Goal: Task Accomplishment & Management: Manage account settings

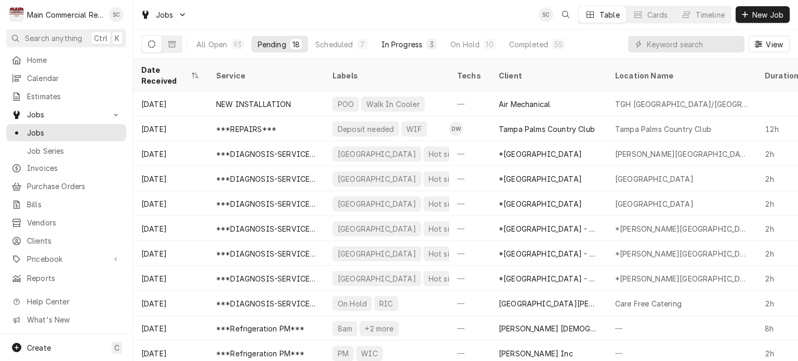
click at [430, 45] on div "3" at bounding box center [432, 44] width 6 height 11
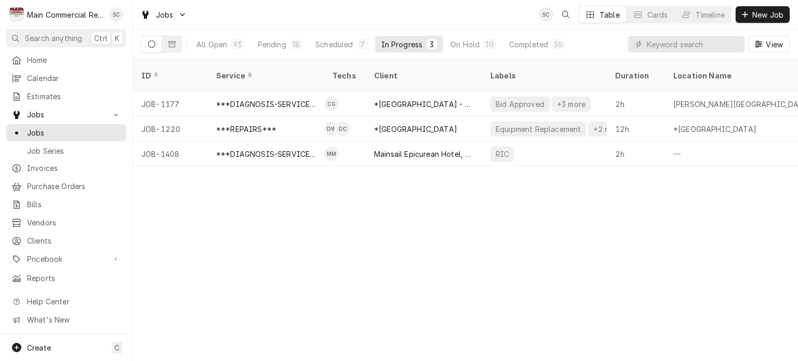
click at [493, 270] on div "ID Service Techs Client Labels Duration Location Name Date Received Status Prio…" at bounding box center [465, 210] width 665 height 302
click at [492, 270] on div "ID Service Techs Client Labels Duration Location Name Date Received Status Prio…" at bounding box center [465, 210] width 665 height 302
click at [484, 272] on div "ID Service Techs Client Labels Duration Location Name Date Received Status Prio…" at bounding box center [465, 210] width 665 height 302
click at [480, 272] on div "ID Service Techs Client Labels Duration Location Name Date Received Status Prio…" at bounding box center [465, 210] width 665 height 302
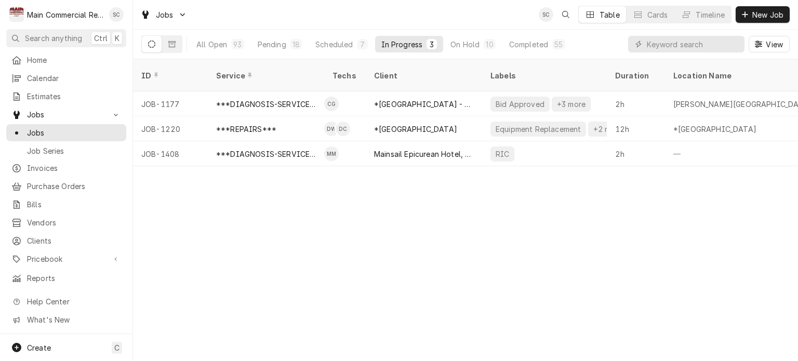
click at [479, 274] on div "ID Service Techs Client Labels Duration Location Name Date Received Status Prio…" at bounding box center [465, 210] width 665 height 302
click at [454, 273] on div "ID Service Techs Client Labels Duration Location Name Date Received Status Prio…" at bounding box center [465, 210] width 665 height 302
click at [452, 274] on div "ID Service Techs Client Labels Duration Location Name Date Received Status Prio…" at bounding box center [465, 210] width 665 height 302
click at [451, 273] on div "ID Service Techs Client Labels Duration Location Name Date Received Status Prio…" at bounding box center [465, 210] width 665 height 302
click at [534, 235] on div "ID Service Techs Client Labels Duration Location Name Date Received Status Prio…" at bounding box center [465, 210] width 665 height 302
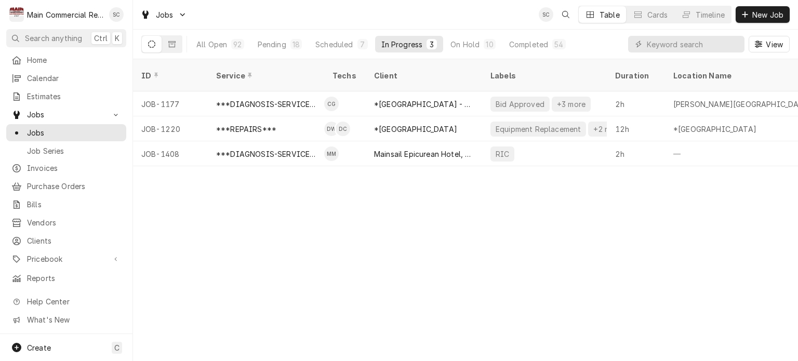
click at [542, 205] on div "ID Service Techs Client Labels Duration Location Name Date Received Status Prio…" at bounding box center [465, 210] width 665 height 302
click at [380, 264] on div "ID Service Techs Client Labels Duration Location Name Date Received Status Prio…" at bounding box center [465, 210] width 665 height 302
click at [556, 43] on div "52" at bounding box center [559, 44] width 8 height 11
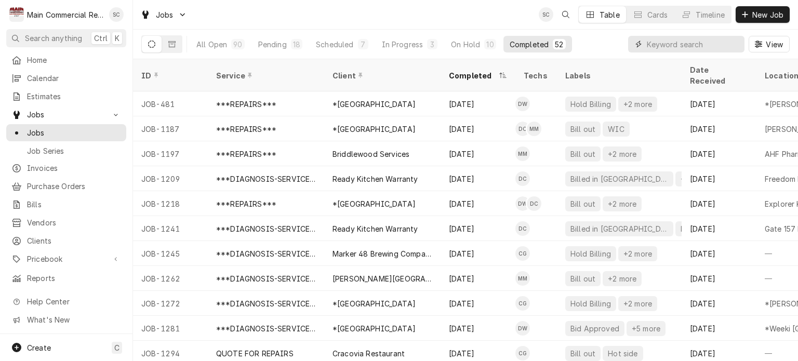
click at [651, 45] on input "Dynamic Content Wrapper" at bounding box center [693, 44] width 93 height 17
type input "1245"
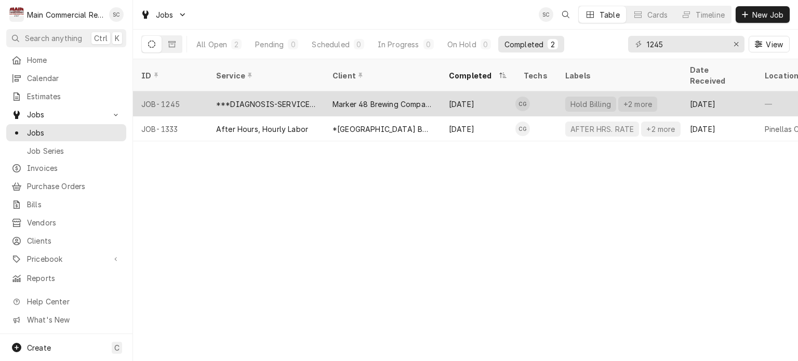
click at [414, 99] on div "Marker 48 Brewing Company" at bounding box center [383, 104] width 100 height 11
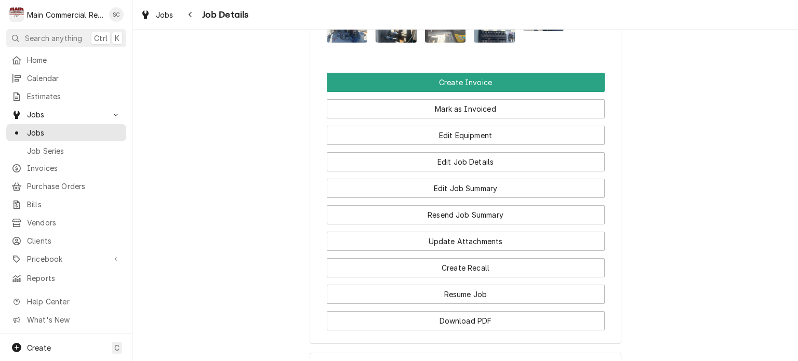
scroll to position [1014, 0]
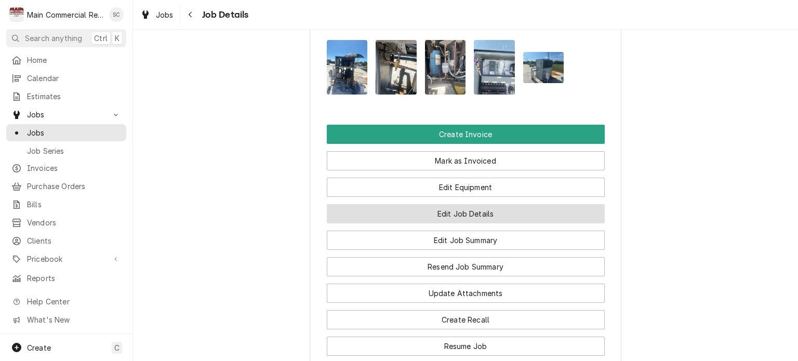
click at [493, 204] on button "Edit Job Details" at bounding box center [466, 213] width 278 height 19
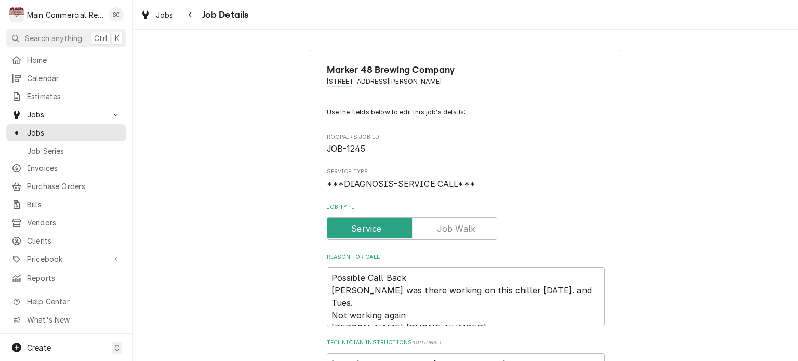
scroll to position [156, 0]
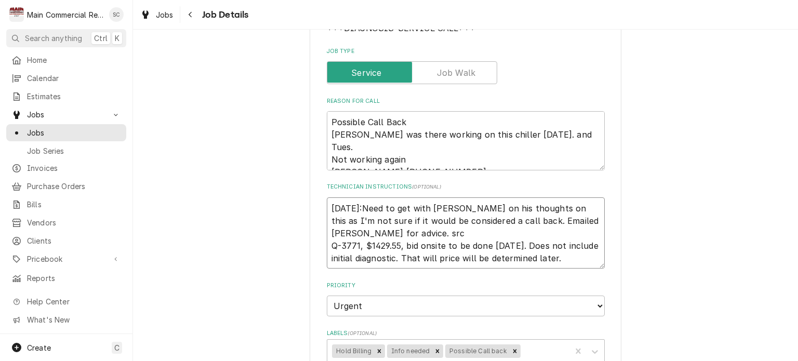
click at [327, 206] on textarea "9/10/25:Need to get with Scott on his thoughts on this as I'm not sure if it wo…" at bounding box center [466, 234] width 278 height 72
type textarea "x"
type textarea "9/10/25:Need to get with Scott on his thoughts on this as I'm not sure if it wo…"
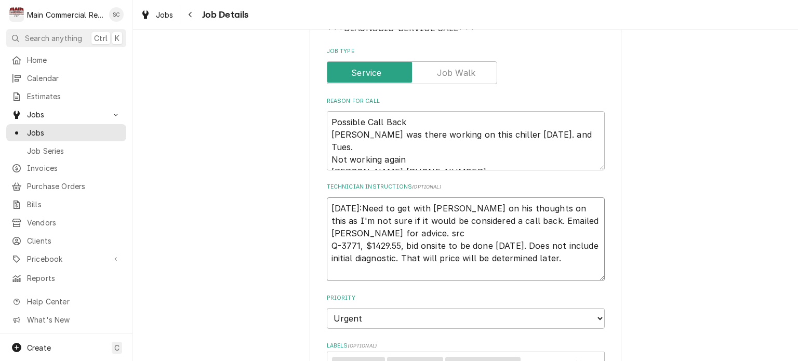
type textarea "x"
type textarea "9 9/10/25:Need to get with Scott on his thoughts on this as I'm not sure if it …"
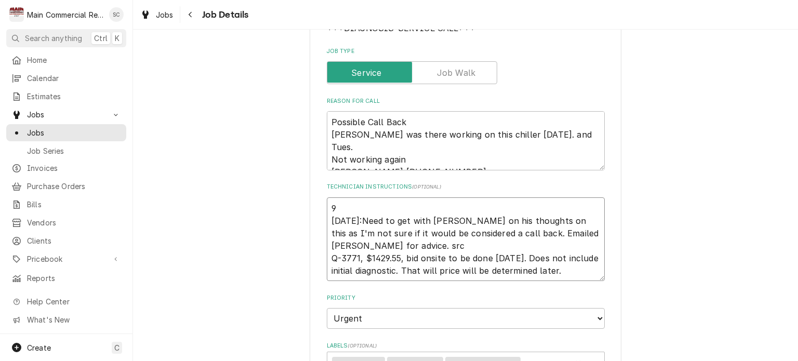
type textarea "x"
type textarea "9/ 9/10/25:Need to get with Scott on his thoughts on this as I'm not sure if it…"
type textarea "x"
type textarea "9/1 9/10/25:Need to get with Scott on his thoughts on this as I'm not sure if i…"
type textarea "x"
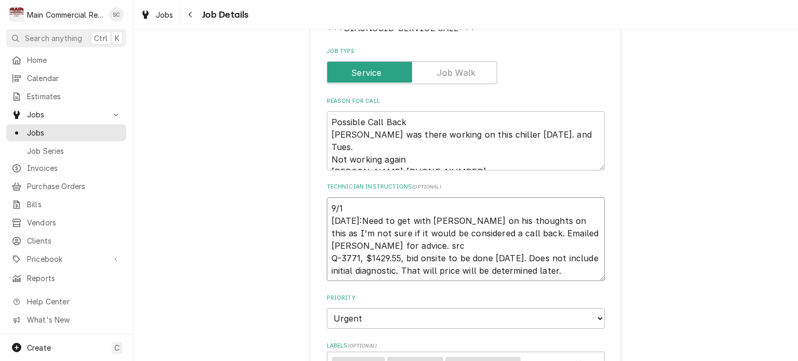
type textarea "9/15 9/10/25:Need to get with Scott on his thoughts on this as I'm not sure if …"
type textarea "x"
type textarea "9/15/ 9/10/25:Need to get with Scott on his thoughts on this as I'm not sure if…"
type textarea "x"
type textarea "9/15/2 9/10/25:Need to get with Scott on his thoughts on this as I'm not sure i…"
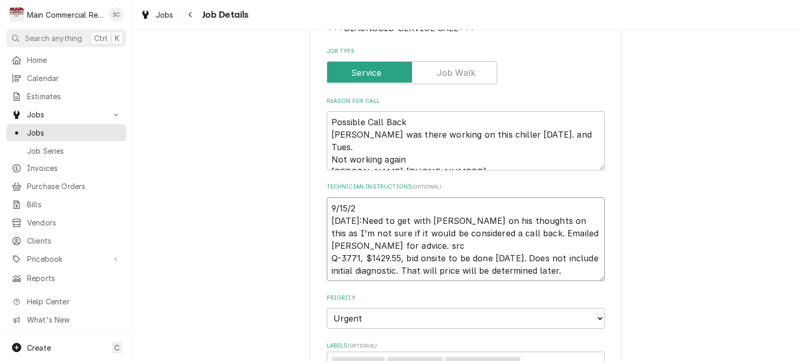
type textarea "x"
type textarea "9/15/20 9/10/25:Need to get with Scott on his thoughts on this as I'm not sure …"
type textarea "x"
type textarea "9/15/202 9/10/25:Need to get with Scott on his thoughts on this as I'm not sure…"
type textarea "x"
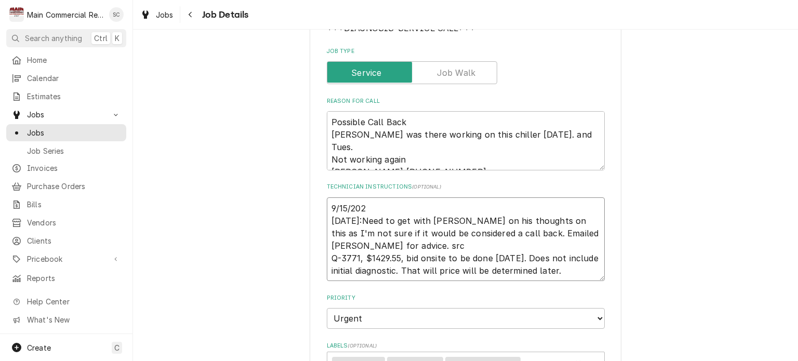
type textarea "9/15/2025 9/10/25:Need to get with Scott on his thoughts on this as I'm not sur…"
type textarea "x"
type textarea "9/15/2025: 9/10/25:Need to get with Scott on his thoughts on this as I'm not su…"
type textarea "x"
type textarea "9/15/2025: 9/10/25:Need to get with Scott on his thoughts on this as I'm not su…"
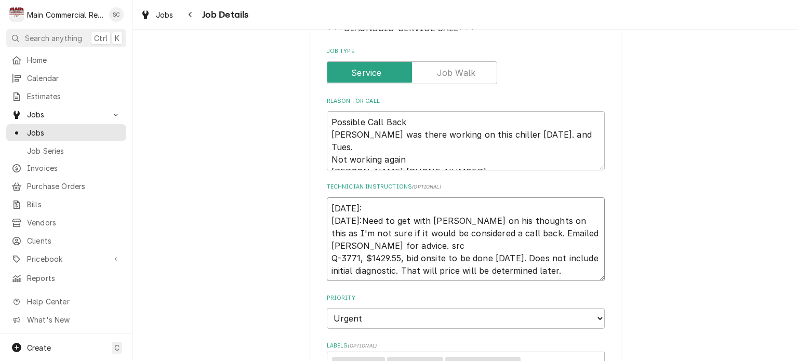
type textarea "x"
type textarea "9/15/2025: P 9/10/25:Need to get with Scott on his thoughts on this as I'm not …"
type textarea "x"
type textarea "9/15/2025: Pe 9/10/25:Need to get with Scott on his thoughts on this as I'm not…"
type textarea "x"
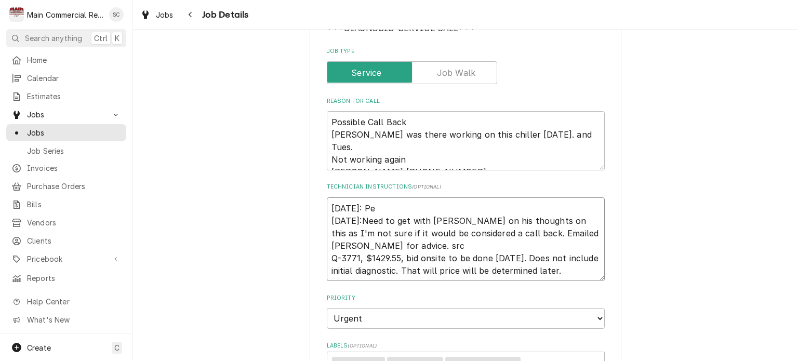
type textarea "9/15/2025: Per 9/10/25:Need to get with Scott on his thoughts on this as I'm no…"
type textarea "x"
type textarea "9/15/2025: Per 9/10/25:Need to get with Scott on his thoughts on this as I'm no…"
type textarea "x"
type textarea "9/15/2025: Per S 9/10/25:Need to get with Scott on his thoughts on this as I'm …"
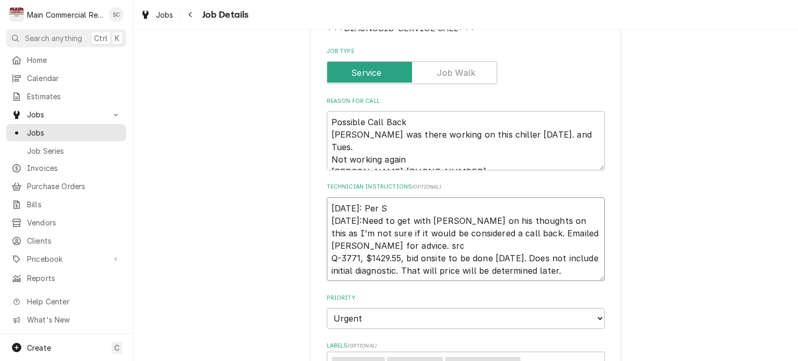
type textarea "x"
type textarea "9/15/2025: Per Sc 9/10/25:Need to get with Scott on his thoughts on this as I'm…"
type textarea "x"
type textarea "9/15/2025: Per Sco 9/10/25:Need to get with Scott on his thoughts on this as I'…"
type textarea "x"
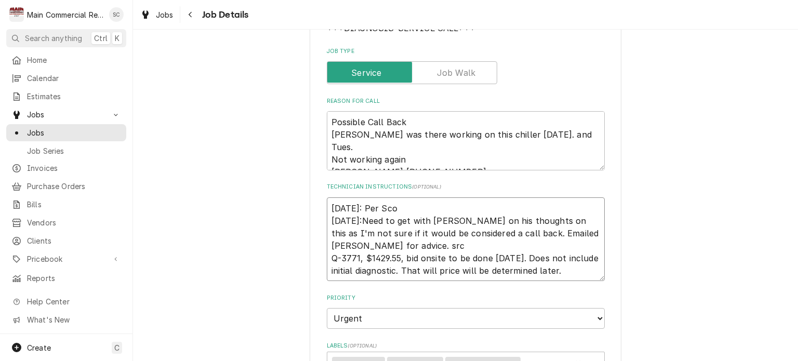
type textarea "9/15/2025: Per Scot 9/10/25:Need to get with Scott on his thoughts on this as I…"
type textarea "x"
type textarea "9/15/2025: Per Scott 9/10/25:Need to get with Scott on his thoughts on this as …"
type textarea "x"
type textarea "9/15/2025: Per Scott: 9/10/25:Need to get with Scott on his thoughts on this as…"
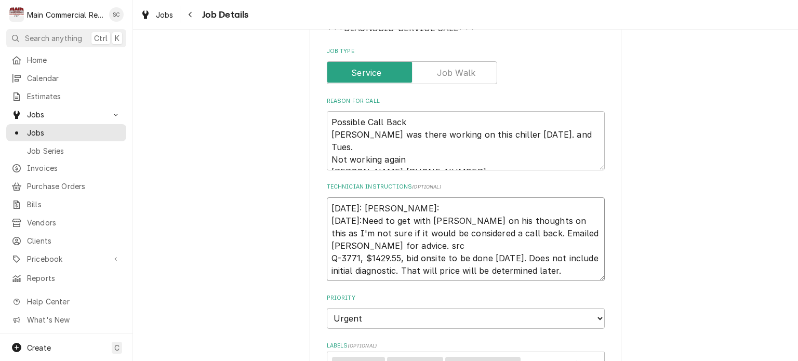
type textarea "x"
type textarea "9/15/2025: Per Scott: 9/10/25:Need to get with Scott on his thoughts on this as…"
type textarea "x"
type textarea "9/15/2025: Per Scott: 9/10/25:Need to get with Scott on his thoughts on this as…"
click at [434, 205] on textarea "9/15/2025: Per Scott: 9/10/25:Need to get with Scott on his thoughts on this as…" at bounding box center [466, 240] width 278 height 84
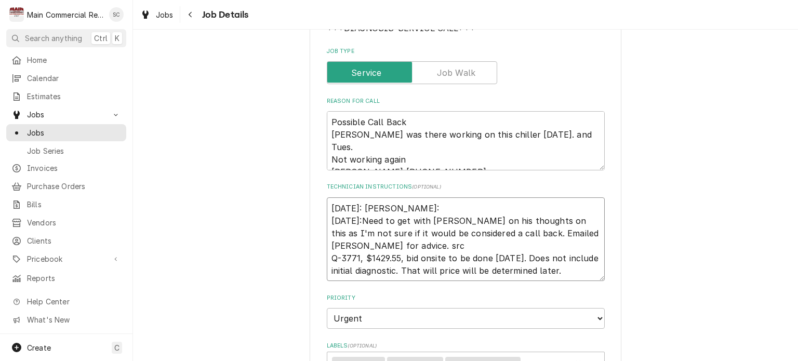
paste textarea "I read dylan and Caleb notes. I don’t see this being a call back, plus system i…"
type textarea "x"
type textarea "9/15/2025: Per Scott: I read dylan and Caleb notes. I don’t see this being a ca…"
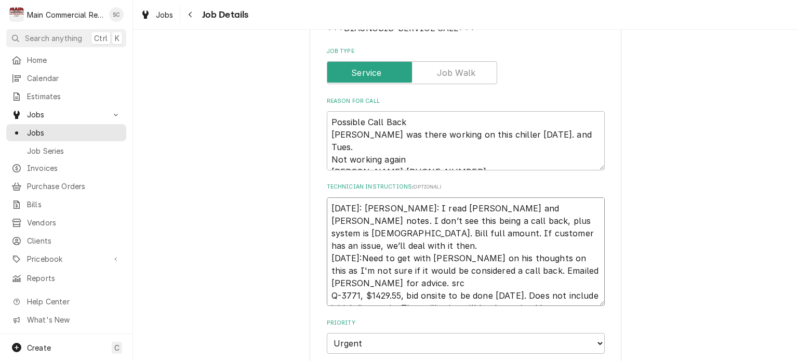
type textarea "x"
type textarea "9/15/2025: Per Scott: I read dylan and Caleb notes. I don’t see this being a ca…"
type textarea "x"
type textarea "9/15/2025: Per Scott: I read dylan and Caleb notes. I don’t see this being a ca…"
type textarea "x"
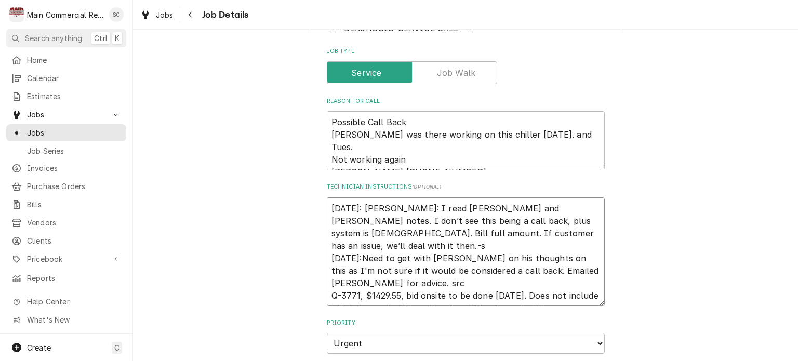
type textarea "9/15/2025: Per Scott: I read dylan and Caleb notes. I don’t see this being a ca…"
type textarea "x"
type textarea "9/15/2025: Per Scott: I read dylan and Caleb notes. I don’t see this being a ca…"
type textarea "x"
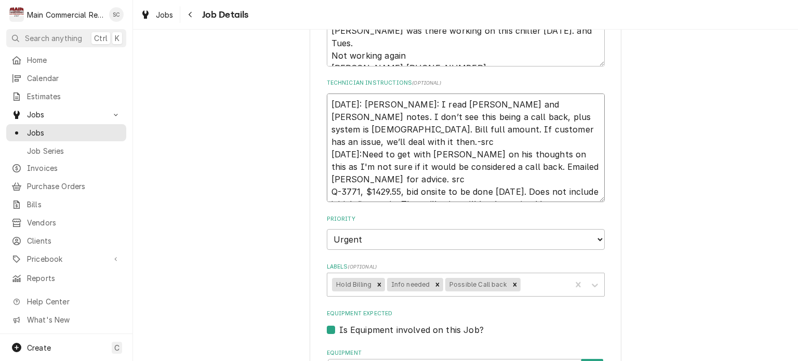
scroll to position [104, 0]
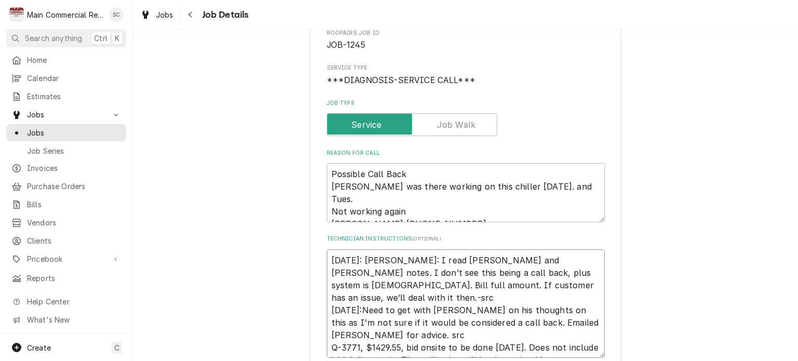
type textarea "9/15/2025: Per Scott: I read dylan and Caleb notes. I don’t see this being a ca…"
drag, startPoint x: 408, startPoint y: 170, endPoint x: 322, endPoint y: 169, distance: 85.3
click at [327, 169] on textarea "Possible Call Back Dylan was there working on this chiller on Mon. and Tues. No…" at bounding box center [466, 192] width 278 height 59
type textarea "x"
type textarea "Dylan was there working on this chiller on Mon. and Tues. Not working again Per…"
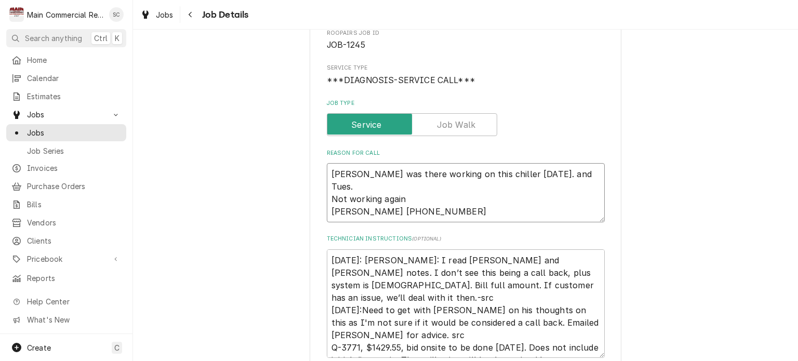
click at [327, 184] on textarea "Dylan was there working on this chiller on Mon. and Tues. Not working again Per…" at bounding box center [466, 192] width 278 height 59
type textarea "x"
type textarea "Dylan was there working on this chiller on Mon. and Tues. Not working again Per…"
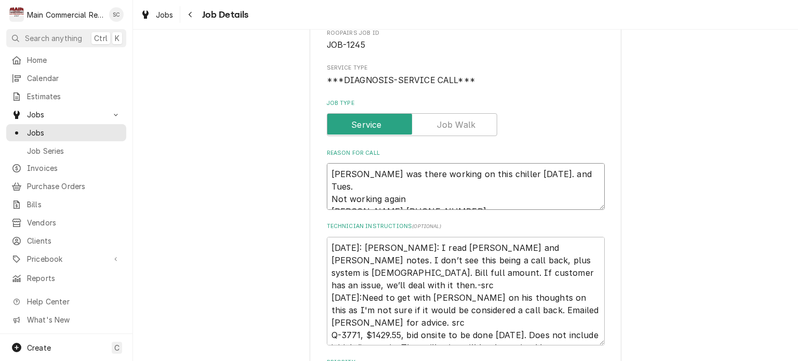
type textarea "x"
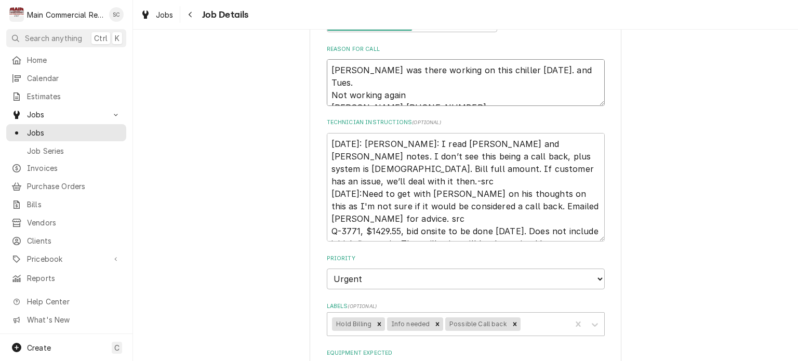
scroll to position [364, 0]
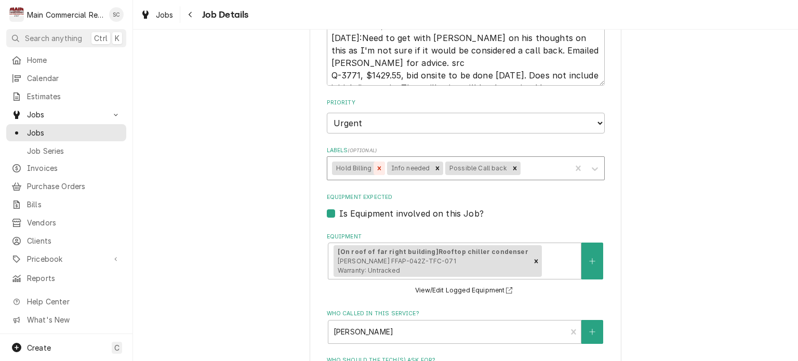
click at [376, 169] on icon "Remove Hold Billing" at bounding box center [379, 168] width 7 height 7
type textarea "Dylan was there working on this chiller on Mon. and Tues. Not working again Per…"
drag, startPoint x: 377, startPoint y: 168, endPoint x: 387, endPoint y: 170, distance: 10.7
click at [382, 168] on icon "Remove Info needed" at bounding box center [384, 169] width 4 height 4
click at [398, 167] on icon "Remove Possible Call back" at bounding box center [401, 168] width 7 height 7
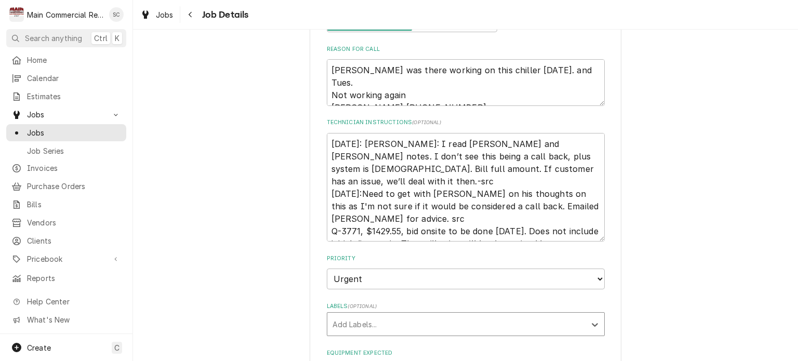
type textarea "x"
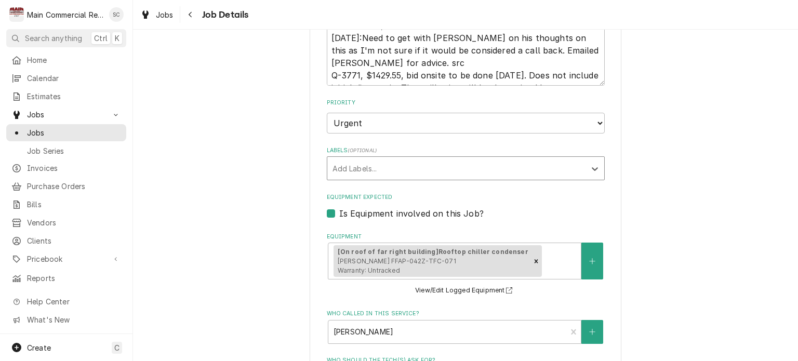
click at [406, 164] on div "Labels" at bounding box center [457, 168] width 248 height 19
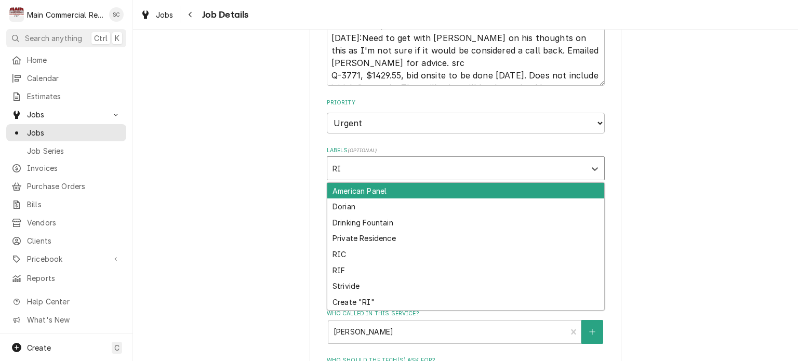
type input "RIC"
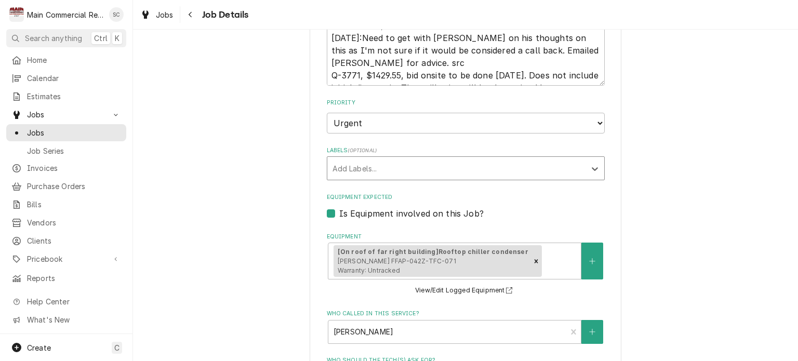
drag, startPoint x: 346, startPoint y: 162, endPoint x: 326, endPoint y: 162, distance: 19.8
click at [327, 162] on div "Add Labels..." at bounding box center [456, 168] width 258 height 23
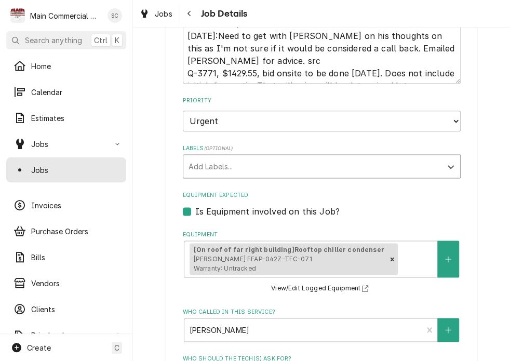
type textarea "x"
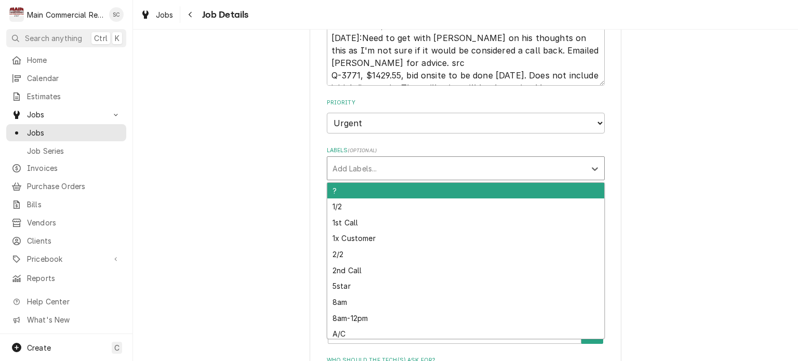
click at [459, 164] on div "Labels" at bounding box center [457, 168] width 248 height 19
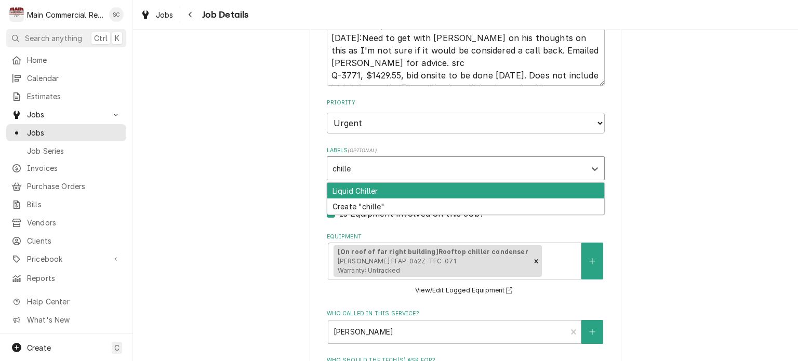
type input "chiller"
click at [396, 193] on div "Liquid Chiller" at bounding box center [465, 191] width 277 height 16
type textarea "x"
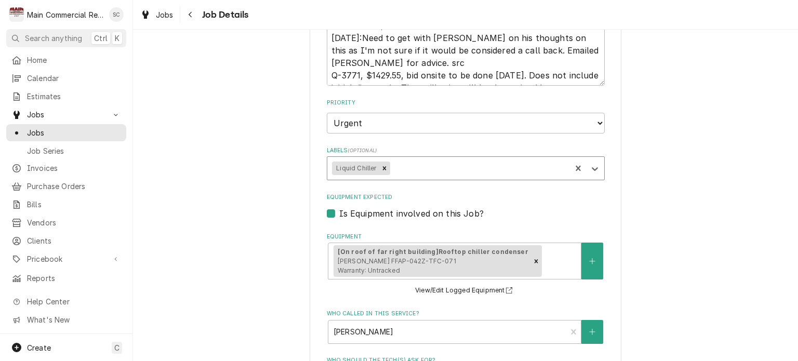
type textarea "x"
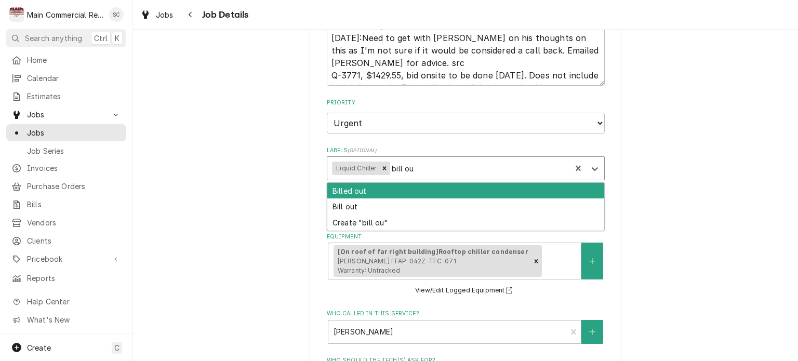
type input "bill out"
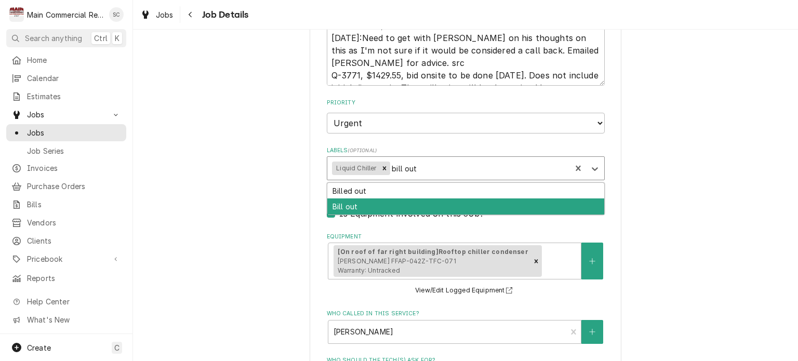
click at [380, 203] on div "Bill out" at bounding box center [465, 207] width 277 height 16
type textarea "x"
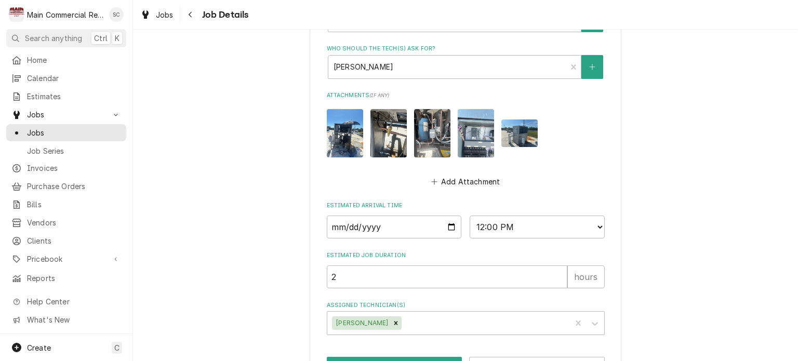
scroll to position [711, 0]
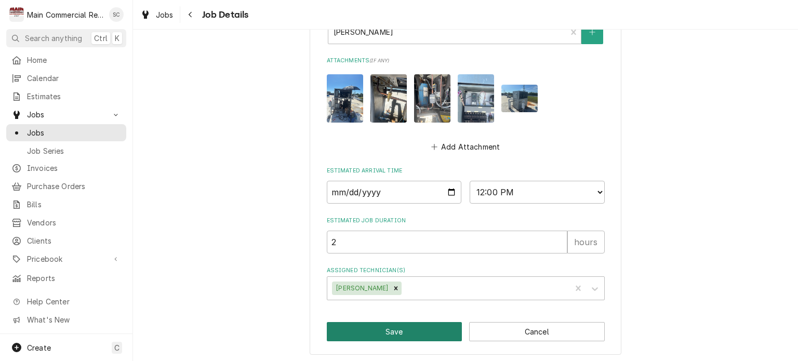
click at [410, 329] on button "Save" at bounding box center [395, 331] width 136 height 19
type textarea "x"
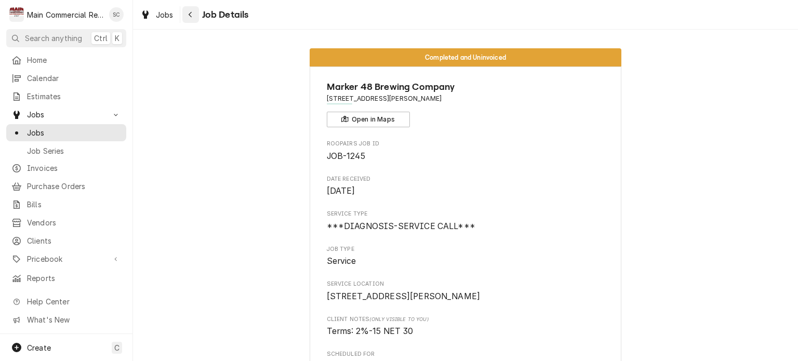
click at [186, 18] on div "Navigate back" at bounding box center [191, 14] width 10 height 10
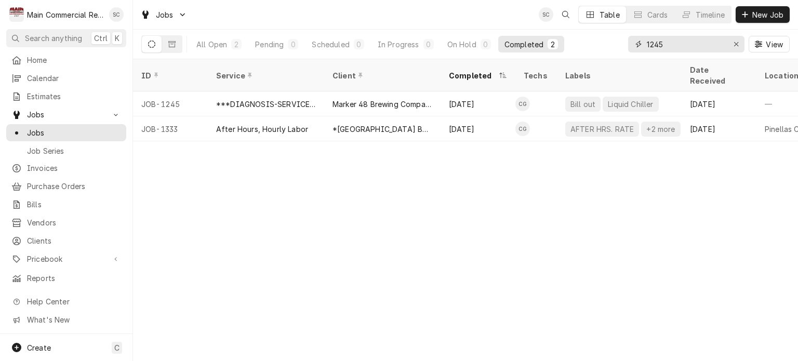
drag, startPoint x: 667, startPoint y: 43, endPoint x: 634, endPoint y: 42, distance: 33.3
click at [634, 42] on div "1245" at bounding box center [686, 44] width 116 height 17
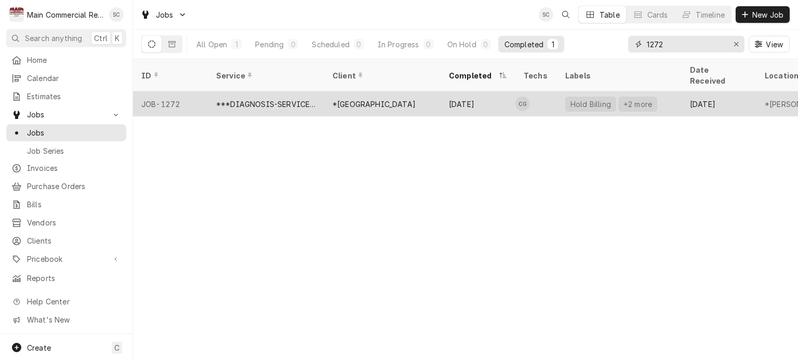
type input "1272"
click at [440, 97] on div "*[GEOGRAPHIC_DATA]" at bounding box center [382, 103] width 116 height 25
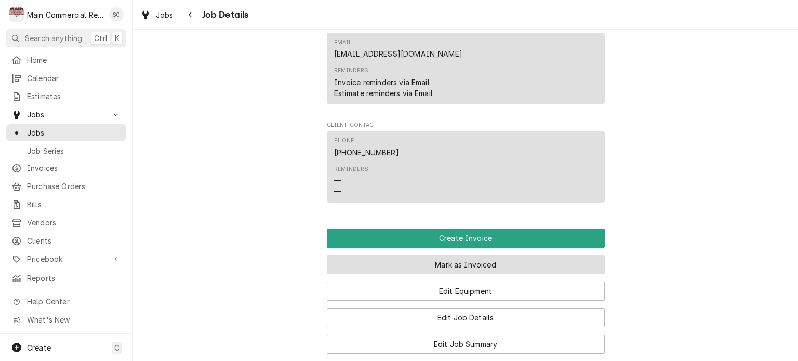
scroll to position [1455, 0]
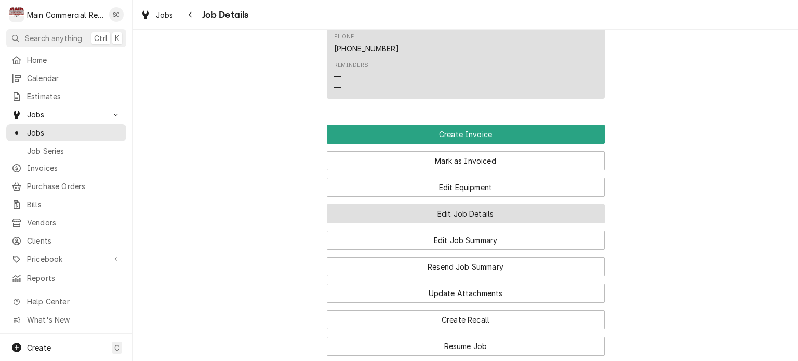
click at [486, 204] on button "Edit Job Details" at bounding box center [466, 213] width 278 height 19
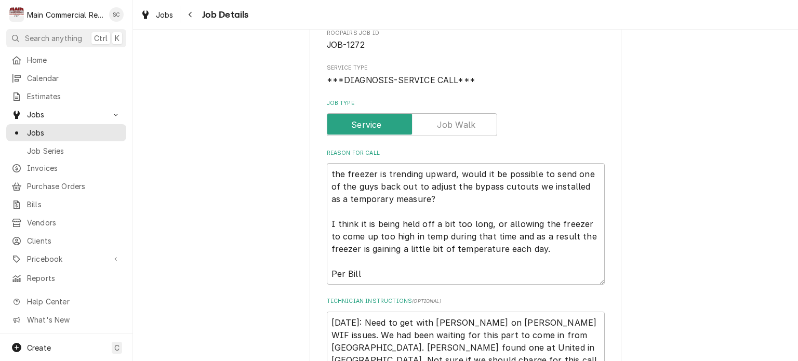
scroll to position [260, 0]
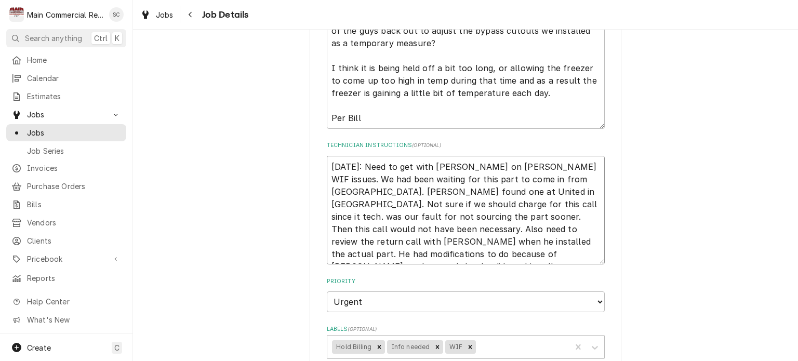
click at [327, 165] on textarea "9/3/25: Need to get with Scott on Moton WIF issues. We had been waiting for thi…" at bounding box center [466, 210] width 278 height 109
type textarea "x"
type textarea "9/3/25: Need to get with Scott on Moton WIF issues. We had been waiting for thi…"
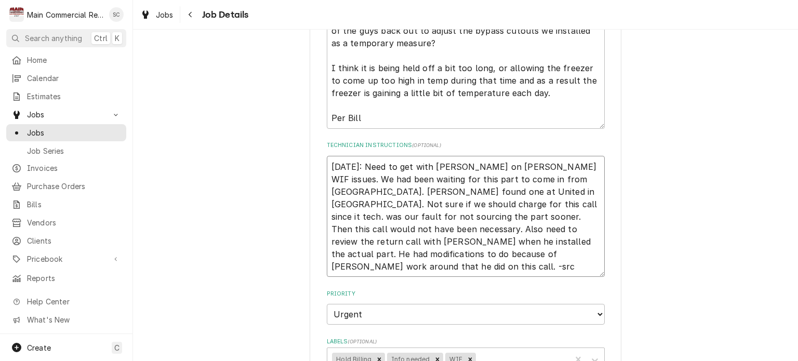
type textarea "x"
type textarea "9 9/3/25: Need to get with Scott on Moton WIF issues. We had been waiting for t…"
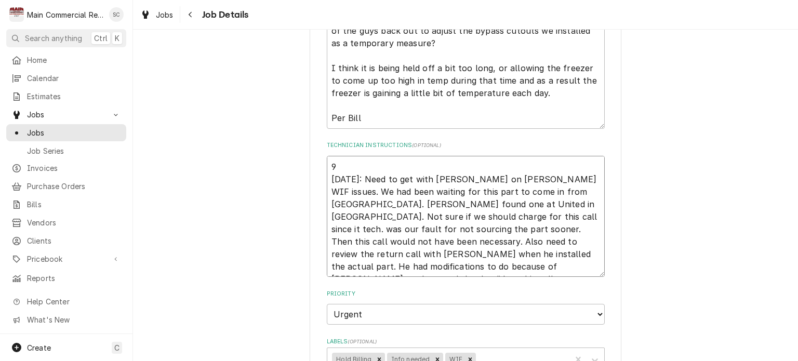
type textarea "x"
type textarea "9/ 9/3/25: Need to get with Scott on Moton WIF issues. We had been waiting for …"
type textarea "x"
type textarea "9/1 9/3/25: Need to get with Scott on Moton WIF issues. We had been waiting for…"
type textarea "x"
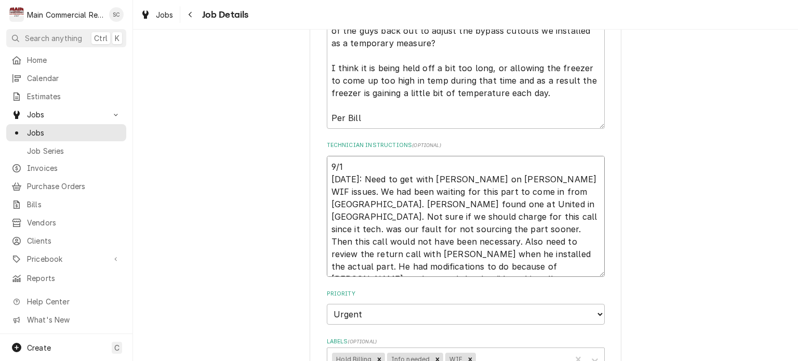
type textarea "9/15 9/3/25: Need to get with Scott on Moton WIF issues. We had been waiting fo…"
type textarea "x"
type textarea "9/15/ 9/3/25: Need to get with Scott on Moton WIF issues. We had been waiting f…"
type textarea "x"
type textarea "9/15/2 9/3/25: Need to get with Scott on Moton WIF issues. We had been waiting …"
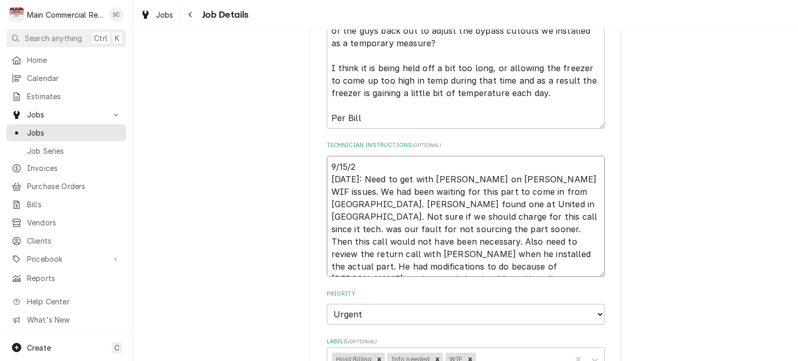
type textarea "x"
type textarea "9/15/25 9/3/25: Need to get with Scott on Moton WIF issues. We had been waiting…"
type textarea "x"
type textarea "9/15/25: 9/3/25: Need to get with Scott on Moton WIF issues. We had been waitin…"
click at [422, 166] on textarea "9/15/25: 9/3/25: Need to get with Scott on Moton WIF issues. We had been waitin…" at bounding box center [466, 217] width 278 height 122
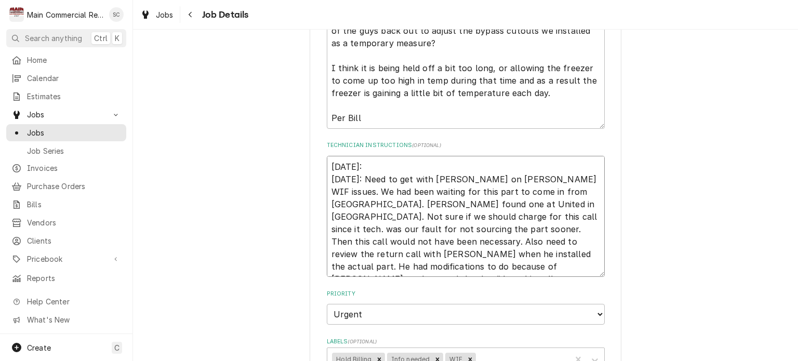
type textarea "x"
type textarea "9/15/25: 9/3/25: Need to get with Scott on Moton WIF issues. We had been waitin…"
type textarea "x"
type textarea "9/15/25: 9/3/25: Need to get with Scott on Moton WIF issues. We had been waitin…"
click at [401, 164] on textarea "9/15/25: 9/3/25: Need to get with Scott on Moton WIF issues. We had been waitin…" at bounding box center [466, 217] width 278 height 122
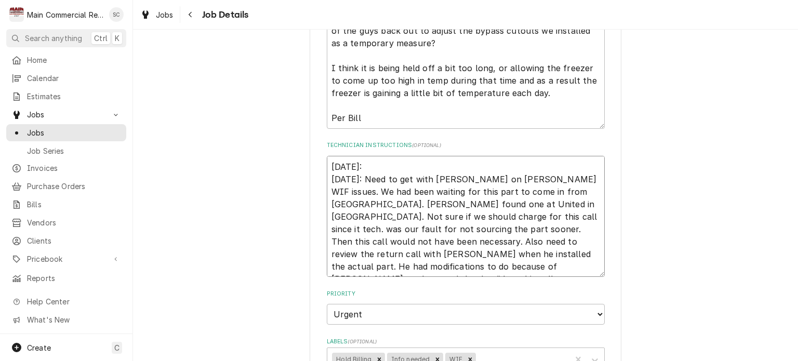
paste textarea "Please bill all time and tickets. If school board has an issue will address it …"
type textarea "x"
type textarea "9/15/25: Please bill all time and tickets. If school board has an issue will ad…"
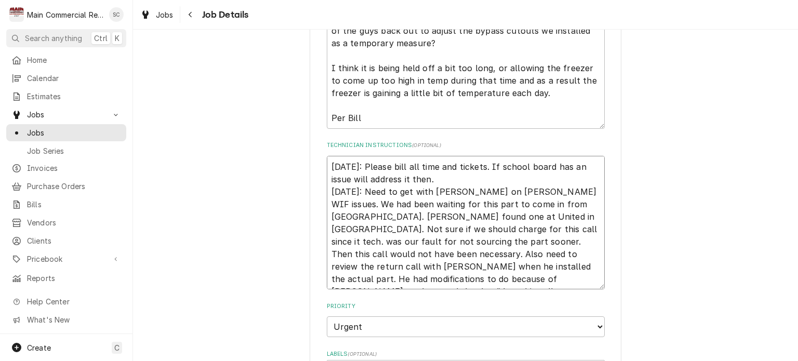
type textarea "x"
type textarea "9/15/25: Please bill all time and tickets. If school board has an issue will ad…"
type textarea "x"
type textarea "9/15/25: Please bill all time and tickets. If school board has an issue will ad…"
type textarea "x"
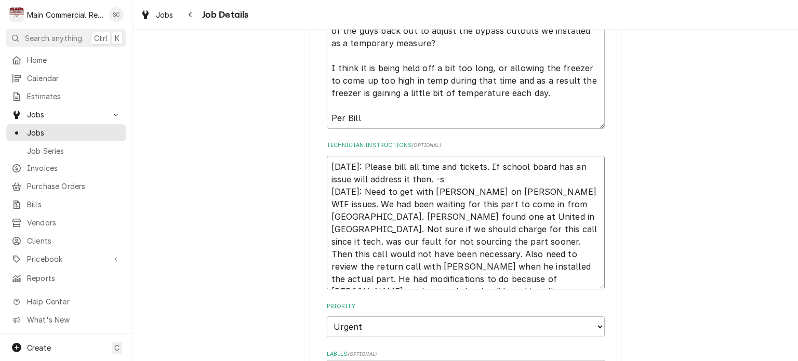
type textarea "9/15/25: Please bill all time and tickets. If school board has an issue will ad…"
type textarea "x"
type textarea "9/15/25: Please bill all time and tickets. If school board has an issue will ad…"
click at [362, 164] on textarea "9/15/25: Please bill all time and tickets. If school board has an issue will ad…" at bounding box center [466, 223] width 278 height 134
type textarea "x"
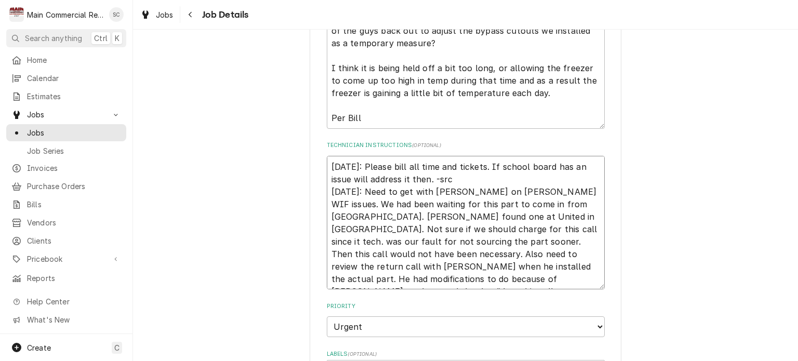
type textarea "9/15/25: PPlease bill all time and tickets. If school board has an issue will a…"
type textarea "x"
type textarea "9/15/25: PePlease bill all time and tickets. If school board has an issue will …"
type textarea "x"
type textarea "9/15/25: PerPlease bill all time and tickets. If school board has an issue will…"
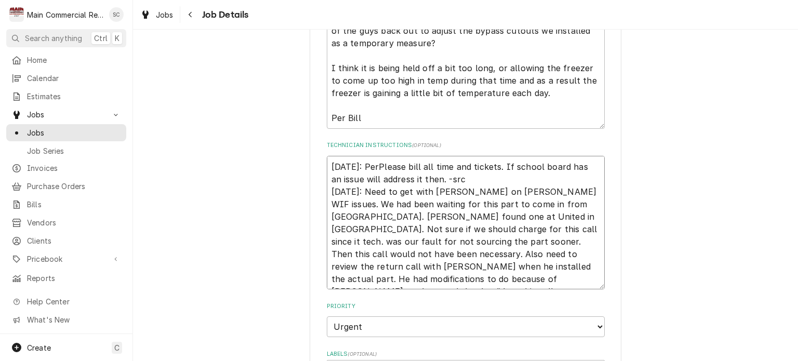
type textarea "x"
type textarea "9/15/25: Per Please bill all time and tickets. If school board has an issue wil…"
type textarea "x"
type textarea "9/15/25: Per SPlease bill all time and tickets. If school board has an issue wi…"
type textarea "x"
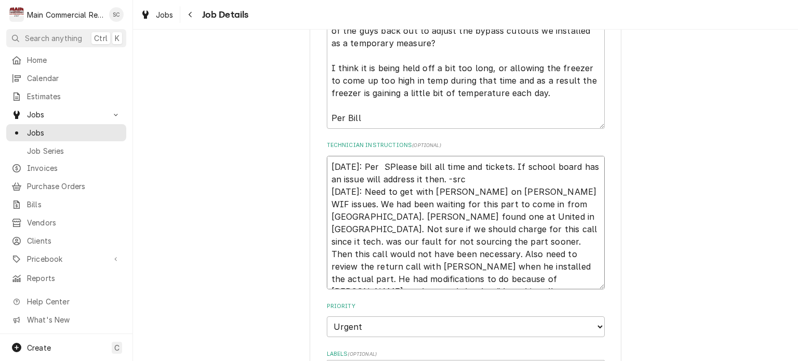
type textarea "9/15/25: Per ScPlease bill all time and tickets. If school board has an issue w…"
type textarea "x"
type textarea "9/15/25: Per ScoPlease bill all time and tickets. If school board has an issue …"
type textarea "x"
type textarea "9/15/25: Per ScotPlease bill all time and tickets. If school board has an issue…"
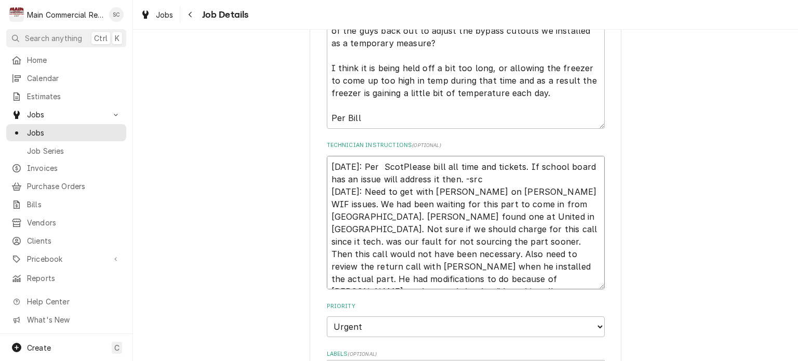
type textarea "x"
type textarea "9/15/25: Per ScottPlease bill all time and tickets. If school board has an issu…"
type textarea "x"
type textarea "9/15/25: Per Scott:Please bill all time and tickets. If school board has an iss…"
type textarea "x"
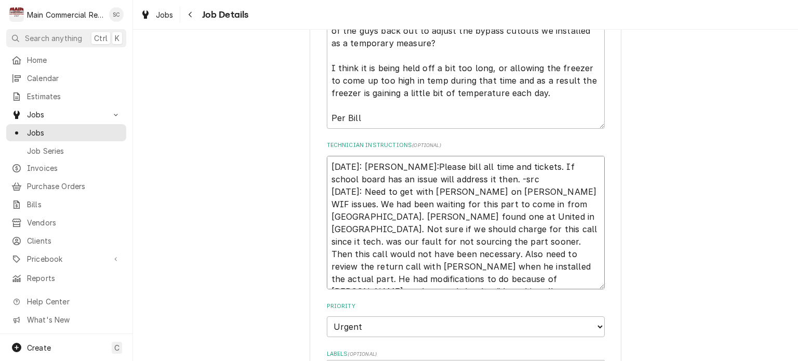
type textarea "9/15/25: Per Scott: Please bill all time and tickets. If school board has an is…"
type textarea "x"
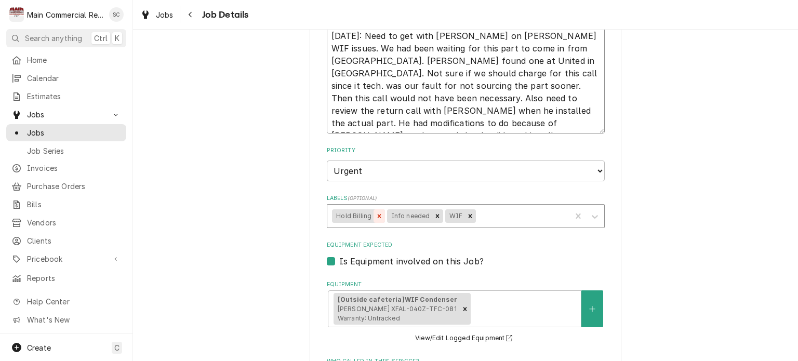
click at [378, 215] on icon "Remove Hold Billing" at bounding box center [380, 217] width 4 height 4
type textarea "9/15/25: Per Scott: Please bill all time and tickets. If school board has an is…"
click at [382, 215] on icon "Remove Info needed" at bounding box center [384, 217] width 4 height 4
click at [417, 214] on div "Labels" at bounding box center [465, 216] width 201 height 19
type textarea "x"
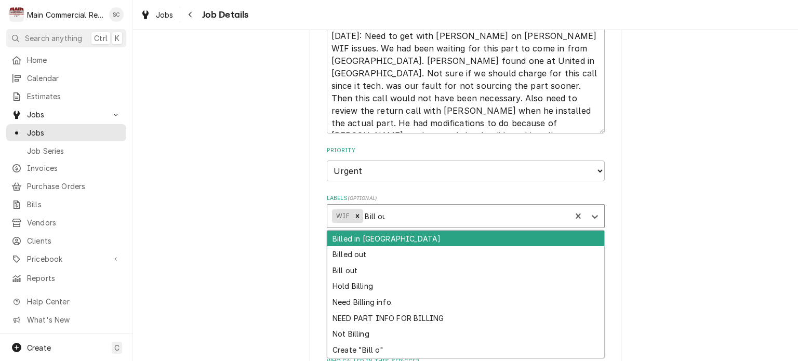
type input "Bill out"
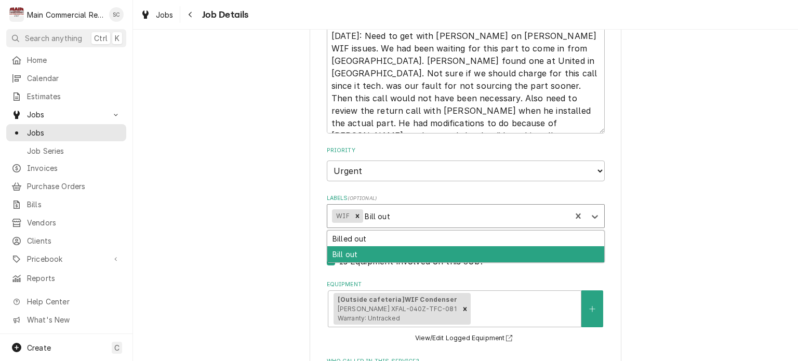
click at [396, 252] on div "Bill out" at bounding box center [465, 254] width 277 height 16
type textarea "x"
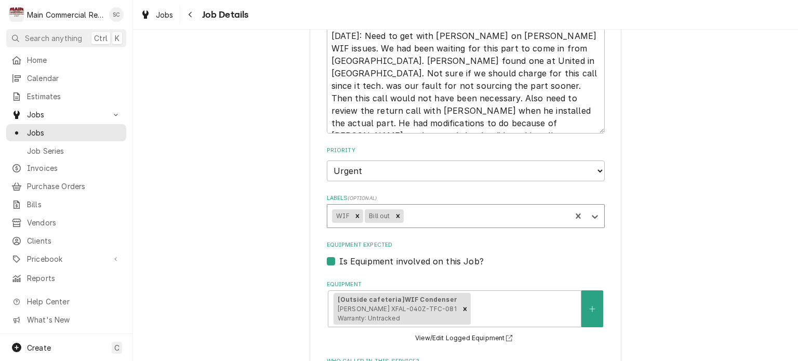
scroll to position [747, 0]
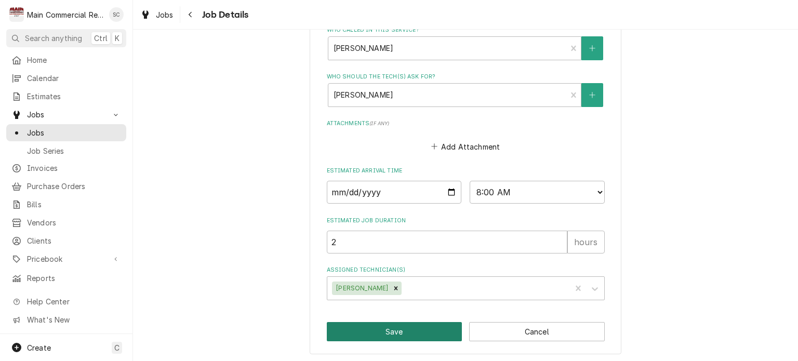
click at [419, 327] on button "Save" at bounding box center [395, 331] width 136 height 19
type textarea "x"
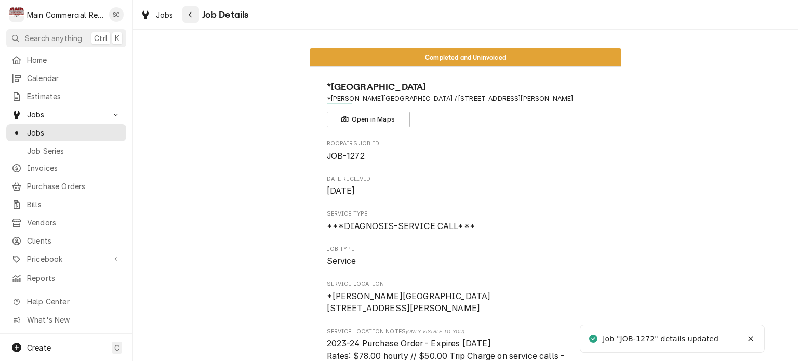
click at [189, 16] on icon "Navigate back" at bounding box center [190, 14] width 5 height 7
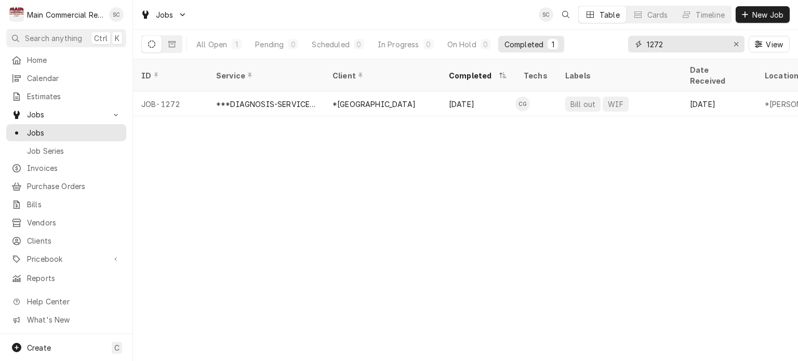
drag, startPoint x: 671, startPoint y: 47, endPoint x: 595, endPoint y: 37, distance: 77.0
click at [595, 37] on div "All Open 1 Pending 0 Scheduled 0 In Progress 0 On Hold 0 Completed 1 1272 View" at bounding box center [465, 44] width 649 height 29
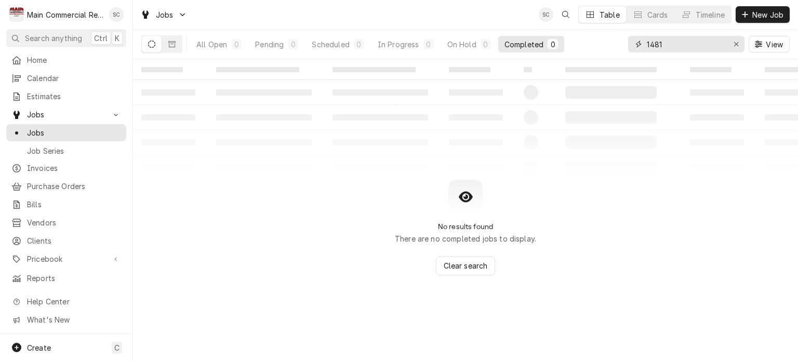
drag, startPoint x: 663, startPoint y: 45, endPoint x: 643, endPoint y: 44, distance: 19.8
click at [643, 44] on div "1481" at bounding box center [686, 44] width 116 height 17
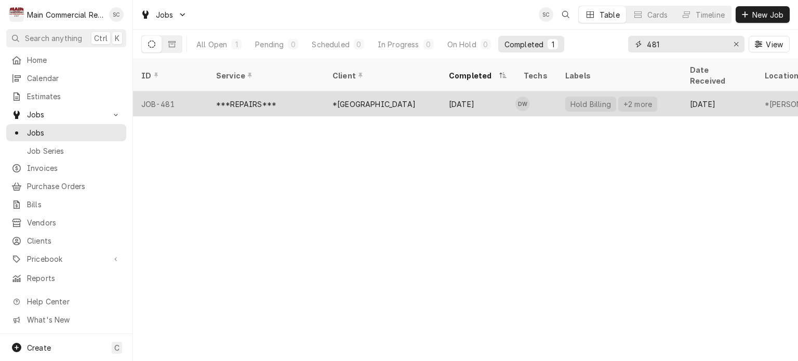
type input "481"
click at [405, 99] on div "*[GEOGRAPHIC_DATA]" at bounding box center [382, 103] width 116 height 25
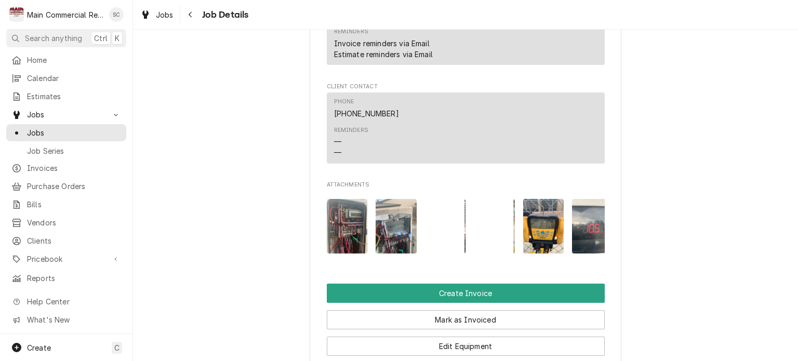
scroll to position [1767, 0]
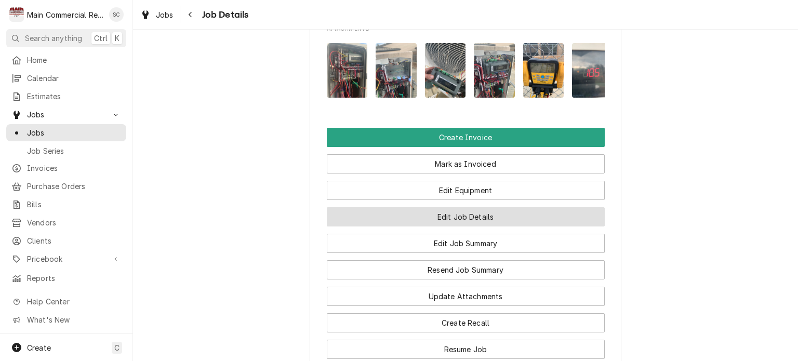
click at [474, 227] on button "Edit Job Details" at bounding box center [466, 216] width 278 height 19
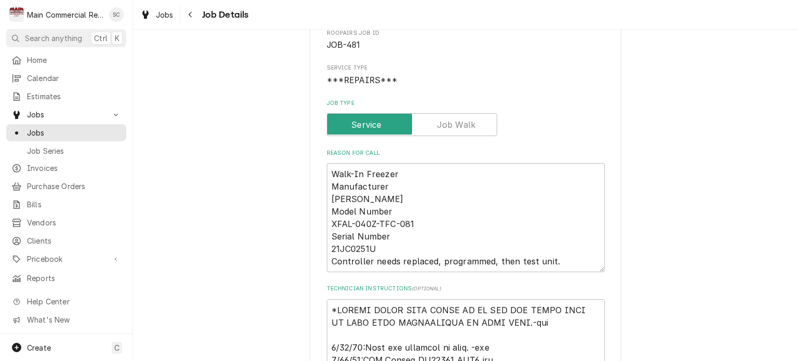
scroll to position [156, 0]
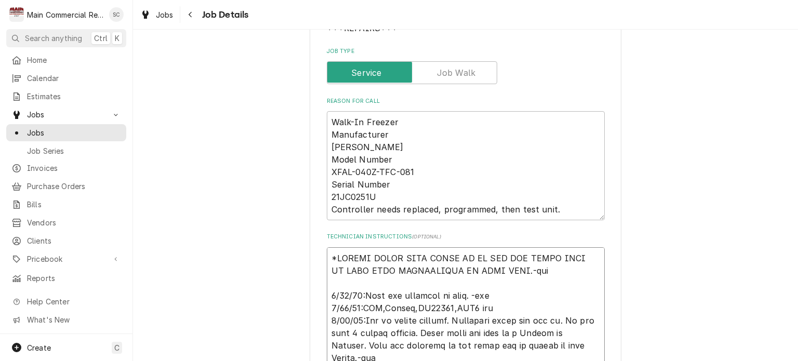
drag, startPoint x: 555, startPoint y: 266, endPoint x: 330, endPoint y: 266, distance: 225.1
type textarea "x"
type textarea "*PLEASE CHECK WITH CALEB AS HE WAS OUT THERE LAST TO MAKE SOME ADJUSTMENTS ON T…"
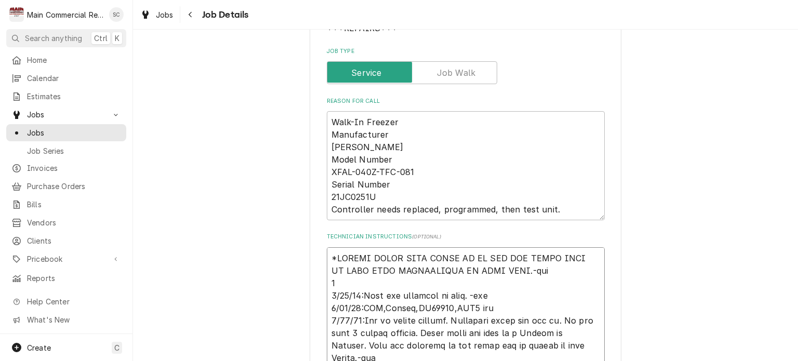
type textarea "x"
type textarea "*PLEASE CHECK WITH CALEB AS HE WAS OUT THERE LAST TO MAKE SOME ADJUSTMENTS ON T…"
type textarea "x"
type textarea "*PLEASE CHECK WITH CALEB AS HE WAS OUT THERE LAST TO MAKE SOME ADJUSTMENTS ON T…"
type textarea "x"
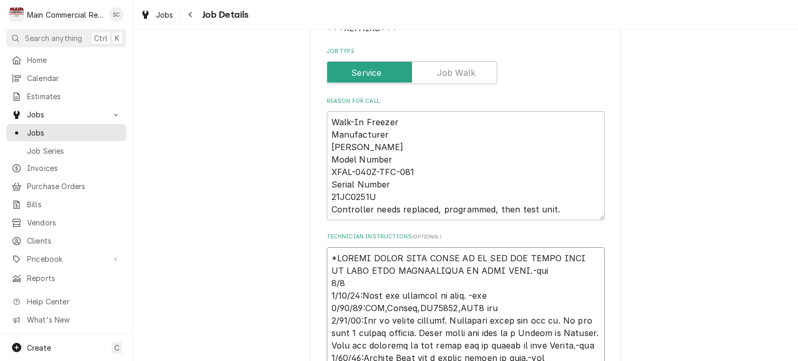
type textarea "*PLEASE CHECK WITH CALEB AS HE WAS OUT THERE LAST TO MAKE SOME ADJUSTMENTS ON T…"
type textarea "x"
type textarea "*PLEASE CHECK WITH CALEB AS HE WAS OUT THERE LAST TO MAKE SOME ADJUSTMENTS ON T…"
type textarea "x"
type textarea "*PLEASE CHECK WITH CALEB AS HE WAS OUT THERE LAST TO MAKE SOME ADJUSTMENTS ON T…"
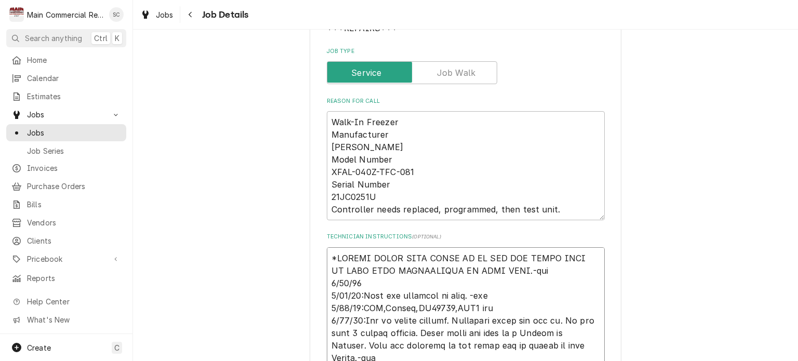
type textarea "x"
type textarea "*PLEASE CHECK WITH CALEB AS HE WAS OUT THERE LAST TO MAKE SOME ADJUSTMENTS ON T…"
type textarea "x"
type textarea "*PLEASE CHECK WITH CALEB AS HE WAS OUT THERE LAST TO MAKE SOME ADJUSTMENTS ON T…"
type textarea "x"
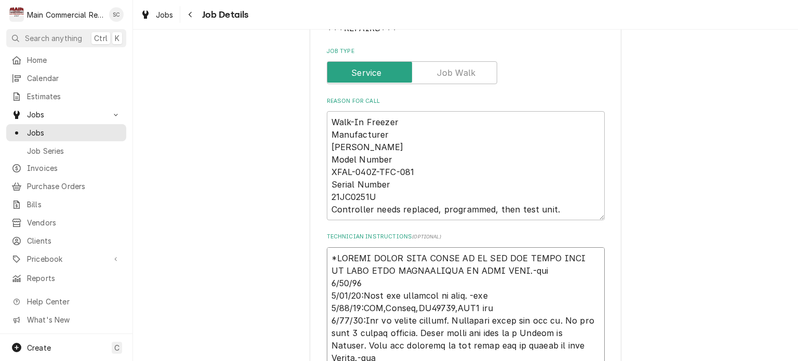
type textarea "*PLEASE CHECK WITH CALEB AS HE WAS OUT THERE LAST TO MAKE SOME ADJUSTMENTS ON T…"
type textarea "x"
type textarea "*PLEASE CHECK WITH CALEB AS HE WAS OUT THERE LAST TO MAKE SOME ADJUSTMENTS ON T…"
type textarea "x"
type textarea "*PLEASE CHECK WITH CALEB AS HE WAS OUT THERE LAST TO MAKE SOME ADJUSTMENTS ON T…"
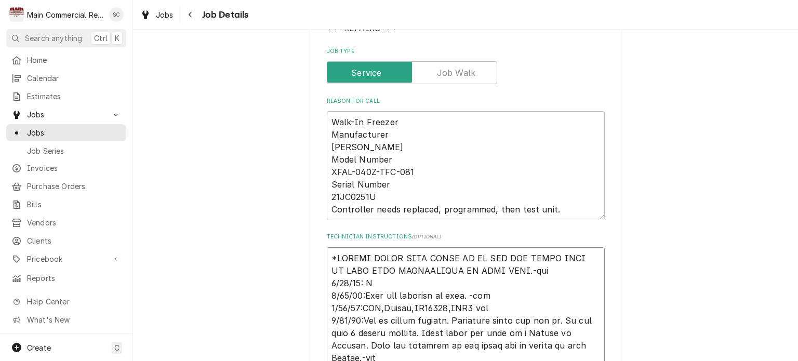
type textarea "x"
type textarea "*PLEASE CHECK WITH CALEB AS HE WAS OUT THERE LAST TO MAKE SOME ADJUSTMENTS ON T…"
type textarea "x"
type textarea "*PLEASE CHECK WITH CALEB AS HE WAS OUT THERE LAST TO MAKE SOME ADJUSTMENTS ON T…"
type textarea "x"
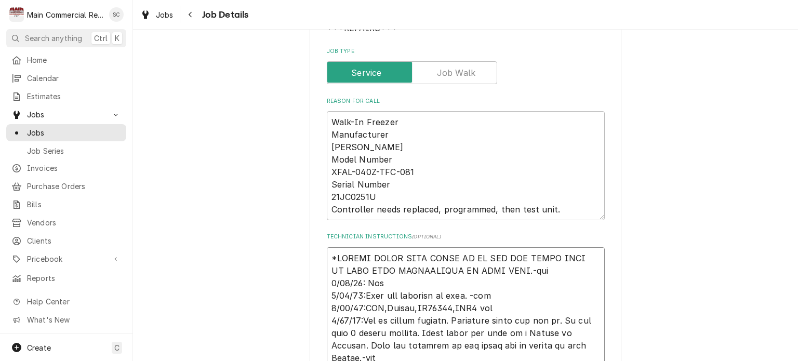
type textarea "*PLEASE CHECK WITH CALEB AS HE WAS OUT THERE LAST TO MAKE SOME ADJUSTMENTS ON T…"
type textarea "x"
type textarea "*PLEASE CHECK WITH CALEB AS HE WAS OUT THERE LAST TO MAKE SOME ADJUSTMENTS ON T…"
type textarea "x"
type textarea "*PLEASE CHECK WITH CALEB AS HE WAS OUT THERE LAST TO MAKE SOME ADJUSTMENTS ON T…"
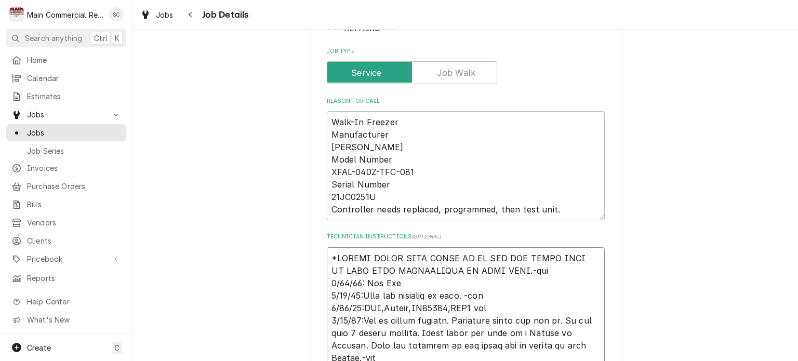
type textarea "x"
type textarea "*PLEASE CHECK WITH CALEB AS HE WAS OUT THERE LAST TO MAKE SOME ADJUSTMENTS ON T…"
type textarea "x"
type textarea "*PLEASE CHECK WITH CALEB AS HE WAS OUT THERE LAST TO MAKE SOME ADJUSTMENTS ON T…"
type textarea "x"
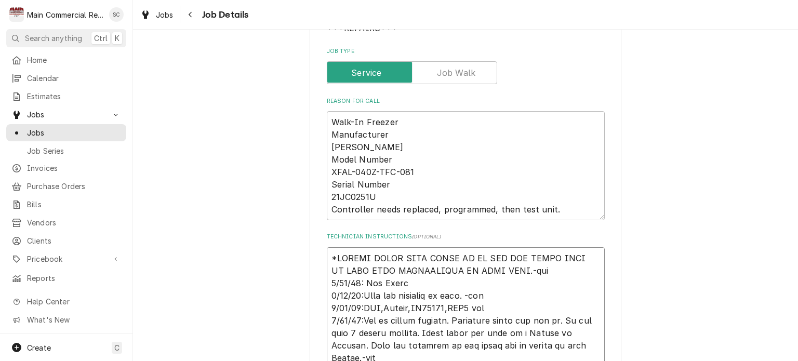
type textarea "*PLEASE CHECK WITH CALEB AS HE WAS OUT THERE LAST TO MAKE SOME ADJUSTMENTS ON T…"
type textarea "x"
type textarea "*PLEASE CHECK WITH CALEB AS HE WAS OUT THERE LAST TO MAKE SOME ADJUSTMENTS ON T…"
type textarea "x"
type textarea "*PLEASE CHECK WITH CALEB AS HE WAS OUT THERE LAST TO MAKE SOME ADJUSTMENTS ON T…"
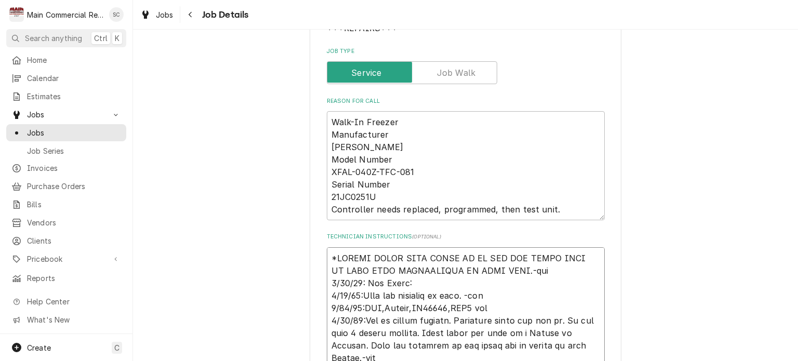
type textarea "x"
type textarea "*PLEASE CHECK WITH CALEB AS HE WAS OUT THERE LAST TO MAKE SOME ADJUSTMENTS ON T…"
type textarea "x"
type textarea "*PLEASE CHECK WITH CALEB AS HE WAS OUT THERE LAST TO MAKE SOME ADJUSTMENTS ON T…"
type textarea "x"
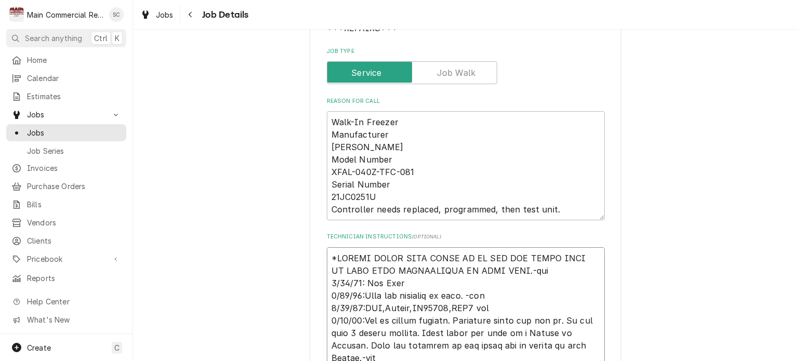
type textarea "*PLEASE CHECK WITH CALEB AS HE WAS OUT THERE LAST TO MAKE SOME ADJUSTMENTS ON T…"
type textarea "x"
type textarea "*PLEASE CHECK WITH CALEB AS HE WAS OUT THERE LAST TO MAKE SOME ADJUSTMENTS ON T…"
type textarea "x"
type textarea "*PLEASE CHECK WITH CALEB AS HE WAS OUT THERE LAST TO MAKE SOME ADJUSTMENTS ON T…"
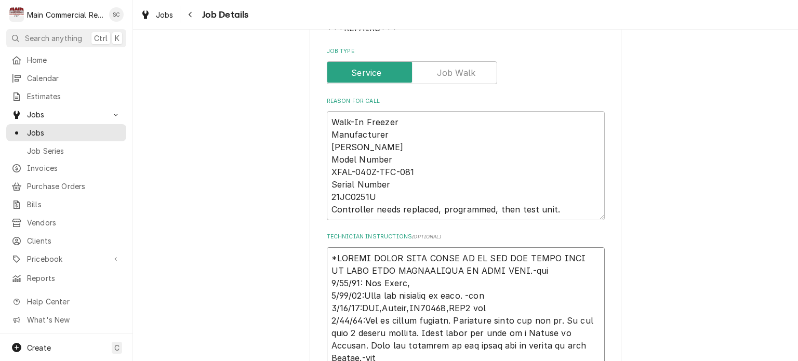
paste textarea "Please bill all time and tickets. If school board has an issue will address it …"
type textarea "x"
type textarea "*PLEASE CHECK WITH CALEB AS HE WAS OUT THERE LAST TO MAKE SOME ADJUSTMENTS ON T…"
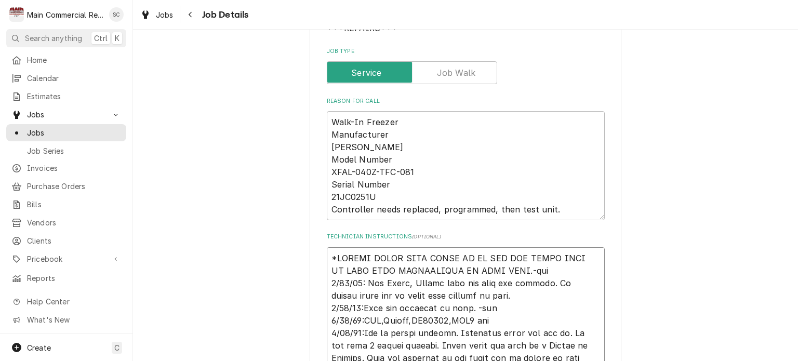
type textarea "x"
type textarea "*PLEASE CHECK WITH CALEB AS HE WAS OUT THERE LAST TO MAKE SOME ADJUSTMENTS ON T…"
type textarea "x"
type textarea "*PLEASE CHECK WITH CALEB AS HE WAS OUT THERE LAST TO MAKE SOME ADJUSTMENTS ON T…"
type textarea "x"
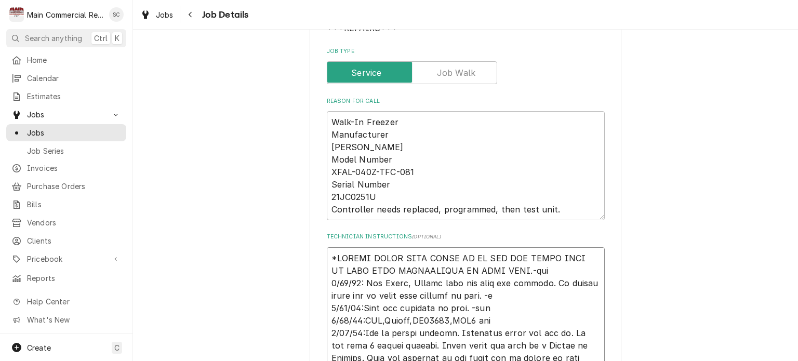
type textarea "*PLEASE CHECK WITH CALEB AS HE WAS OUT THERE LAST TO MAKE SOME ADJUSTMENTS ON T…"
type textarea "x"
type textarea "*PLEASE CHECK WITH CALEB AS HE WAS OUT THERE LAST TO MAKE SOME ADJUSTMENTS ON T…"
drag, startPoint x: 545, startPoint y: 270, endPoint x: 327, endPoint y: 254, distance: 217.9
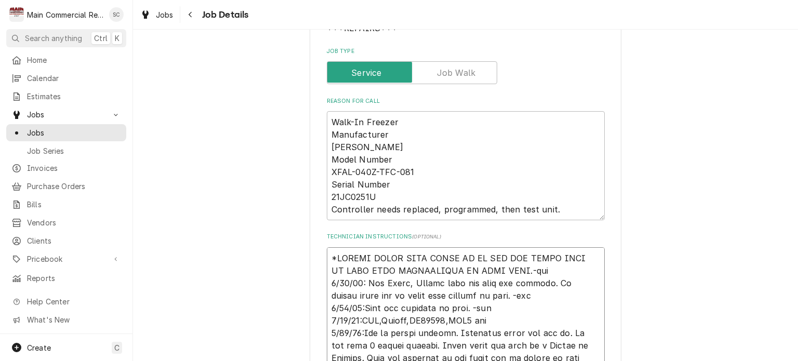
type textarea "x"
type textarea "9/15/25: Per Scott, Please bill all time and tickets. If school board has an is…"
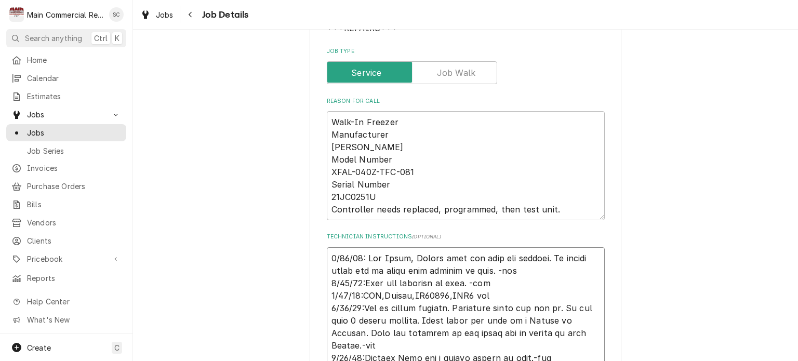
type textarea "x"
type textarea "9/15/25: Per Scott, Please bill all time and tickets. If school board has an is…"
type textarea "x"
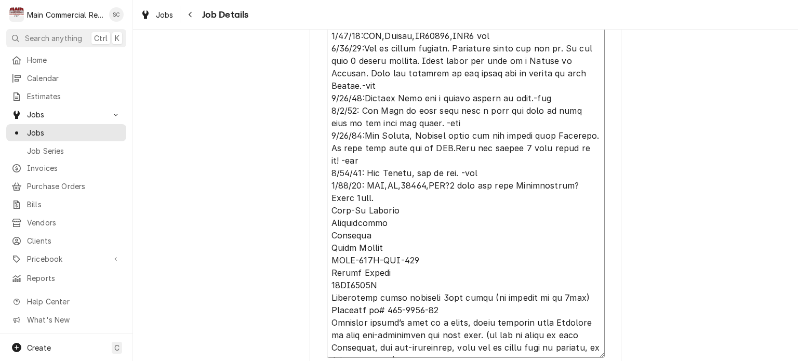
scroll to position [624, 0]
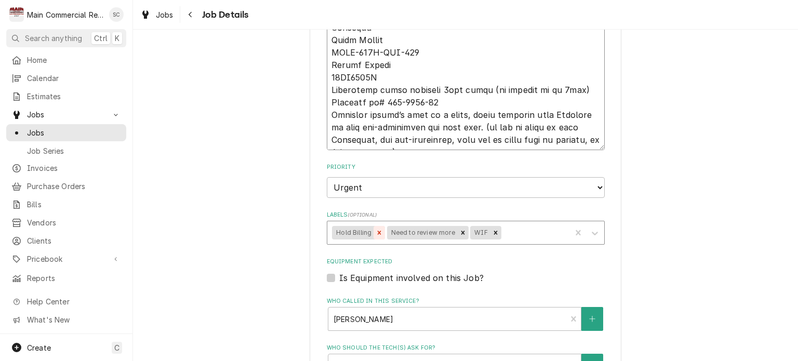
click at [376, 232] on icon "Remove Hold Billing" at bounding box center [379, 232] width 7 height 7
type textarea "9/15/25: Per Scott, Please bill all time and tickets. If school board has an is…"
click at [404, 232] on icon "Remove Need to review more" at bounding box center [407, 232] width 7 height 7
type textarea "x"
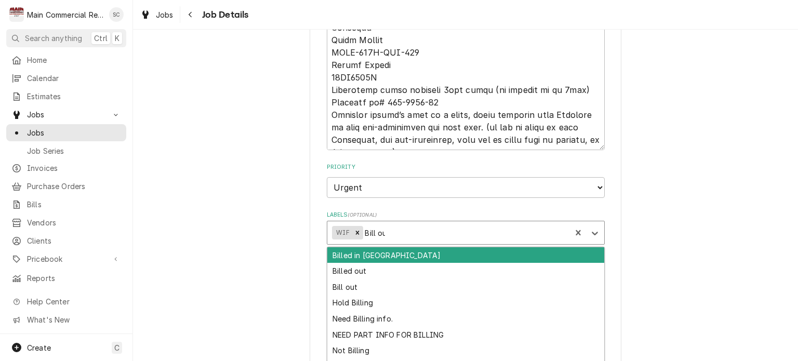
type input "Bill out"
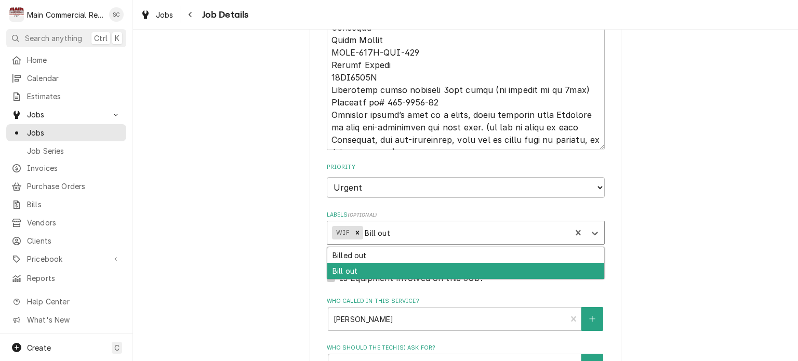
click at [366, 270] on div "Bill out" at bounding box center [465, 271] width 277 height 16
type textarea "x"
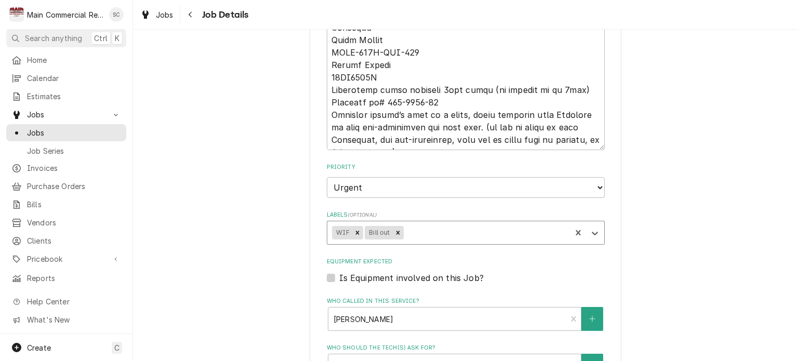
type textarea "x"
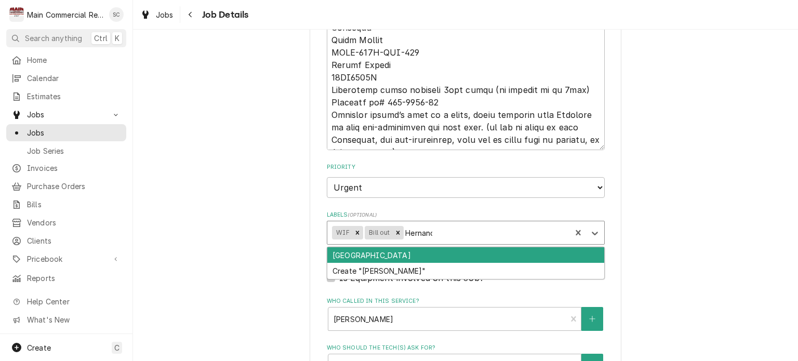
type input "Hernando"
click at [373, 251] on div "Hernando School" at bounding box center [465, 255] width 277 height 16
type textarea "x"
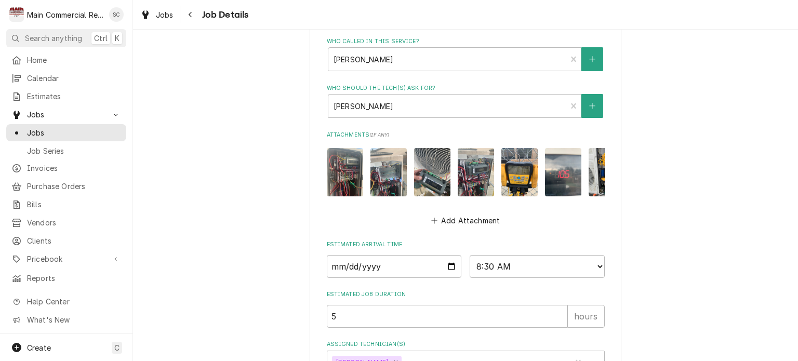
scroll to position [966, 0]
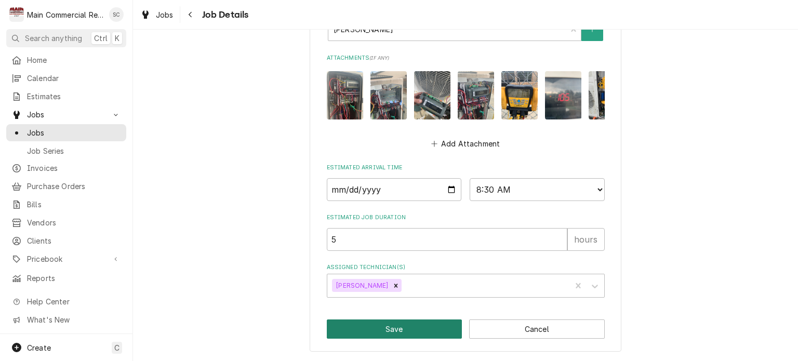
click at [437, 327] on button "Save" at bounding box center [395, 329] width 136 height 19
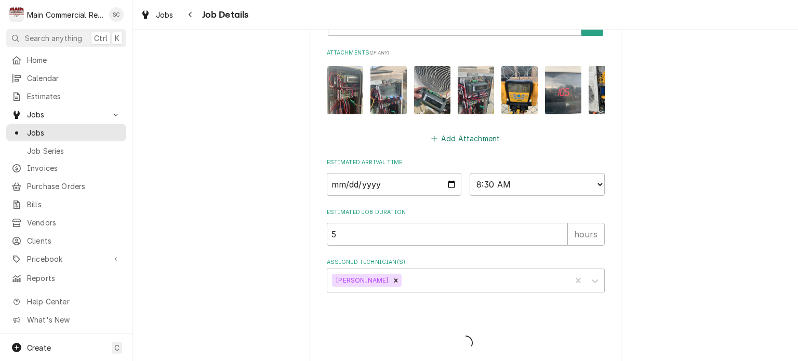
type textarea "x"
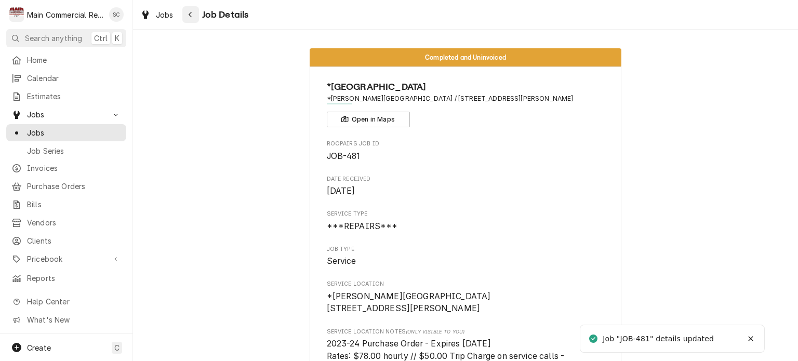
click at [195, 17] on button "Navigate back" at bounding box center [190, 14] width 17 height 17
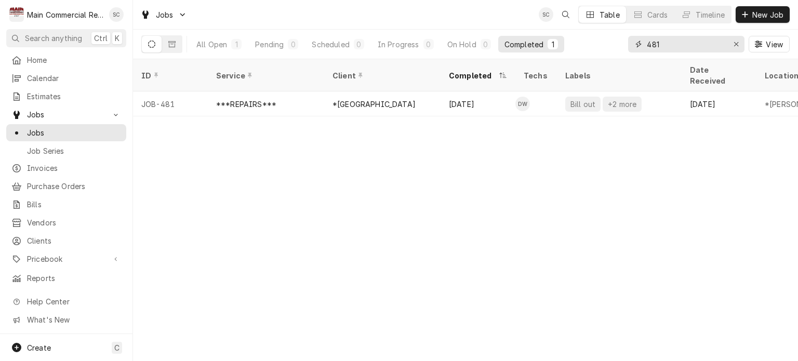
drag, startPoint x: 685, startPoint y: 45, endPoint x: 638, endPoint y: 46, distance: 46.3
click at [638, 46] on div "481" at bounding box center [686, 44] width 116 height 17
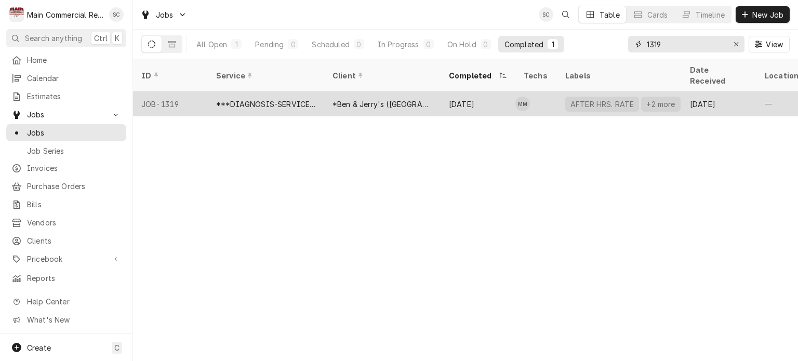
type input "1319"
click at [460, 100] on div "Aug 27" at bounding box center [478, 103] width 75 height 25
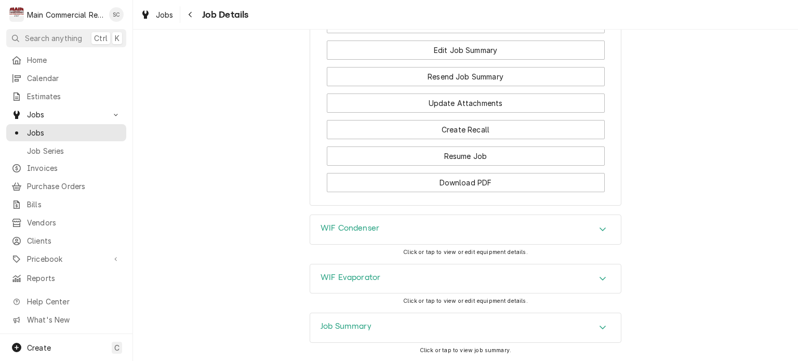
scroll to position [1489, 0]
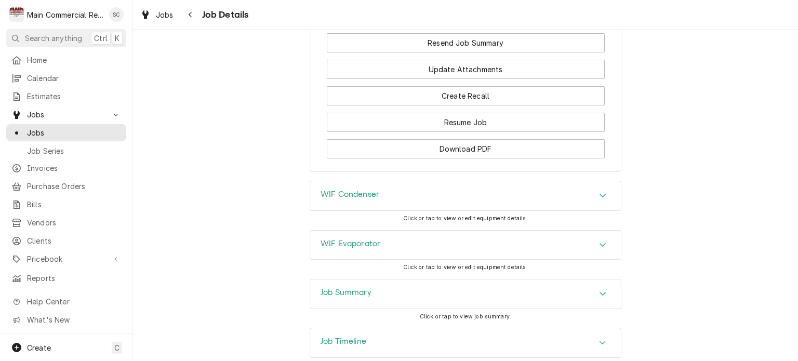
click at [599, 290] on icon "Accordion Header" at bounding box center [602, 294] width 7 height 8
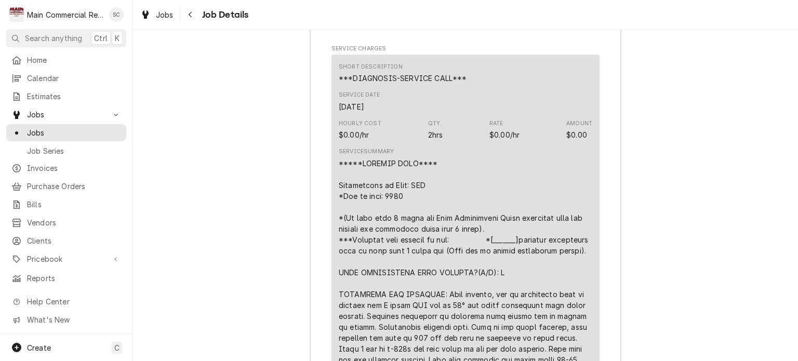
scroll to position [2165, 0]
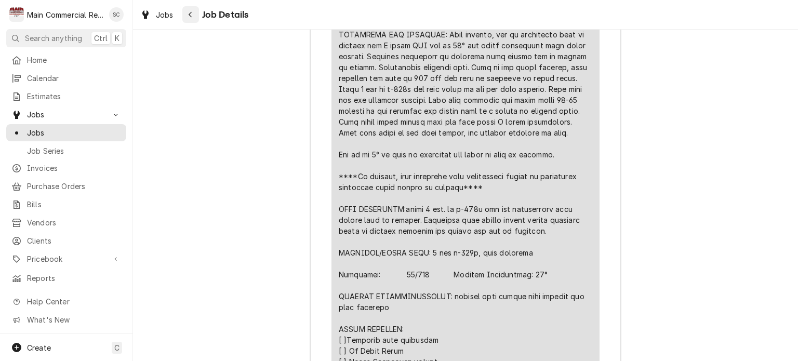
click at [183, 12] on button "Navigate back" at bounding box center [190, 14] width 17 height 17
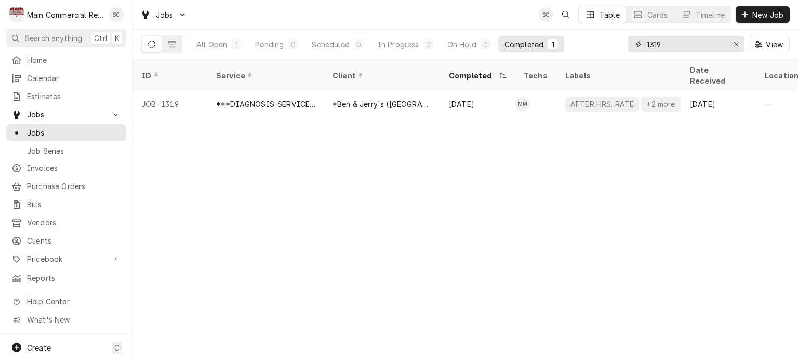
drag, startPoint x: 702, startPoint y: 43, endPoint x: 614, endPoint y: 37, distance: 88.6
click at [614, 37] on div "All Open 1 Pending 0 Scheduled 0 In Progress 0 On Hold 0 Completed 1 1319 View" at bounding box center [465, 44] width 649 height 29
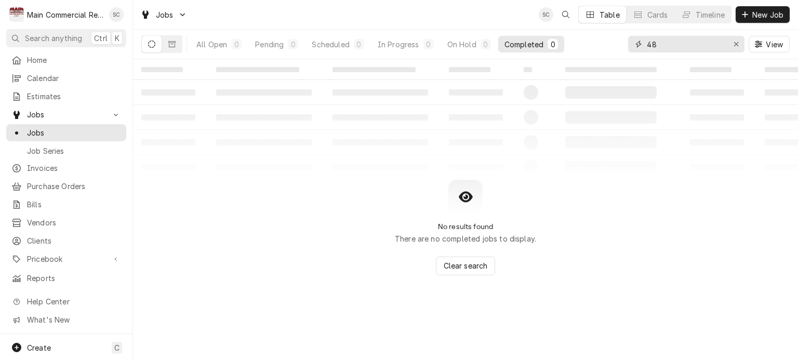
type input "4"
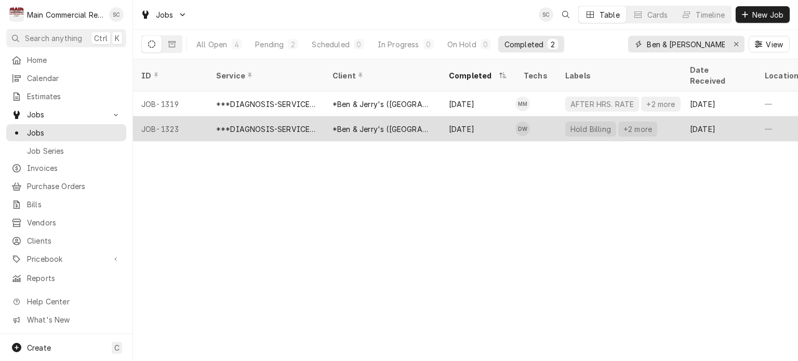
type input "Ben & Jerry"
click at [430, 124] on div "*Ben & Jerry's ([GEOGRAPHIC_DATA])" at bounding box center [383, 129] width 100 height 11
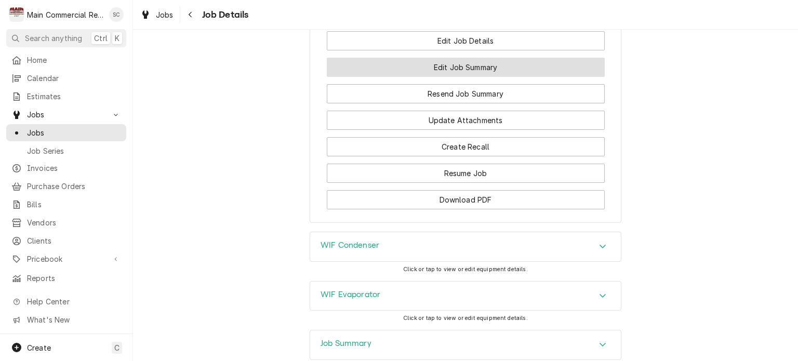
scroll to position [1558, 0]
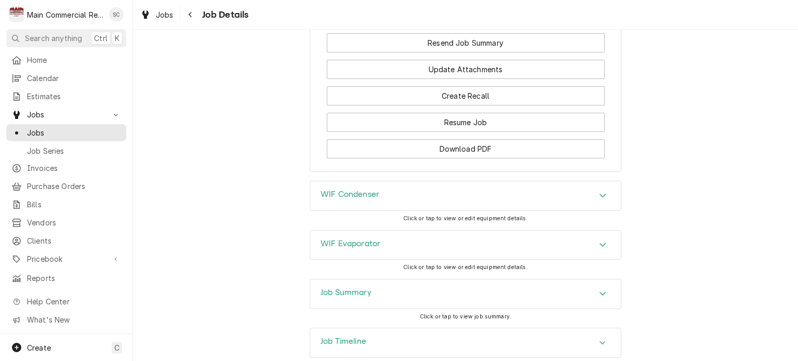
click at [600, 292] on icon "Accordion Header" at bounding box center [603, 294] width 6 height 4
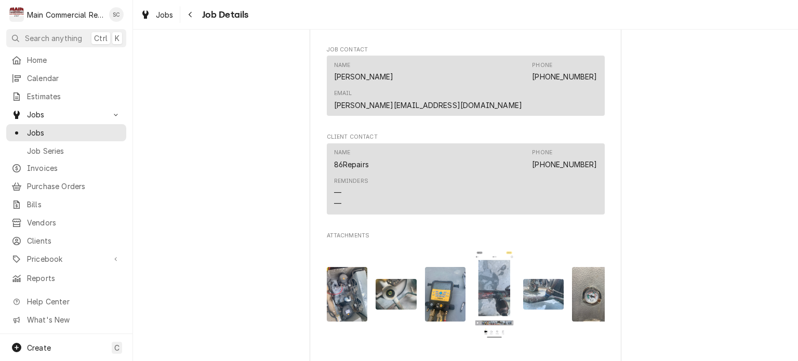
scroll to position [1298, 0]
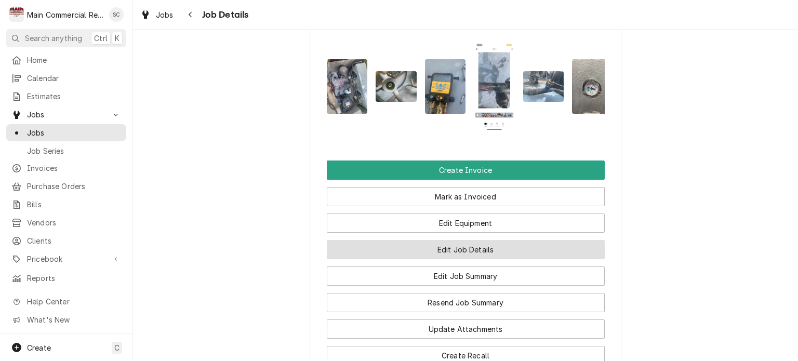
click at [480, 240] on button "Edit Job Details" at bounding box center [466, 249] width 278 height 19
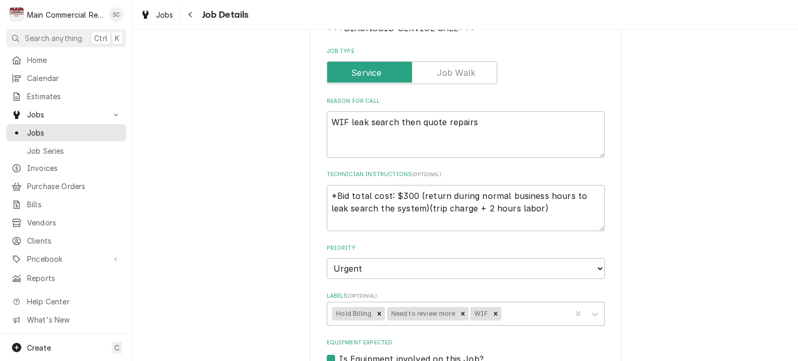
scroll to position [260, 0]
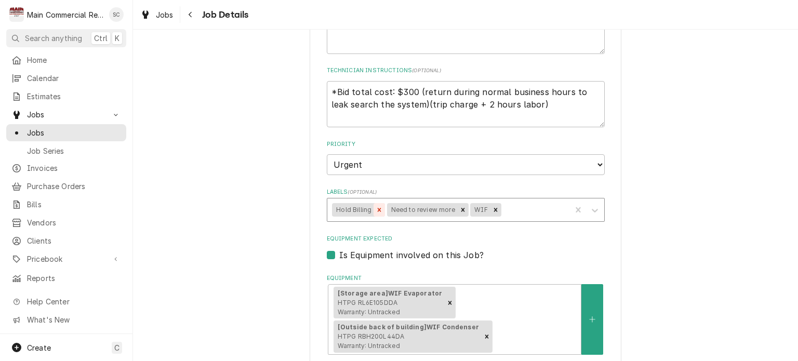
click at [376, 209] on icon "Remove Hold Billing" at bounding box center [379, 209] width 7 height 7
click at [404, 208] on icon "Remove Need to review more" at bounding box center [407, 209] width 7 height 7
type textarea "x"
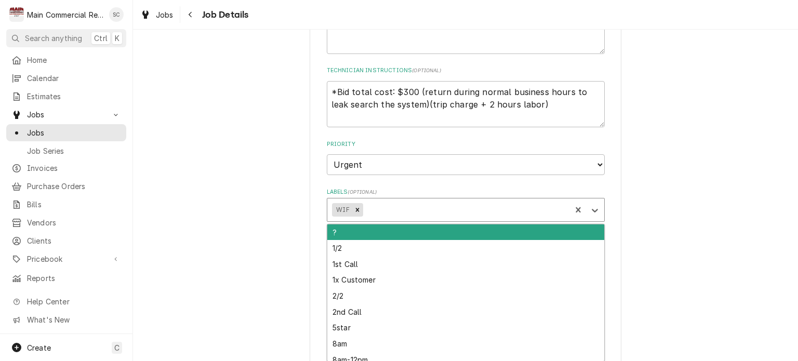
click at [431, 208] on div "Labels" at bounding box center [465, 210] width 201 height 19
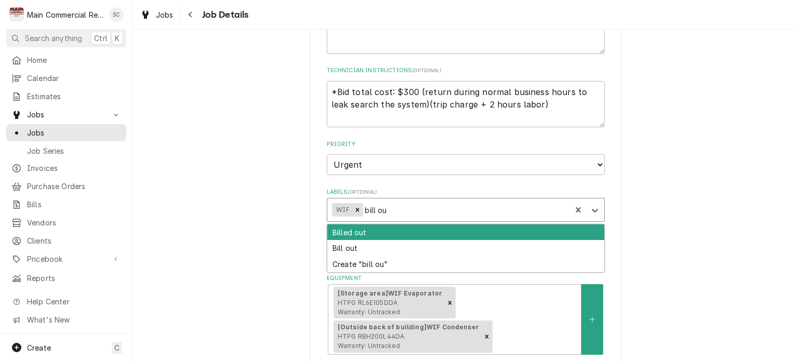
type input "bill out"
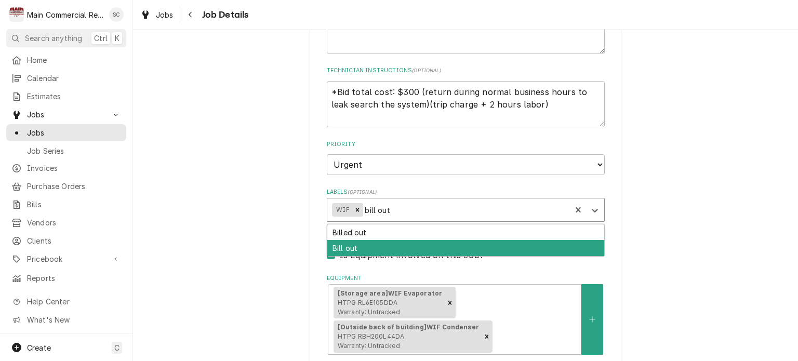
click at [387, 244] on div "Bill out" at bounding box center [465, 248] width 277 height 16
type textarea "x"
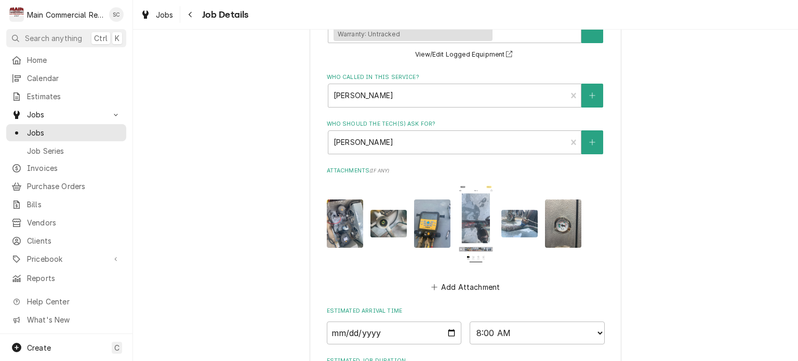
scroll to position [712, 0]
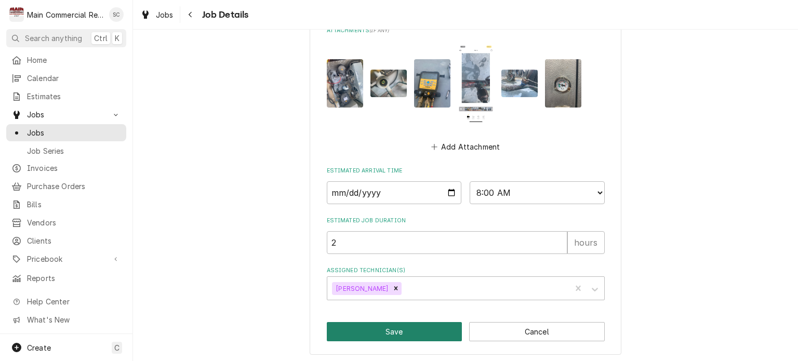
click at [401, 334] on button "Save" at bounding box center [395, 331] width 136 height 19
type textarea "x"
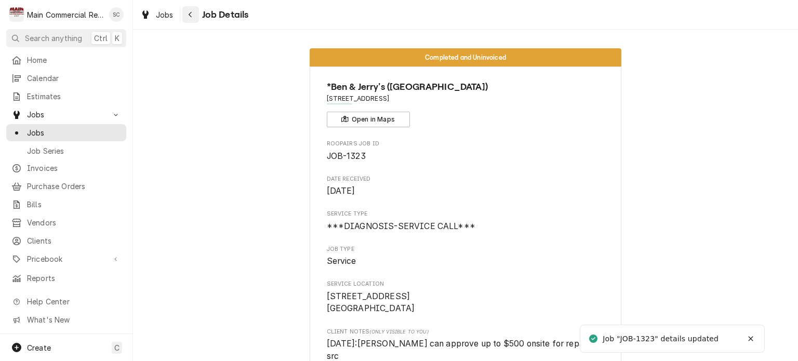
click at [191, 11] on icon "Navigate back" at bounding box center [190, 14] width 5 height 7
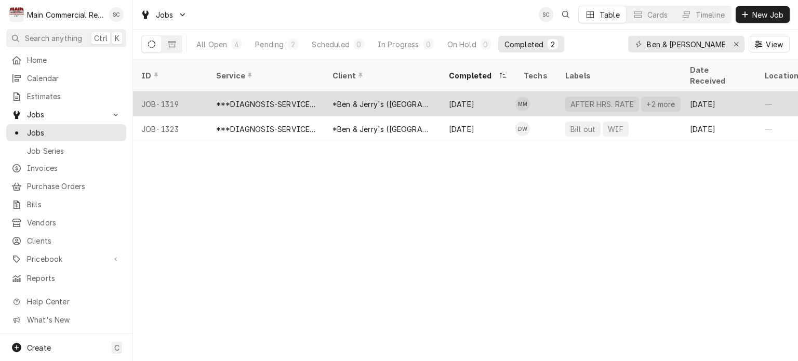
click at [393, 99] on div "*Ben & Jerry's ([GEOGRAPHIC_DATA])" at bounding box center [383, 104] width 100 height 11
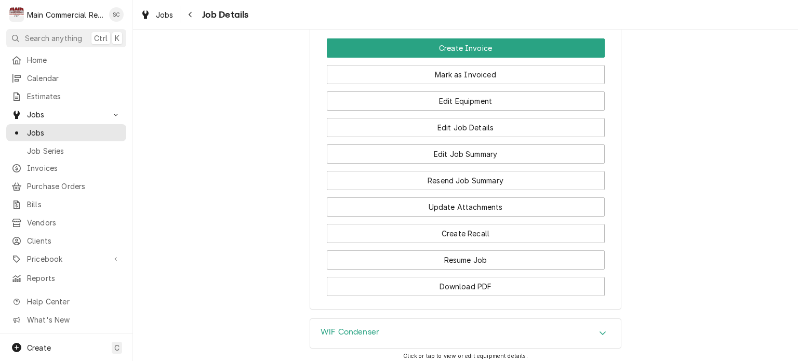
scroll to position [1300, 0]
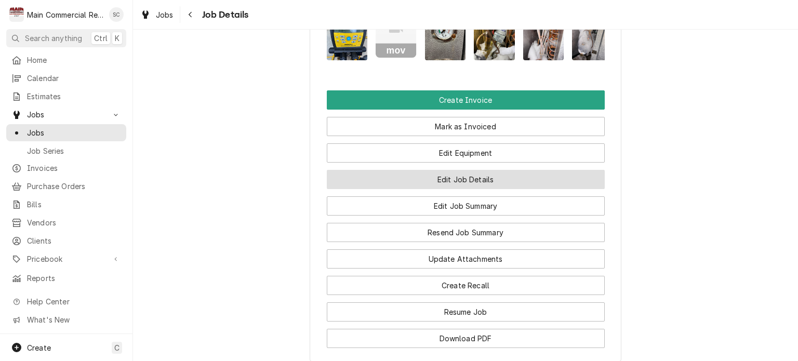
click at [492, 170] on button "Edit Job Details" at bounding box center [466, 179] width 278 height 19
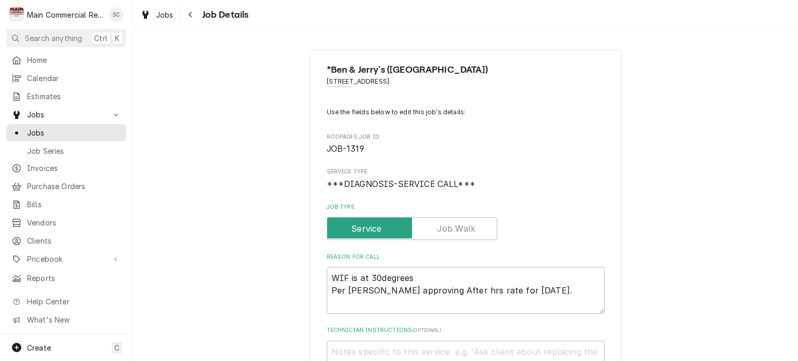
scroll to position [156, 0]
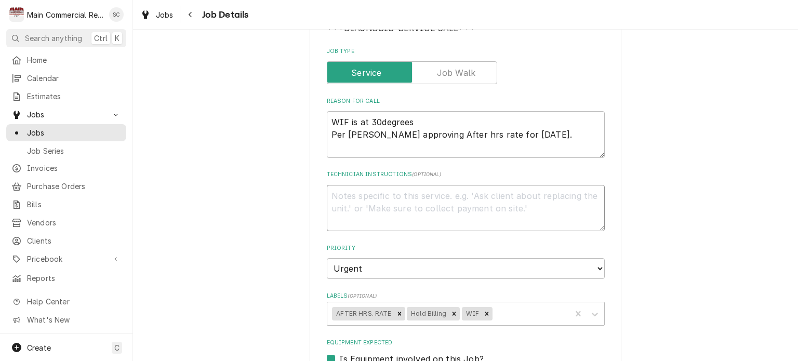
click at [432, 191] on textarea "Technician Instructions ( optional )" at bounding box center [466, 208] width 278 height 47
type textarea "x"
type textarea "9"
type textarea "x"
type textarea "9/"
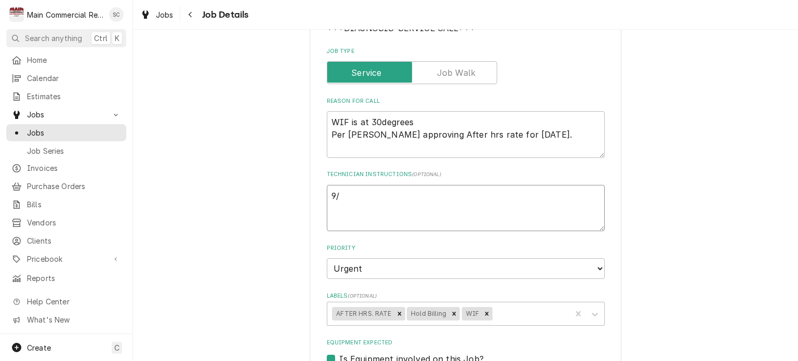
type textarea "x"
type textarea "9/1"
type textarea "x"
type textarea "9/15"
type textarea "x"
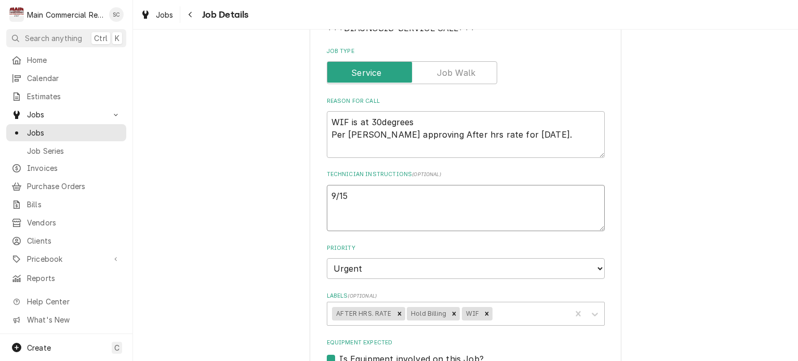
type textarea "9/15/"
type textarea "x"
type textarea "9/15/2"
type textarea "x"
type textarea "9/15/25"
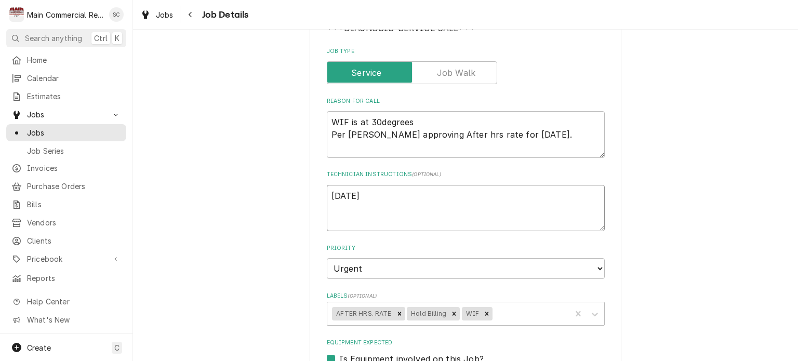
type textarea "x"
type textarea "9/15/25:"
type textarea "x"
type textarea "9/15/25:"
type textarea "x"
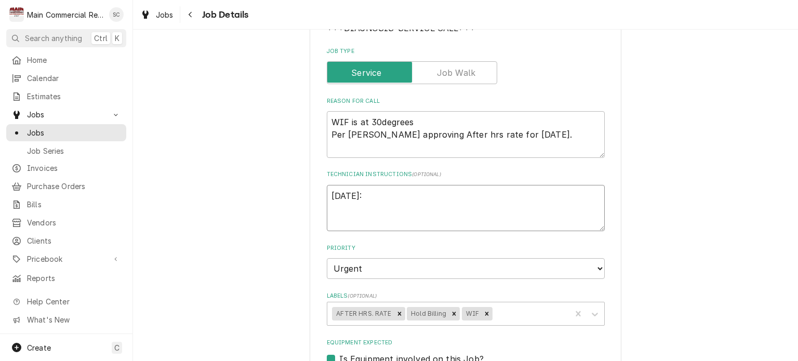
type textarea "9/15/25: P"
type textarea "x"
type textarea "9/15/25: Pl"
type textarea "x"
type textarea "9/15/25: Ple"
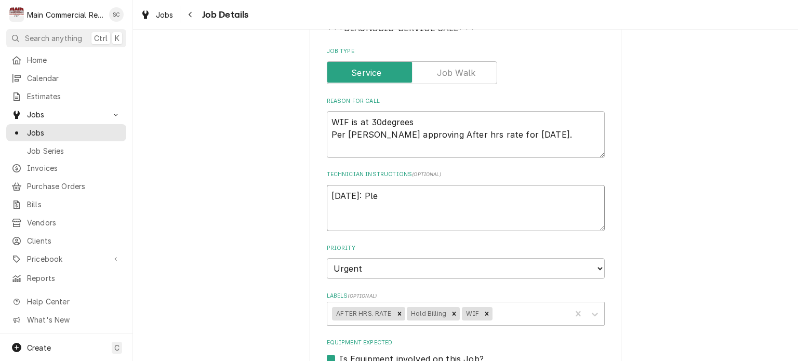
type textarea "x"
type textarea "9/15/25: Plea"
type textarea "x"
type textarea "9/15/25: Pleae"
type textarea "x"
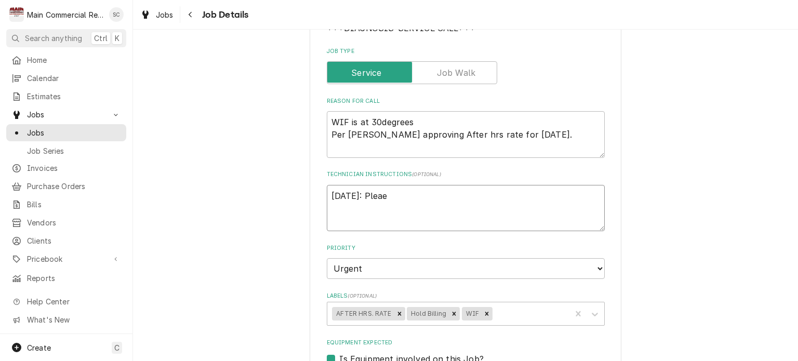
type textarea "9/15/25: Plea"
type textarea "x"
type textarea "9/15/25: Pleas"
type textarea "x"
type textarea "9/15/25: Please"
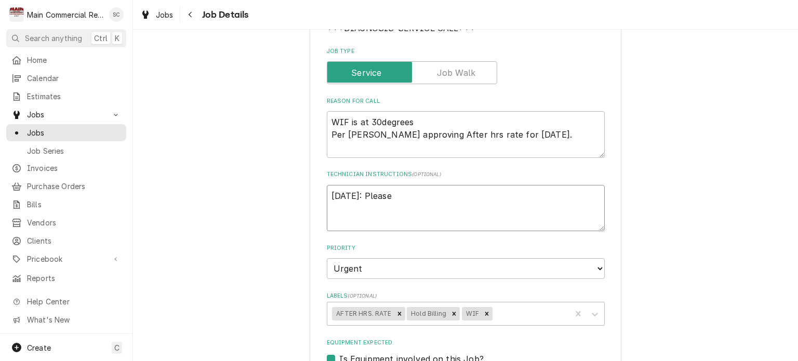
type textarea "x"
type textarea "9/15/25: Please"
type textarea "x"
type textarea "9/15/25: Please d"
type textarea "x"
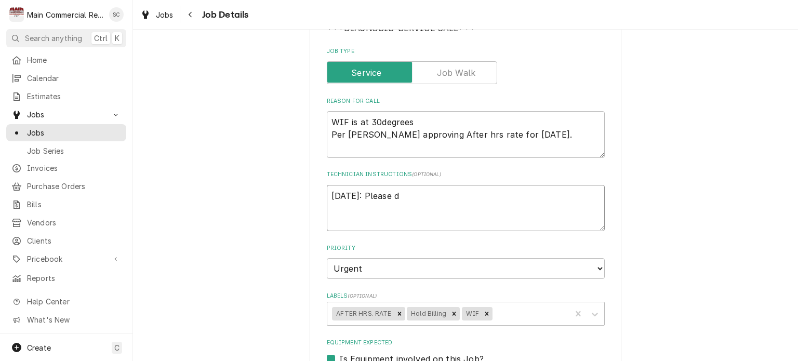
type textarea "9/15/25: Please do"
type textarea "x"
type textarea "9/15/25: Please do"
type textarea "x"
type textarea "9/15/25: Please do n"
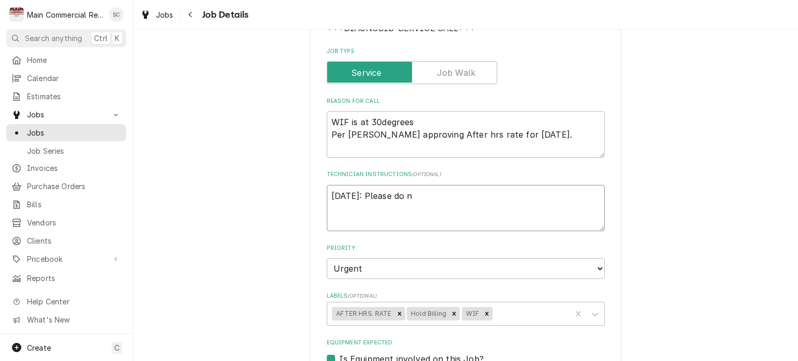
type textarea "x"
type textarea "9/15/25: Please do no"
type textarea "x"
type textarea "9/15/25: Please do not"
type textarea "x"
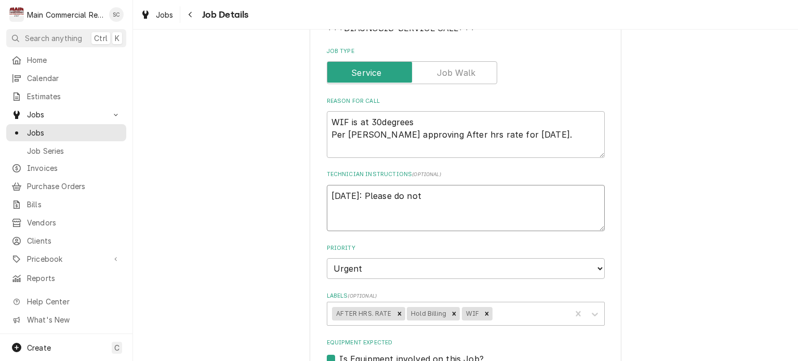
type textarea "9/15/25: Please do not"
type textarea "x"
type textarea "9/15/25: Please do not b"
type textarea "x"
type textarea "9/15/25: Please do not bi"
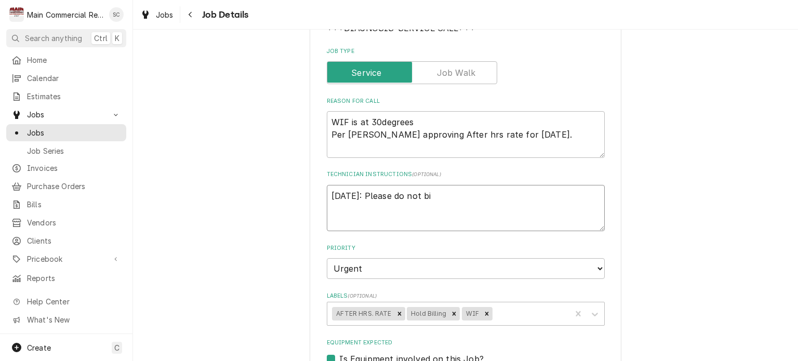
type textarea "x"
type textarea "9/15/25: Please do not bil"
type textarea "x"
type textarea "9/15/25: Please do not bill"
type textarea "x"
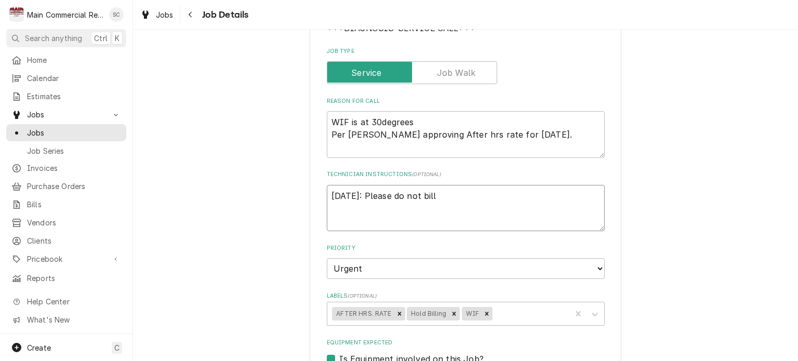
type textarea "9/15/25: Please do not bill"
type textarea "x"
type textarea "9/15/25: Please do not bill t"
type textarea "x"
type textarea "9/15/25: Please do not bill th"
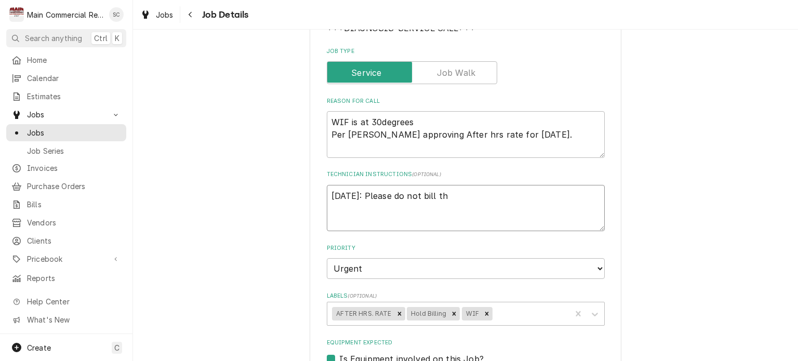
type textarea "x"
type textarea "9/15/25: Please do not bill thi"
type textarea "x"
type textarea "9/15/25: Please do not bill this"
type textarea "x"
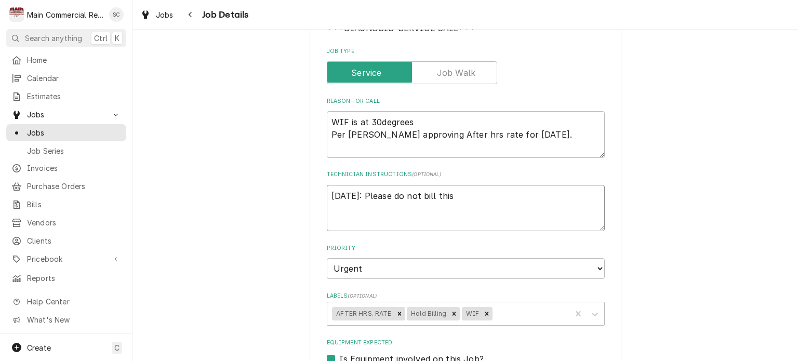
type textarea "9/15/25: Please do not bill this"
type textarea "x"
type textarea "9/15/25: Please do not bill this o"
type textarea "x"
type textarea "9/15/25: Please do not bill this ou"
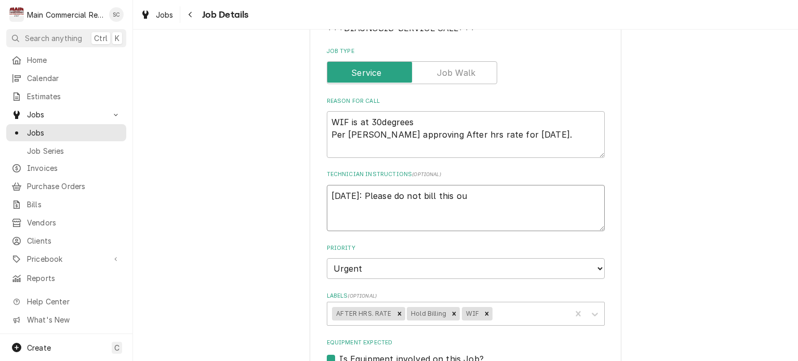
type textarea "x"
type textarea "9/15/25: Please do not bill this out"
type textarea "x"
type textarea "9/15/25: Please do not bill this out."
type textarea "x"
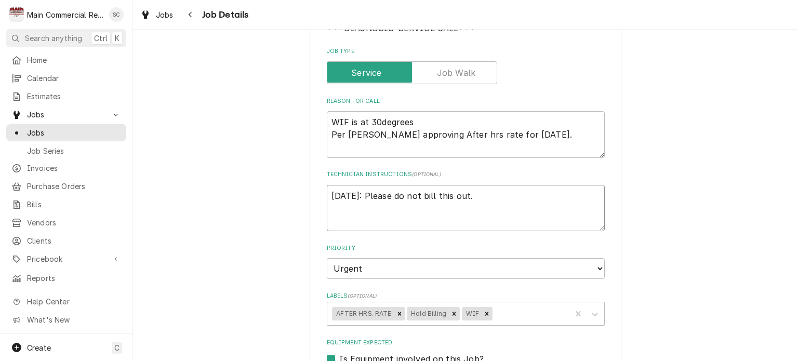
type textarea "9/15/25: Please do not bill this out."
type textarea "x"
type textarea "9/15/25: Please do not bill this out. T"
type textarea "x"
type textarea "9/15/25: Please do not bill this out. Th"
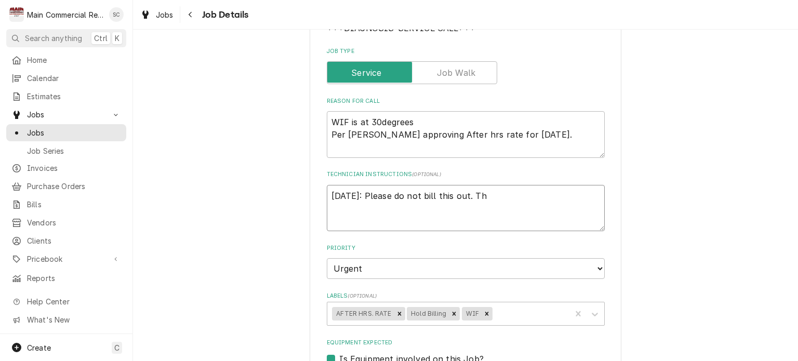
type textarea "x"
type textarea "9/15/25: Please do not bill this out. Thi"
type textarea "x"
type textarea "9/15/25: Please do not bill this out. This"
type textarea "x"
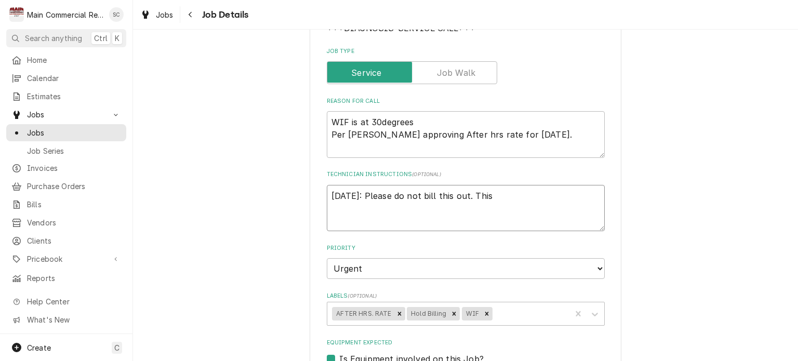
type textarea "9/15/25: Please do not bill this out. This"
type textarea "x"
type textarea "9/15/25: Please do not bill this out. This"
type textarea "x"
type textarea "9/15/25: Please do not bill this out. Thi"
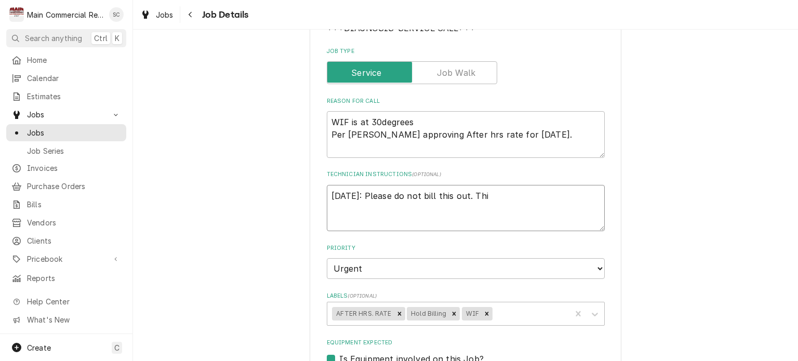
type textarea "x"
type textarea "9/15/25: Please do not bill this out. Th"
type textarea "x"
type textarea "9/15/25: Please do not bill this out. T"
type textarea "x"
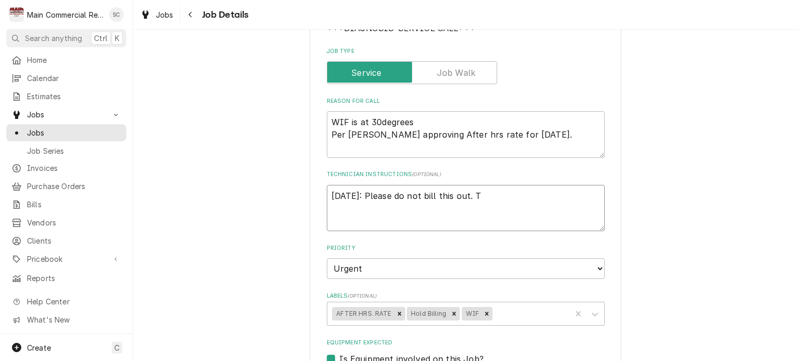
type textarea "9/15/25: Please do not bill this out."
type textarea "x"
type textarea "9/15/25: Please do not bill this out. W"
type textarea "x"
type textarea "9/15/25: Please do not bill this out. We"
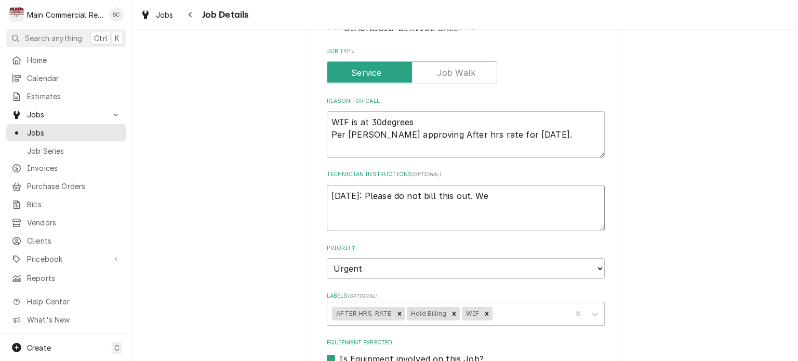
type textarea "x"
type textarea "9/15/25: Please do not bill this out. We"
type textarea "x"
type textarea "9/15/25: Please do not bill this out. We a"
type textarea "x"
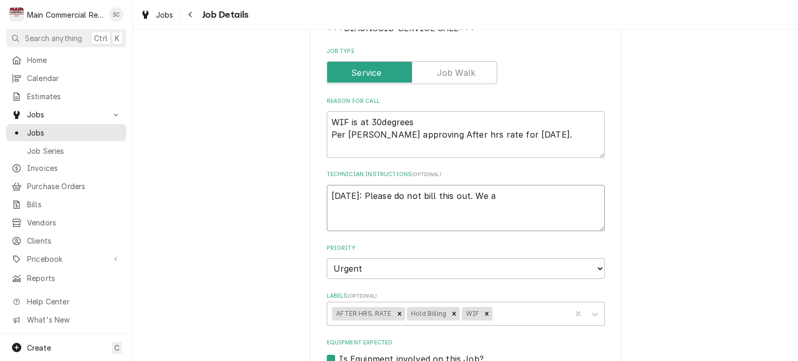
type textarea "9/15/25: Please do not bill this out. We ar"
type textarea "x"
type textarea "9/15/25: Please do not bill this out. We are"
type textarea "x"
type textarea "9/15/25: Please do not bill this out. We are"
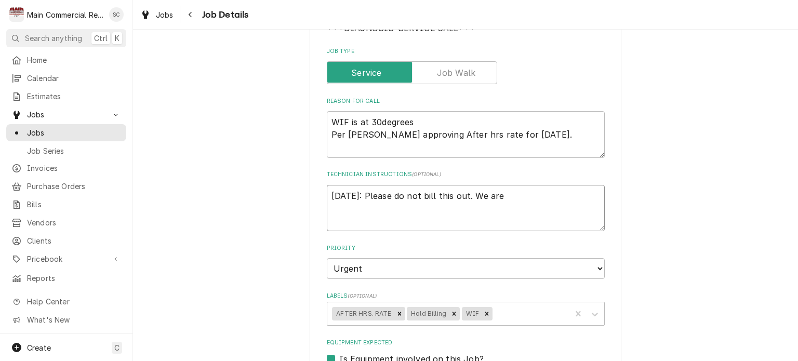
type textarea "x"
type textarea "9/15/25: Please do not bill this out. We are g"
type textarea "x"
type textarea "9/15/25: Please do not bill this out. We are go"
type textarea "x"
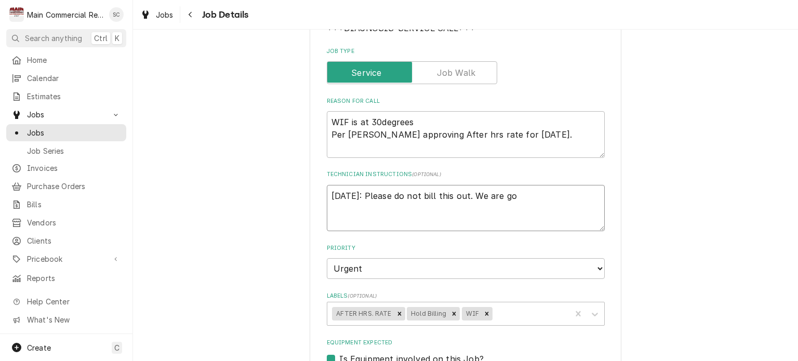
type textarea "9/15/25: Please do not bill this out. We are goi"
type textarea "x"
type textarea "9/15/25: Please do not bill this out. We are goin"
type textarea "x"
type textarea "9/15/25: Please do not bill this out. We are going"
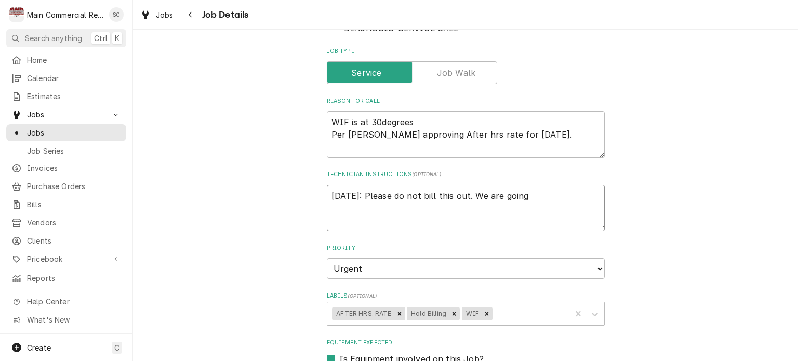
type textarea "x"
type textarea "9/15/25: Please do not bill this out. We are going"
type textarea "x"
type textarea "9/15/25: Please do not bill this out. We are going t"
type textarea "x"
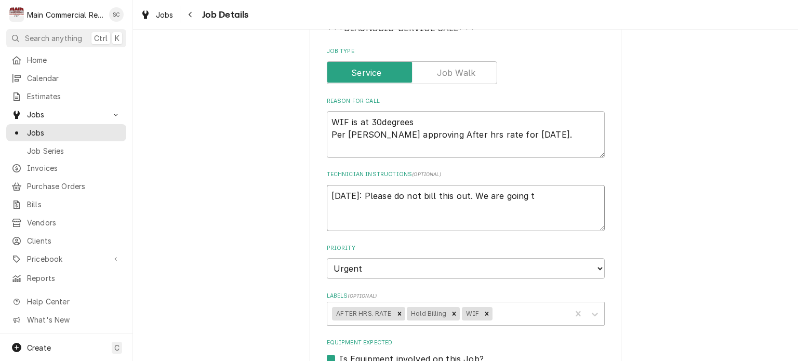
type textarea "9/15/25: Please do not bill this out. We are going to"
type textarea "x"
type textarea "9/15/25: Please do not bill this out. We are going to"
type textarea "x"
type textarea "9/15/25: Please do not bill this out. We are going to w"
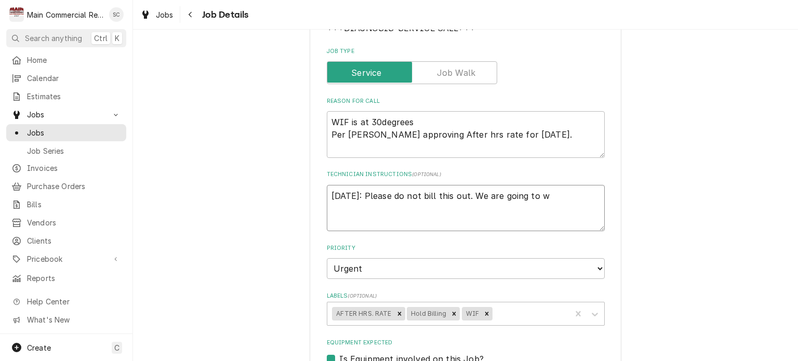
type textarea "x"
type textarea "9/15/25: Please do not bill this out. We are going to wr"
type textarea "x"
type textarea "9/15/25: Please do not bill this out. We are going to wri"
type textarea "x"
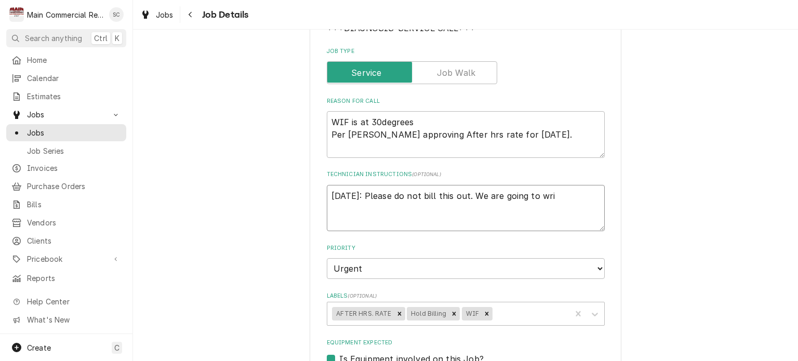
type textarea "9/15/25: Please do not bill this out. We are going to writ"
type textarea "x"
type textarea "9/15/25: Please do not bill this out. We are going to write"
type textarea "x"
type textarea "9/15/25: Please do not bill this out. We are going to write"
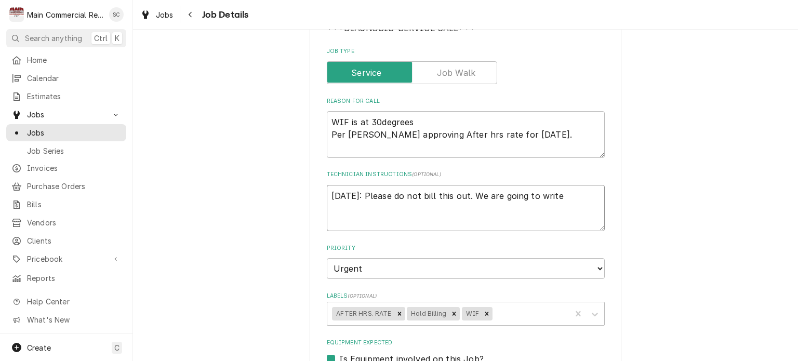
type textarea "x"
type textarea "9/15/25: Please do not bill this out. We are going to write t"
type textarea "x"
type textarea "9/15/25: Please do not bill this out. We are going to write th"
type textarea "x"
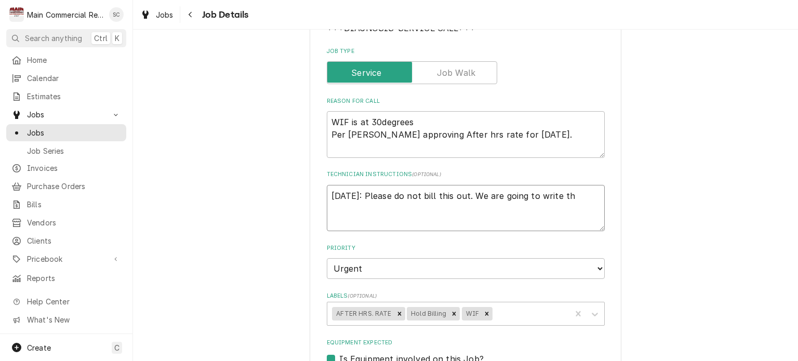
type textarea "9/15/25: Please do not bill this out. We are going to write thi"
type textarea "x"
type textarea "9/15/25: Please do not bill this out. We are going to write this"
type textarea "x"
type textarea "9/15/25: Please do not bill this out. We are going to write this"
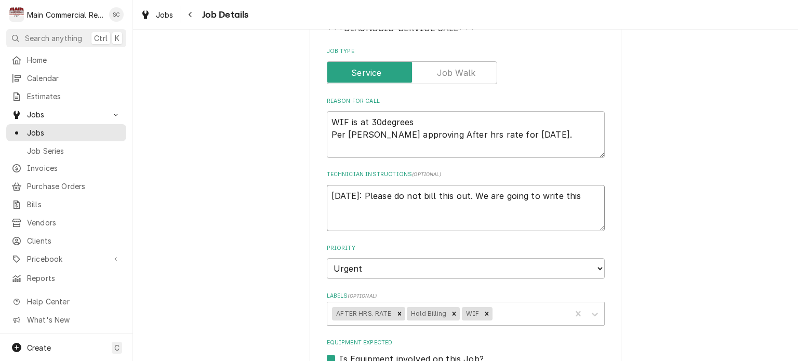
type textarea "x"
type textarea "9/15/25: Please do not bill this out. We are going to write this o"
type textarea "x"
type textarea "9/15/25: Please do not bill this out. We are going to write this on"
type textarea "x"
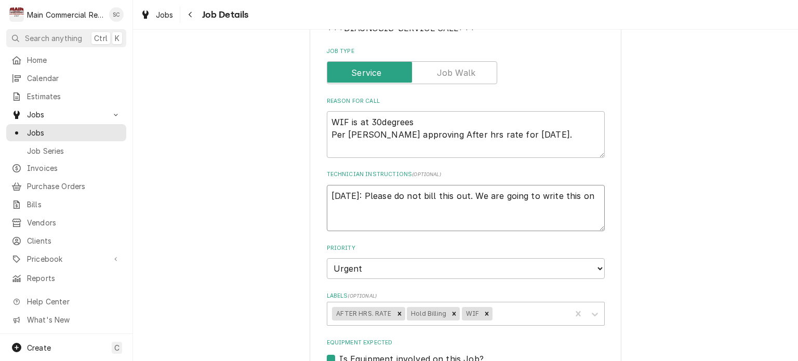
type textarea "9/15/25: Please do not bill this out. We are going to write this one"
type textarea "x"
type textarea "9/15/25: Please do not bill this out. We are going to write this one"
type textarea "x"
type textarea "9/15/25: Please do not bill this out. We are going to write this one o"
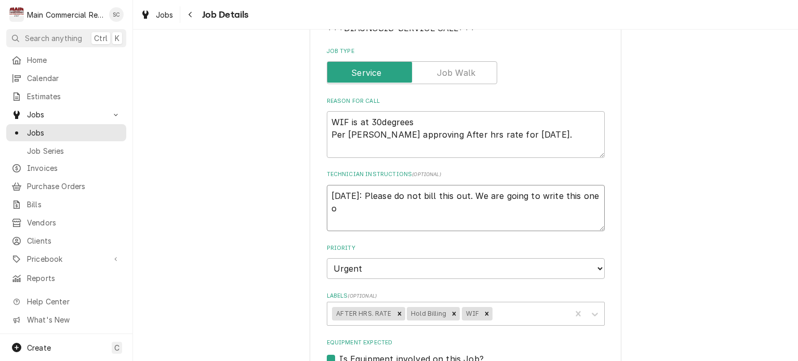
type textarea "x"
type textarea "9/15/25: Please do not bill this out. We are going to write this one of"
type textarea "x"
type textarea "9/15/25: Please do not bill this out. We are going to write this one off"
type textarea "x"
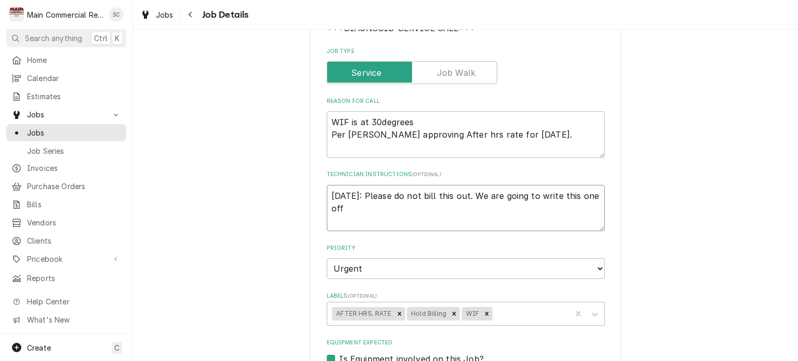
type textarea "9/15/25: Please do not bill this out. We are going to write this one off."
type textarea "x"
type textarea "9/15/25: Please do not bill this out. We are going to write this one off."
type textarea "x"
type textarea "9/15/25: Please do not bill this out. We are going to write this one off. P"
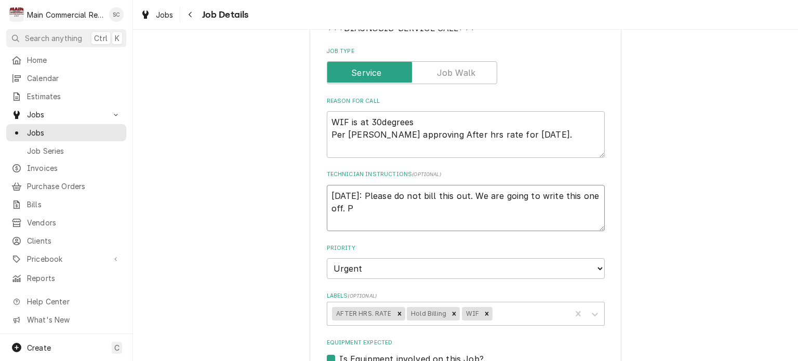
type textarea "x"
type textarea "9/15/25: Please do not bill this out. We are going to write this one off. Pe"
type textarea "x"
type textarea "9/15/25: Please do not bill this out. We are going to write this one off. Per"
type textarea "x"
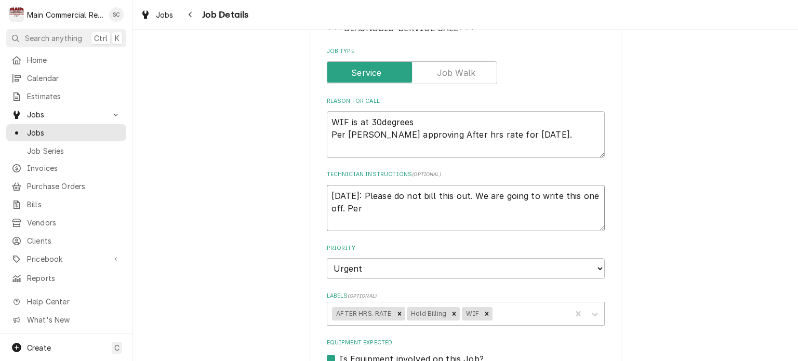
type textarea "9/15/25: Please do not bill this out. We are going to write this one off. Pe"
type textarea "x"
type textarea "9/15/25: Please do not bill this out. We are going to write this one off. P"
type textarea "x"
type textarea "9/15/25: Please do not bill this out. We are going to write this one off."
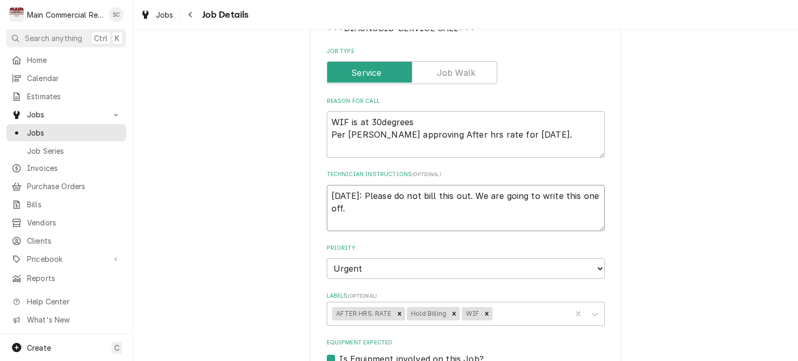
click at [362, 195] on textarea "9/15/25: Please do not bill this out. We are going to write this one off." at bounding box center [466, 208] width 278 height 47
type textarea "x"
type textarea "9/15/25: PPlease do not bill this out. We are going to write this one off."
type textarea "x"
type textarea "9/15/25: PePlease do not bill this out. We are going to write this one off."
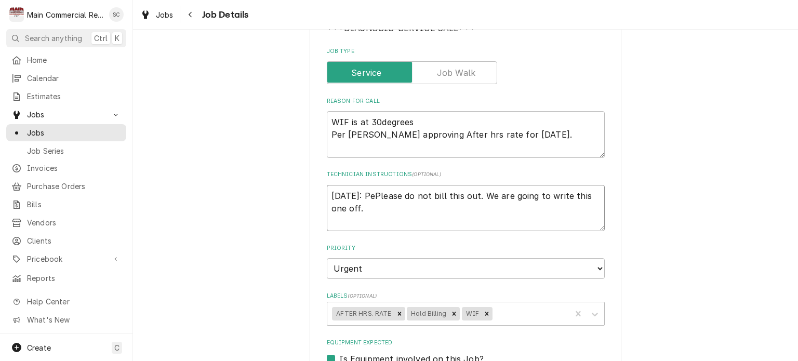
type textarea "x"
type textarea "9/15/25: PerPlease do not bill this out. We are going to write this one off."
type textarea "x"
type textarea "9/15/25: Per Please do not bill this out. We are going to write this one off."
type textarea "x"
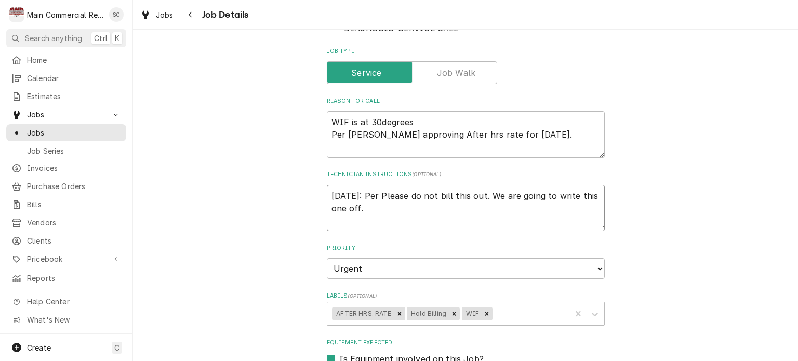
type textarea "9/15/25: Per SPlease do not bill this out. We are going to write this one off."
type textarea "x"
type textarea "9/15/25: Per ScPlease do not bill this out. We are going to write this one off."
type textarea "x"
type textarea "9/15/25: Per ScoPlease do not bill this out. We are going to write this one off."
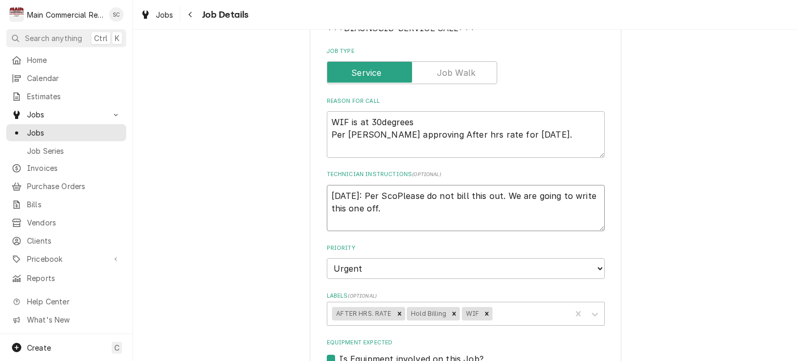
type textarea "x"
type textarea "9/15/25: Per ScooPlease do not bill this out. We are going to write this one of…"
click at [408, 204] on textarea "9/15/25: Per Scoot, Please do not bill this out. We are going to write this one…" at bounding box center [466, 208] width 278 height 47
click at [451, 310] on icon "Remove Hold Billing" at bounding box center [454, 313] width 7 height 7
click at [472, 313] on div "Labels" at bounding box center [503, 314] width 126 height 19
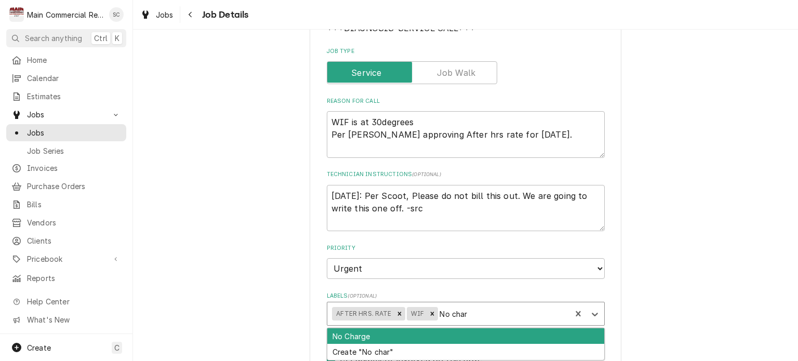
click at [441, 333] on div "No Charge" at bounding box center [465, 337] width 277 height 16
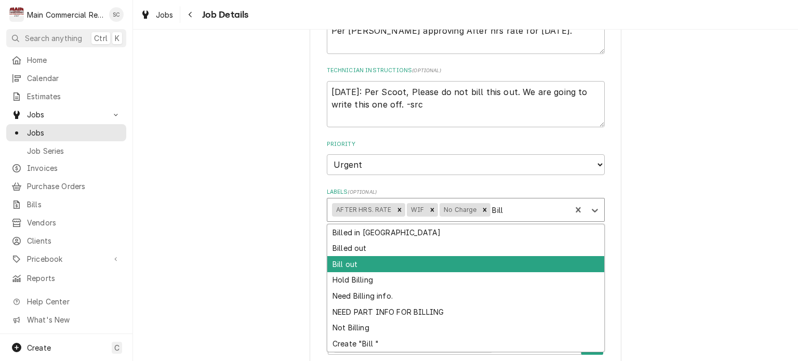
click at [470, 262] on div "Bill out" at bounding box center [465, 264] width 277 height 16
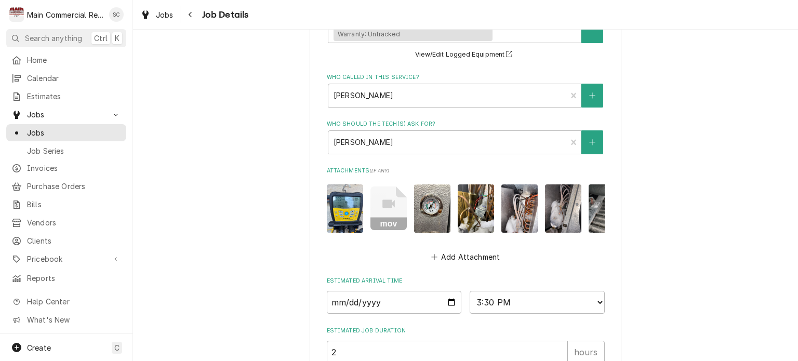
scroll to position [690, 0]
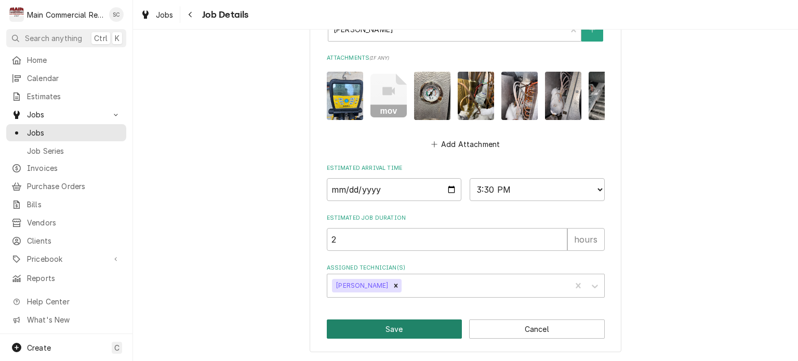
click at [432, 331] on button "Save" at bounding box center [395, 329] width 136 height 19
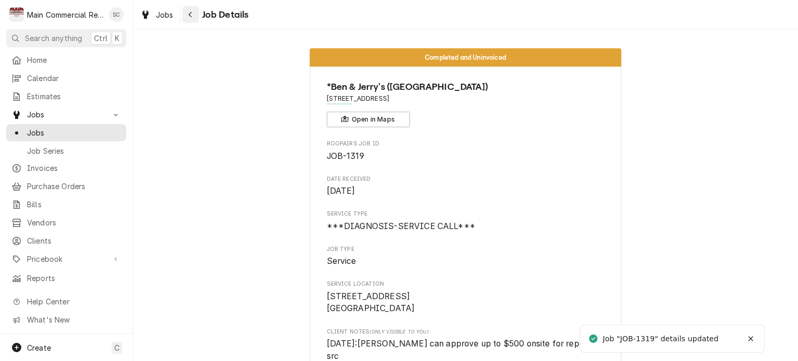
click at [192, 13] on icon "Navigate back" at bounding box center [190, 14] width 5 height 7
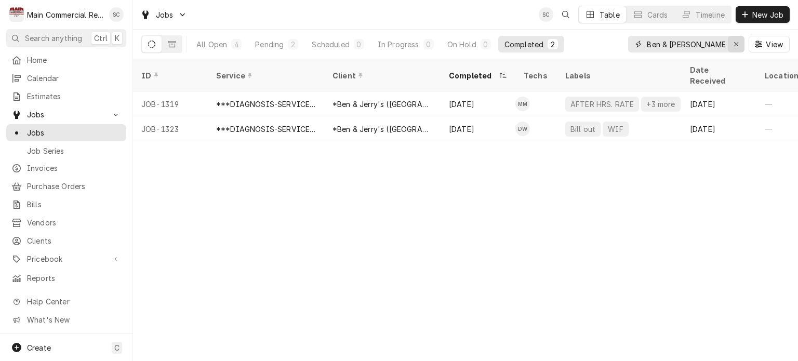
click at [739, 45] on icon "Erase input" at bounding box center [737, 44] width 6 height 7
click at [715, 45] on input "Dynamic Content Wrapper" at bounding box center [696, 44] width 98 height 17
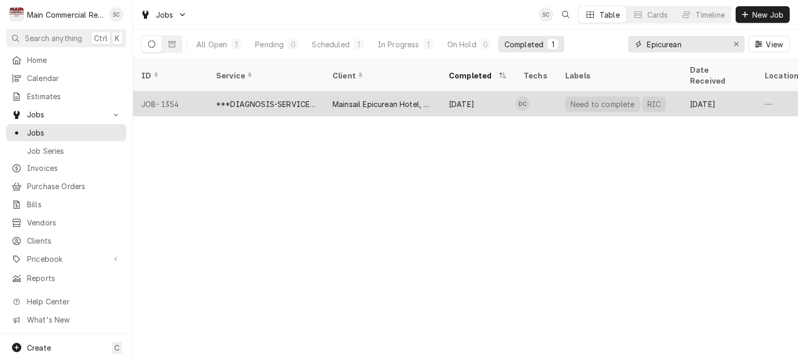
type input "Epicurean"
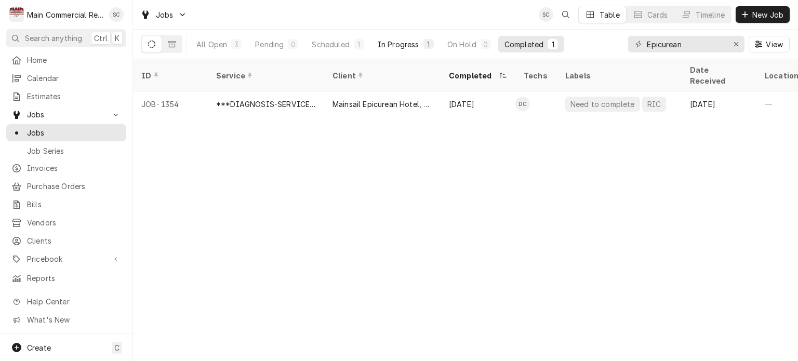
click at [401, 43] on div "In Progress" at bounding box center [399, 44] width 42 height 11
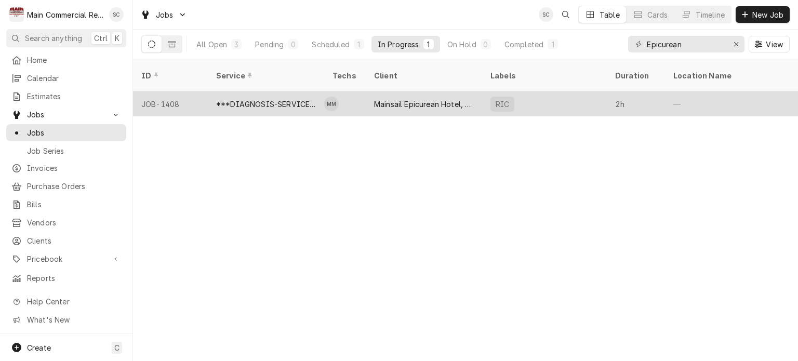
click at [422, 99] on div "Mainsail Epicurean Hotel, LLC" at bounding box center [424, 104] width 100 height 11
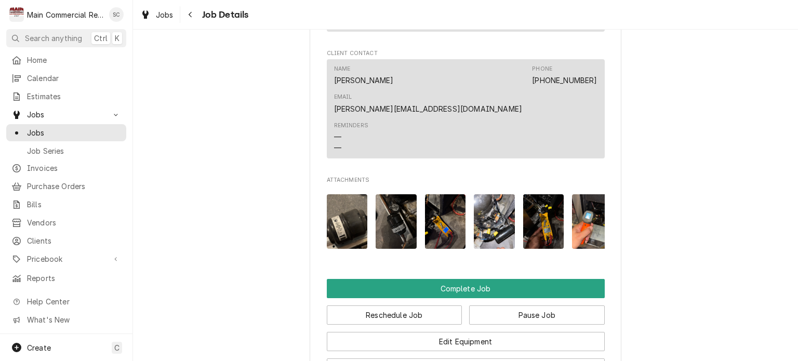
scroll to position [1300, 0]
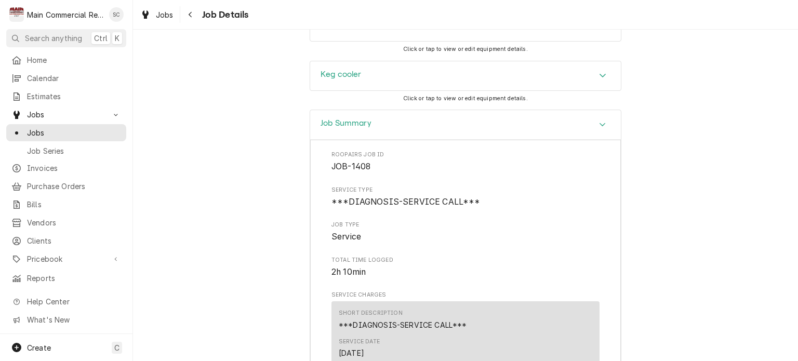
scroll to position [1767, 0]
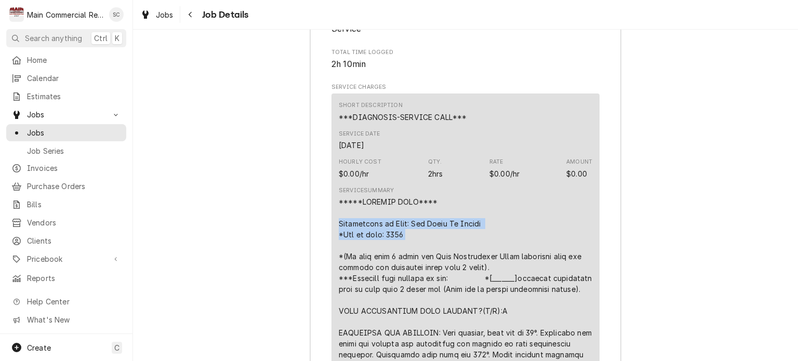
drag, startPoint x: 382, startPoint y: 119, endPoint x: 329, endPoint y: 109, distance: 53.9
copy div "Description of Unit: Keg Reach In Cooler *Age of unit: 2013"
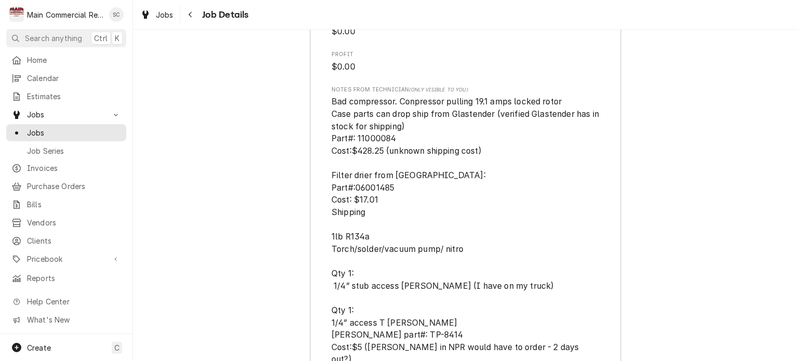
scroll to position [2495, 0]
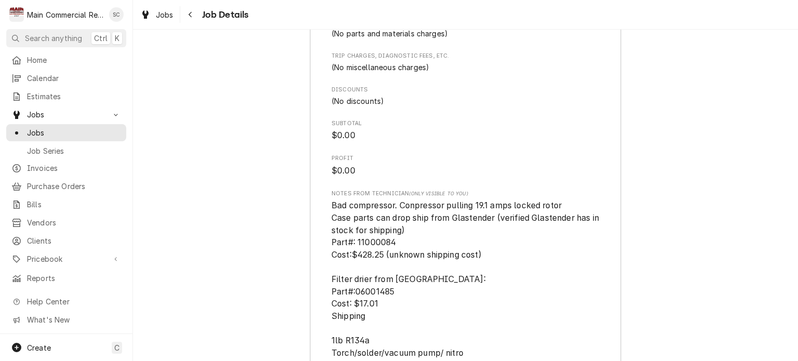
click at [533, 200] on span "Bad compressor. Conpressor pulling 19.1 amps locked rotor Case parts can drop s…" at bounding box center [466, 353] width 268 height 307
drag, startPoint x: 395, startPoint y: 134, endPoint x: 353, endPoint y: 135, distance: 41.1
click at [353, 200] on span "Bad compressor. Conpressor pulling 19.1 amps locked rotor Case parts can drop s…" at bounding box center [466, 353] width 268 height 307
copy span "11000084"
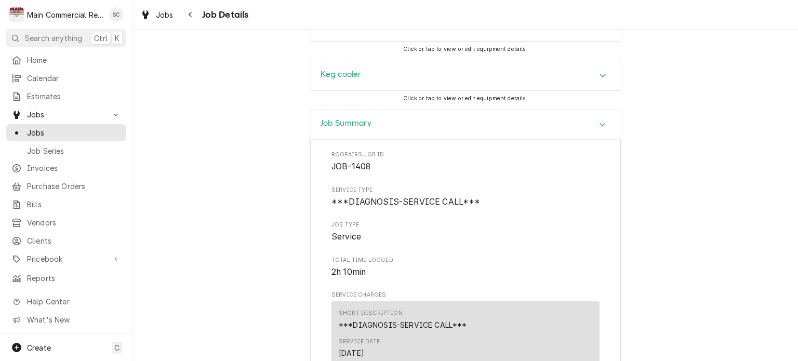
scroll to position [1352, 0]
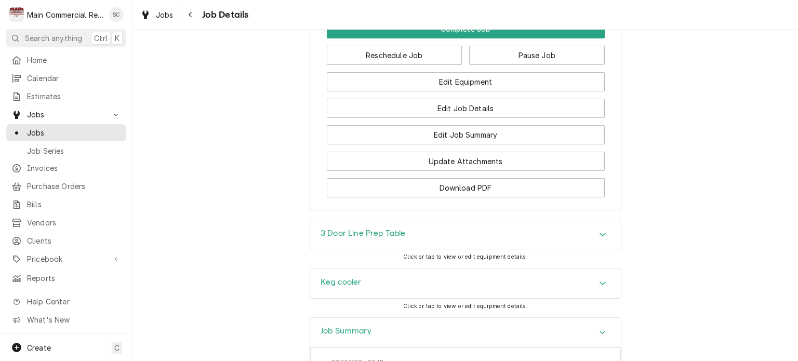
click at [332, 278] on h3 "Keg cooler" at bounding box center [341, 283] width 41 height 10
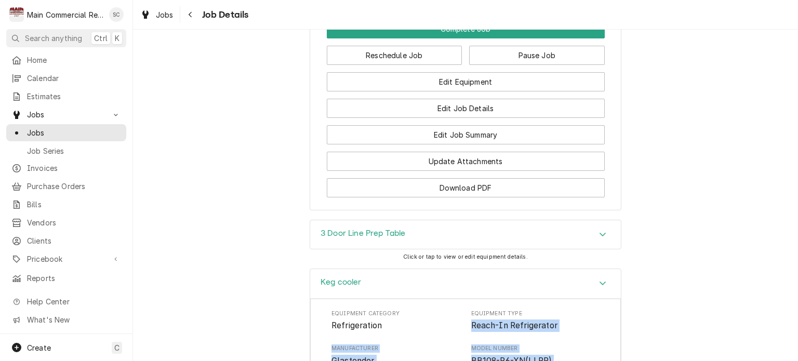
drag, startPoint x: 370, startPoint y: 318, endPoint x: 468, endPoint y: 211, distance: 145.0
copy div "Reach-In Refrigerator Manufacturer Glastender Model Number BB108-R6-XN(LLRR) Se…"
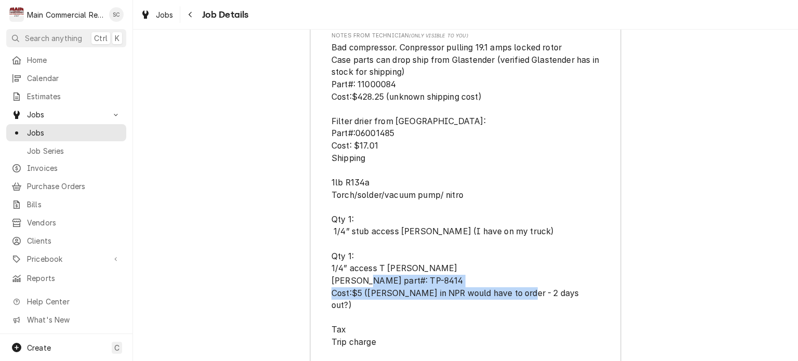
scroll to position [2769, 0]
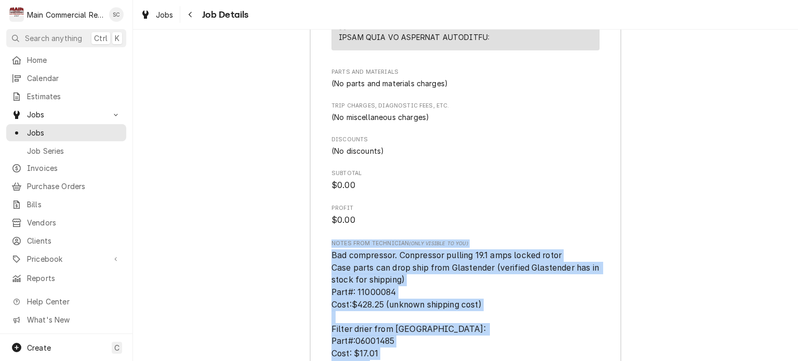
drag, startPoint x: 358, startPoint y: 222, endPoint x: 326, endPoint y: 139, distance: 89.7
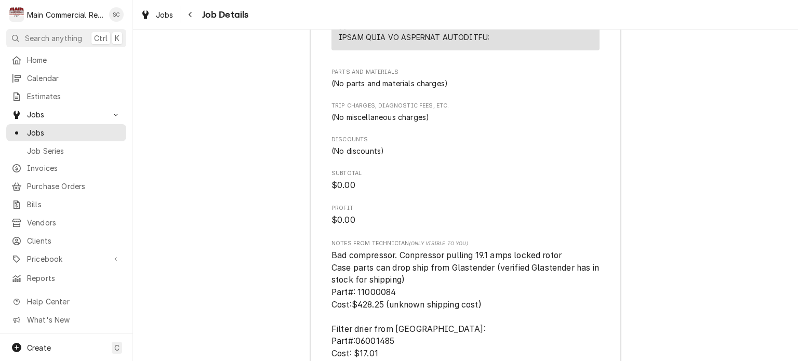
scroll to position [2821, 0]
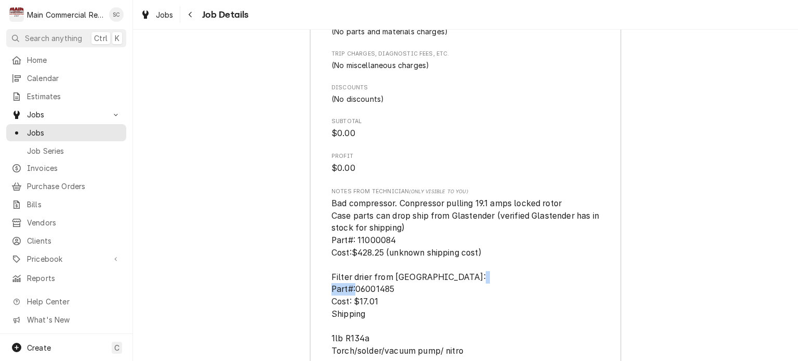
drag, startPoint x: 397, startPoint y: 182, endPoint x: 351, endPoint y: 182, distance: 45.7
click at [351, 198] on span "Bad compressor. Conpressor pulling 19.1 amps locked rotor Case parts can drop s…" at bounding box center [466, 351] width 268 height 307
copy span "06001485"
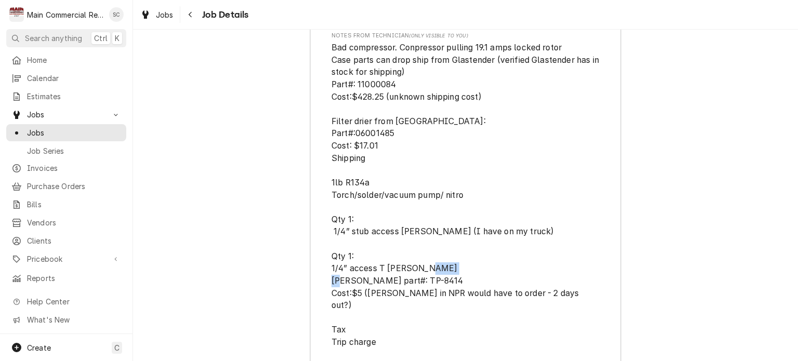
drag, startPoint x: 413, startPoint y: 172, endPoint x: 379, endPoint y: 172, distance: 33.8
click at [379, 172] on span "Bad compressor. Conpressor pulling 19.1 amps locked rotor Case parts can drop s…" at bounding box center [466, 195] width 268 height 307
copy span "TP-8414"
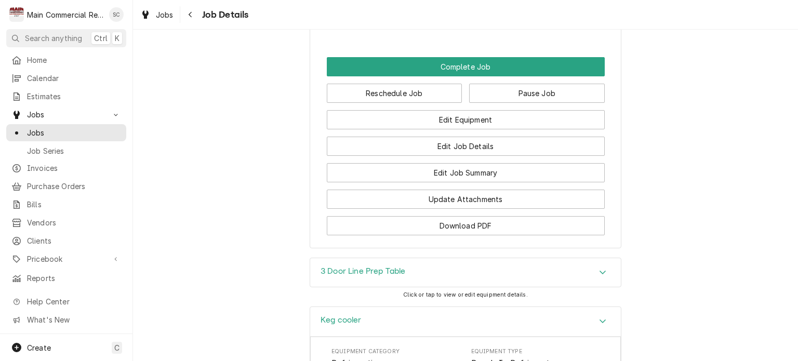
scroll to position [1158, 0]
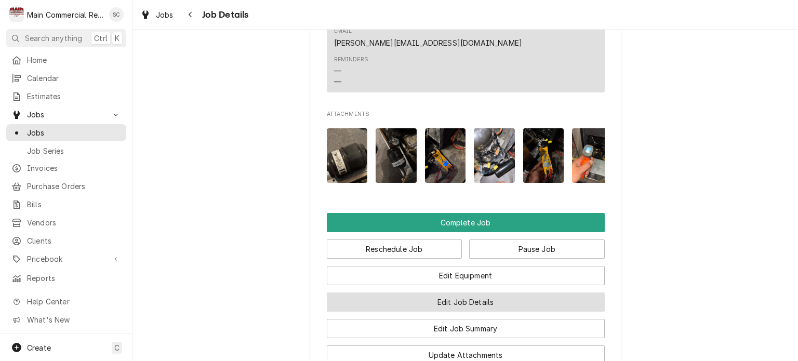
click at [474, 293] on button "Edit Job Details" at bounding box center [466, 302] width 278 height 19
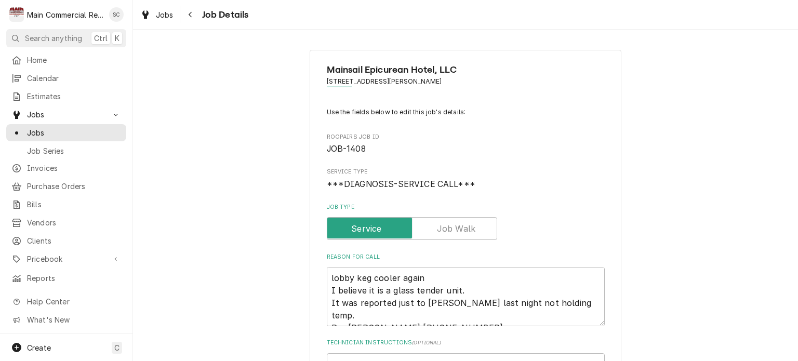
scroll to position [260, 0]
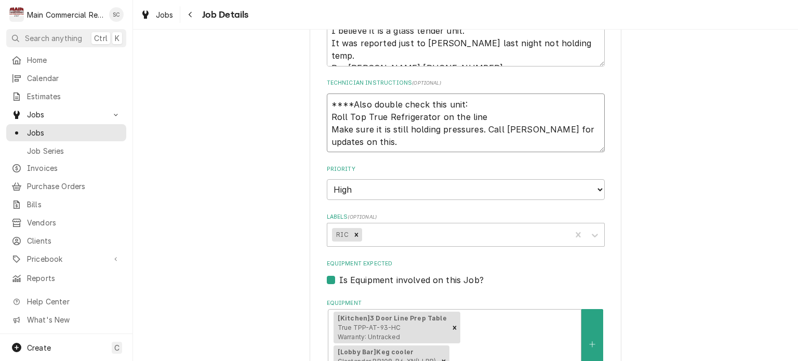
click at [327, 101] on textarea "****Also double check this unit: Roll Top True Refrigerator on the line Make su…" at bounding box center [466, 123] width 278 height 59
type textarea "x"
type textarea "****Also double check this unit: Roll Top True Refrigerator on the line Make su…"
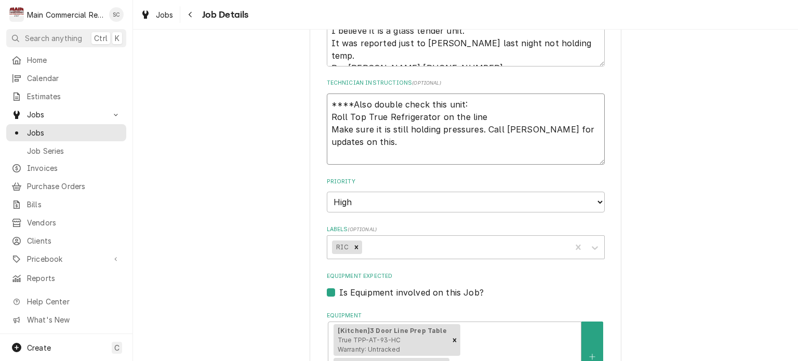
type textarea "x"
type textarea "9 ****Also double check this unit: Roll Top True Refrigerator on the line Make …"
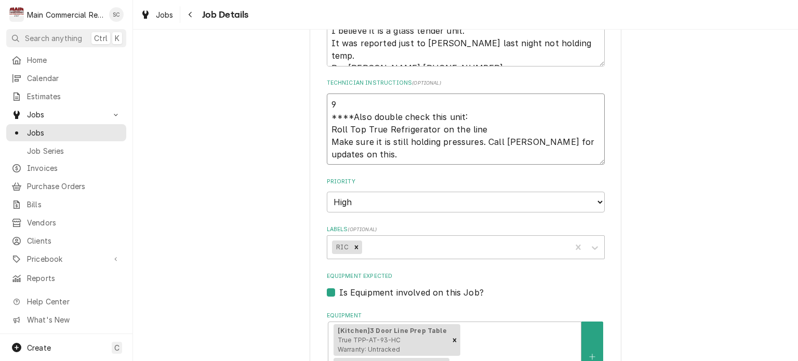
type textarea "x"
type textarea "9/ ****Also double check this unit: Roll Top True Refrigerator on the line Make…"
type textarea "x"
type textarea "9/1 ****Also double check this unit: Roll Top True Refrigerator on the line Mak…"
type textarea "x"
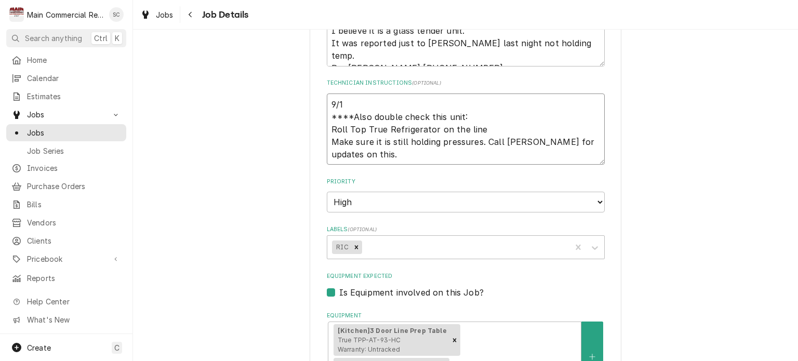
type textarea "9/15 ****Also double check this unit: Roll Top True Refrigerator on the line Ma…"
type textarea "x"
type textarea "9/15/ ****Also double check this unit: Roll Top True Refrigerator on the line M…"
type textarea "x"
type textarea "9/15/2 ****Also double check this unit: Roll Top True Refrigerator on the line …"
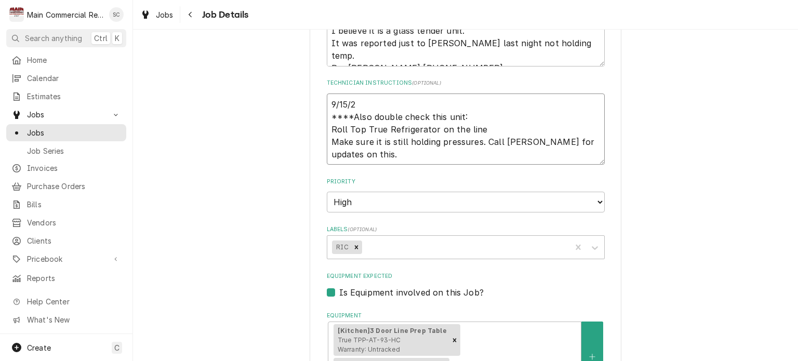
type textarea "x"
type textarea "9/15/25 ****Also double check this unit: Roll Top True Refrigerator on the line…"
type textarea "x"
type textarea "9/15/25: ****Also double check this unit: Roll Top True Refrigerator on the lin…"
type textarea "x"
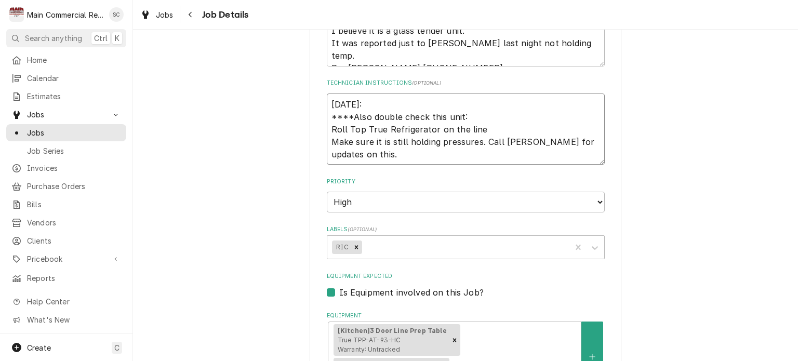
type textarea "9/15/25: ****Also double check this unit: Roll Top True Refrigerator on the lin…"
type textarea "x"
type textarea "9/15/25: Q ****Also double check this unit: Roll Top True Refrigerator on the l…"
type textarea "x"
type textarea "9/15/25: Q- ****Also double check this unit: Roll Top True Refrigerator on the …"
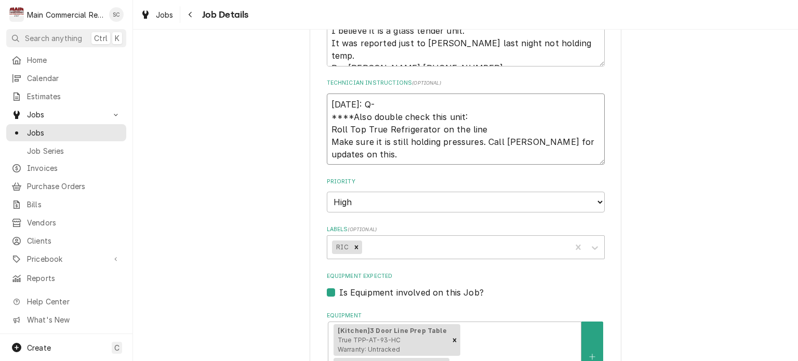
type textarea "x"
type textarea "9/15/25: Q-3 ****Also double check this unit: Roll Top True Refrigerator on the…"
type textarea "x"
type textarea "9/15/25: Q-38 ****Also double check this unit: Roll Top True Refrigerator on th…"
type textarea "x"
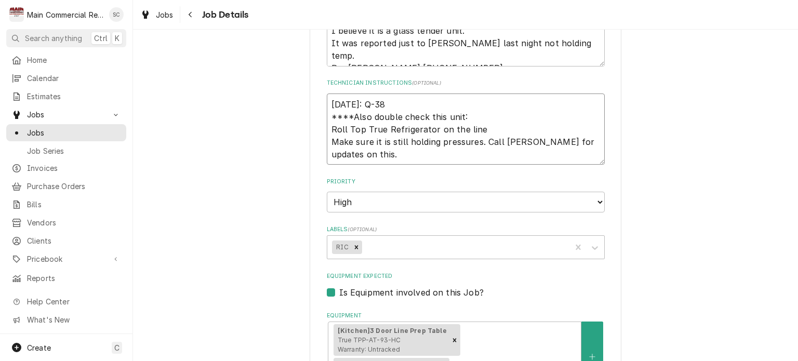
type textarea "9/15/25: Q-383 ****Also double check this unit: Roll Top True Refrigerator on t…"
type textarea "x"
type textarea "9/15/25: Q-3838 ****Also double check this unit: Roll Top True Refrigerator on …"
type textarea "x"
type textarea "9/15/25: Q-3838, ****Also double check this unit: Roll Top True Refrigerator on…"
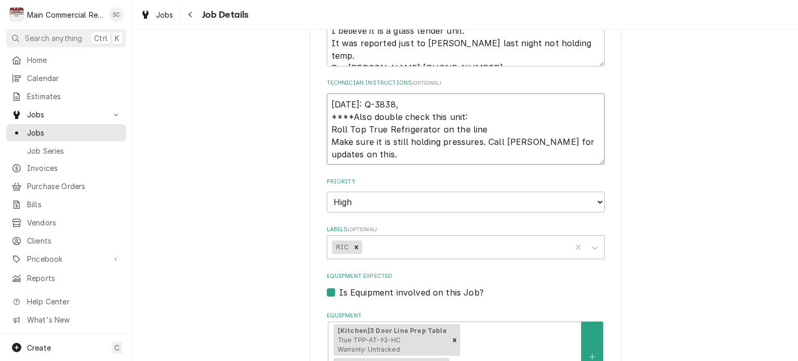
type textarea "x"
type textarea "9/15/25: Q-3838, ****Also double check this unit: Roll Top True Refrigerator on…"
type textarea "x"
type textarea "9/15/25: Q-3838, ****Also double check this unit: Roll Top True Refrigerator on…"
click at [406, 103] on textarea "9/15/25: Q-3838, ****Also double check this unit: Roll Top True Refrigerator on…" at bounding box center [466, 130] width 278 height 72
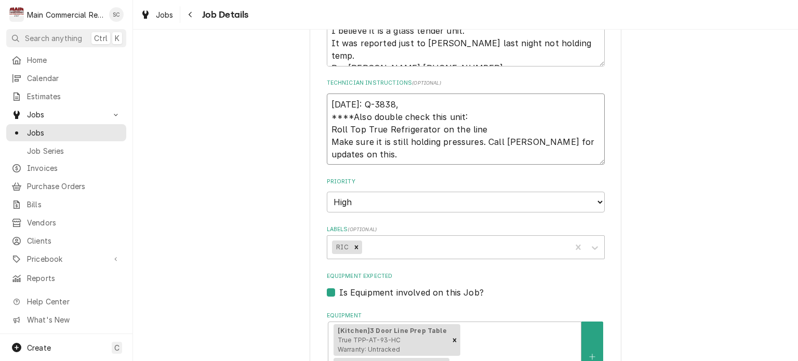
type textarea "x"
type textarea "9/15/25: Q-3838, $ ****Also double check this unit: Roll Top True Refrigerator …"
type textarea "x"
type textarea "9/15/25: Q-3838, $9 ****Also double check this unit: Roll Top True Refrigerator…"
type textarea "x"
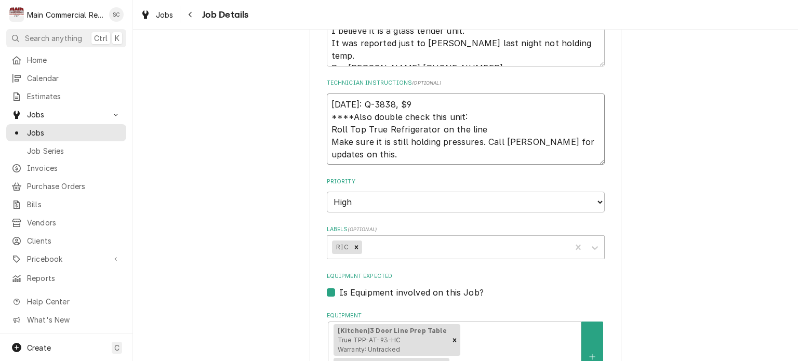
type textarea "9/15/25: Q-3838, $95 ****Also double check this unit: Roll Top True Refrigerato…"
type textarea "x"
type textarea "9/15/25: Q-3838, $954 ****Also double check this unit: Roll Top True Refrigerat…"
type textarea "x"
type textarea "9/15/25: Q-3838, $954. ****Also double check this unit: Roll Top True Refrigera…"
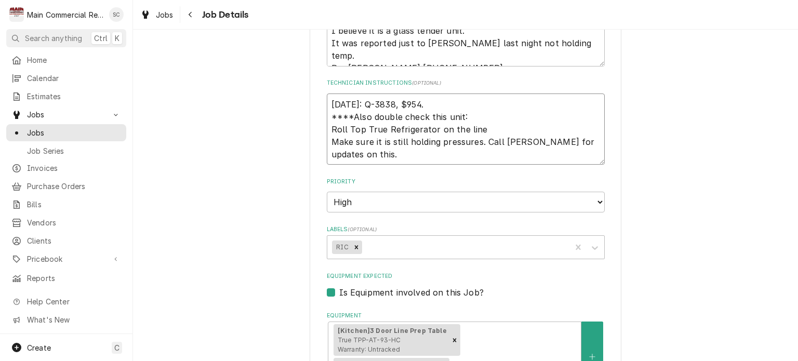
type textarea "x"
type textarea "9/15/25: Q-3838, $954.1 ****Also double check this unit: Roll Top True Refriger…"
type textarea "x"
type textarea "9/15/25: Q-3838, $954.13 ****Also double check this unit: Roll Top True Refrige…"
type textarea "x"
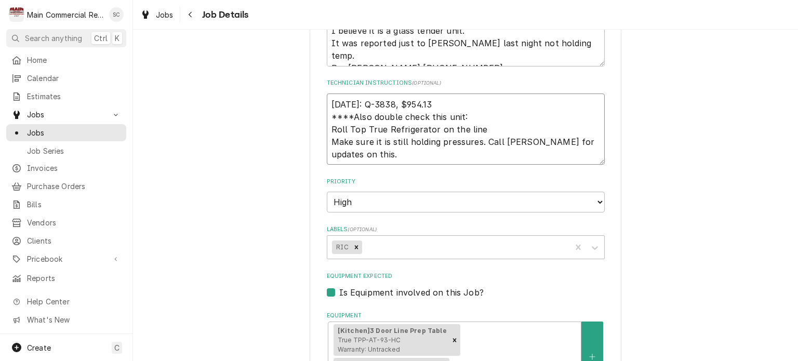
type textarea "9/15/25: Q-3838, $954.13. ****Also double check this unit: Roll Top True Refrig…"
type textarea "x"
type textarea "9/15/25: Q-3838, $954.13. ****Also double check this unit: Roll Top True Refrig…"
type textarea "x"
type textarea "9/15/25: Q-3838, $954.13. - ****Also double check this unit: Roll Top True Refr…"
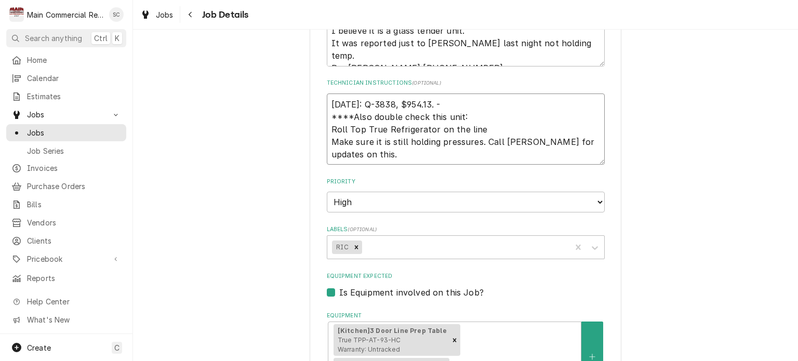
type textarea "x"
type textarea "9/15/25: Q-3838, $954.13. -s ****Also double check this unit: Roll Top True Ref…"
type textarea "x"
type textarea "9/15/25: Q-3838, $954.13. -sr ****Also double check this unit: Roll Top True Re…"
type textarea "x"
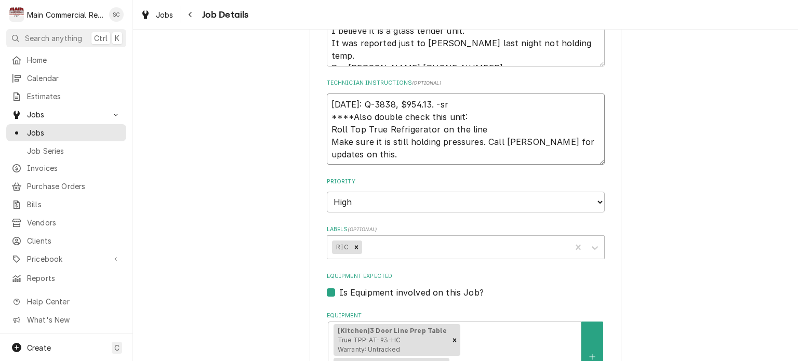
type textarea "9/15/25: Q-3838, $954.13. -src ****Also double check this unit: Roll Top True R…"
type textarea "x"
type textarea "9/15/25: Q-3838, $954.13. -src ****Also double check this unit: Roll Top True R…"
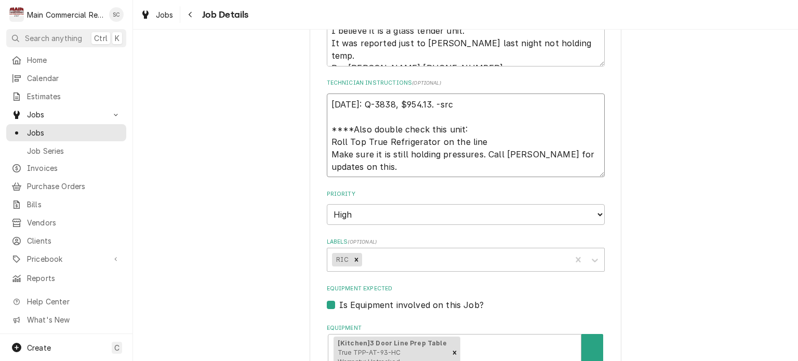
type textarea "x"
type textarea "9/15/25: Q-3838, $954.13. -src ****Also double check this unit: Roll Top True R…"
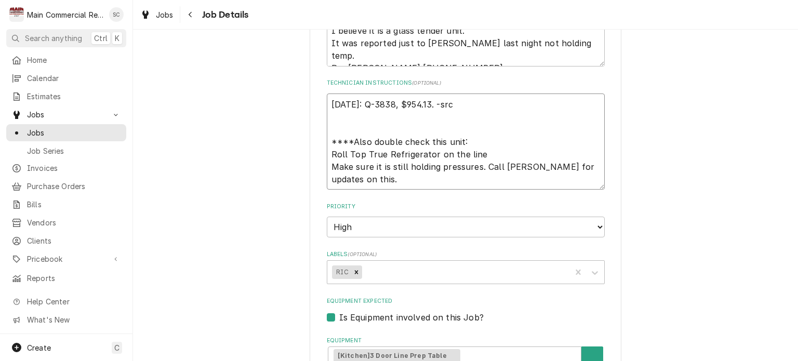
type textarea "x"
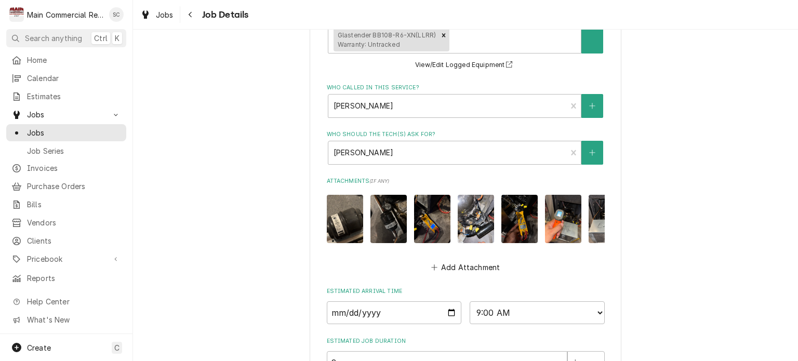
scroll to position [718, 0]
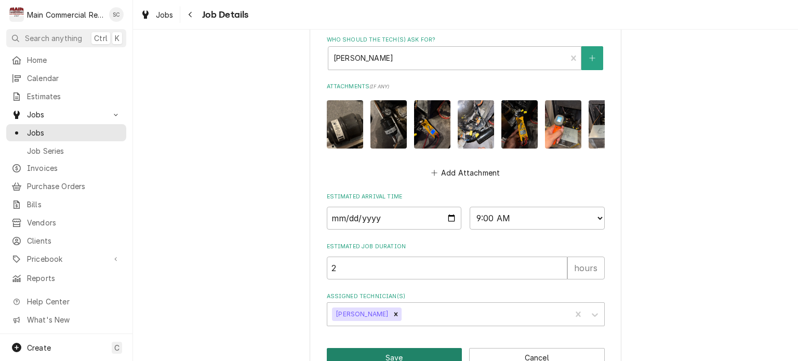
type textarea "9/15/25: Q-3838, $954.13. -src ****Also double check this unit: Roll Top True R…"
click at [411, 348] on button "Save" at bounding box center [395, 357] width 136 height 19
type textarea "x"
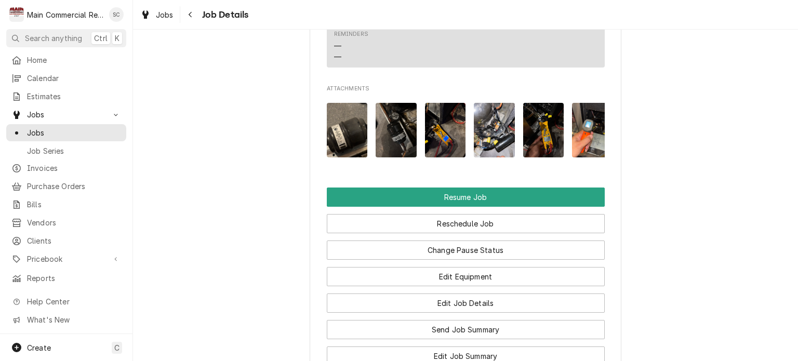
scroll to position [1250, 0]
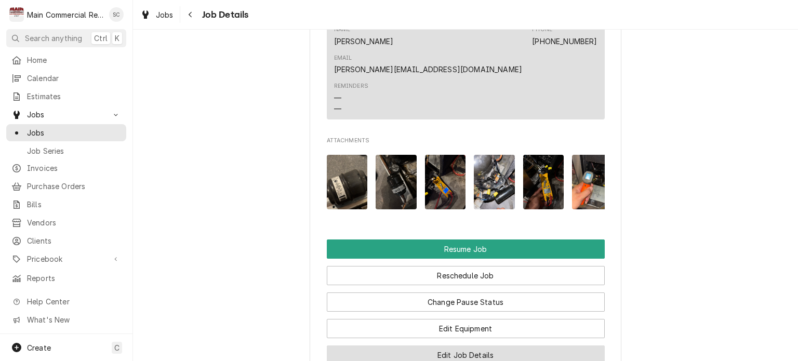
click at [447, 346] on button "Edit Job Details" at bounding box center [466, 355] width 278 height 19
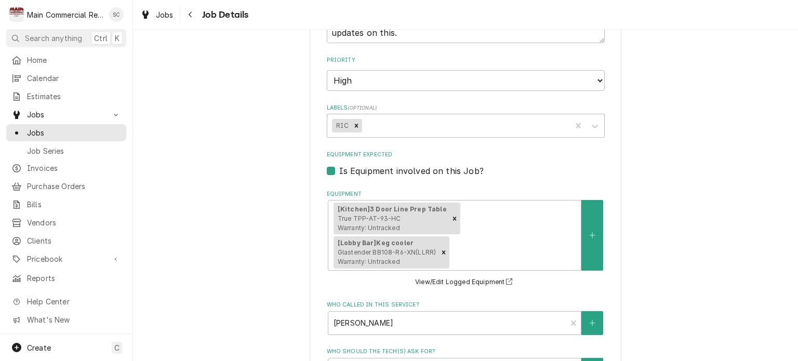
scroll to position [251, 0]
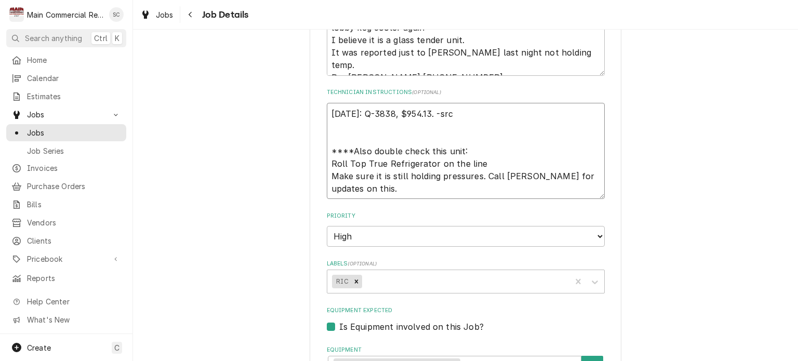
click at [428, 114] on textarea "9/15/25: Q-3838, $954.13. -src ****Also double check this unit: Roll Top True R…" at bounding box center [466, 151] width 278 height 97
type textarea "x"
type textarea "9/15/25: Q-3838, $954.1. -src ****Also double check this unit: Roll Top True Re…"
type textarea "x"
type textarea "9/15/25: Q-3838, $954.. -src ****Also double check this unit: Roll Top True Ref…"
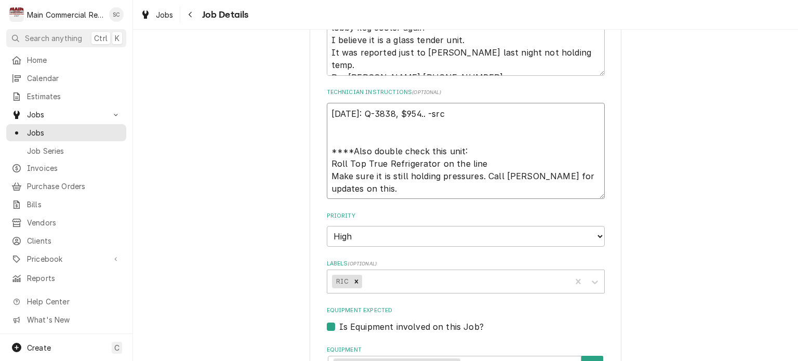
type textarea "x"
type textarea "9/15/25: Q-3838, $954. -src ****Also double check this unit: Roll Top True Refr…"
type textarea "x"
type textarea "9/15/25: Q-3838, $95. -src ****Also double check this unit: Roll Top True Refri…"
type textarea "x"
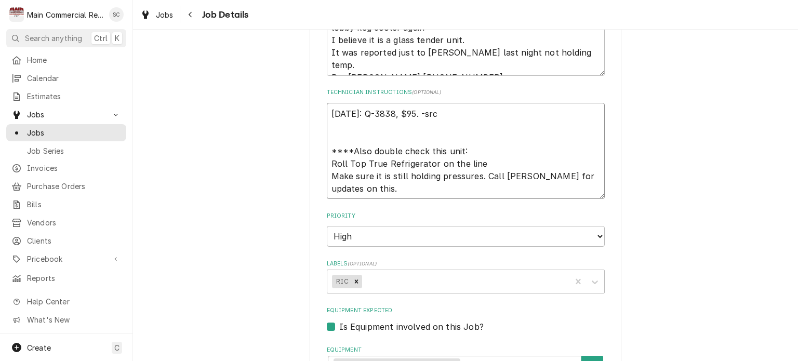
type textarea "9/15/25: Q-3838, $9. -src ****Also double check this unit: Roll Top True Refrig…"
type textarea "x"
type textarea "9/15/25: Q-3838, $. -src ****Also double check this unit: Roll Top True Refrige…"
type textarea "x"
type textarea "9/15/25: Q-3838, $1. -src ****Also double check this unit: Roll Top True Refrig…"
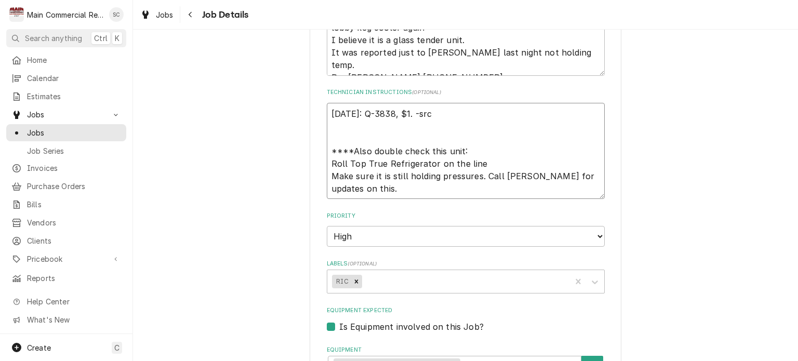
type textarea "x"
type textarea "9/15/25: Q-3838, $1,. -src ****Also double check this unit: Roll Top True Refri…"
type textarea "x"
type textarea "9/15/25: Q-3838, $1,5. -src ****Also double check this unit: Roll Top True Refr…"
type textarea "x"
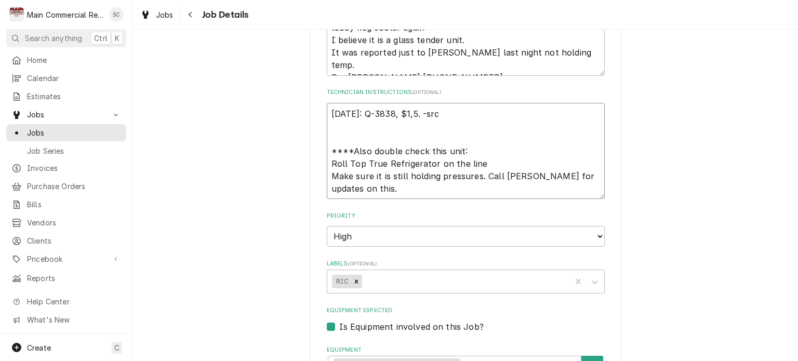
type textarea "9/15/25: Q-3838, $1,59. -src ****Also double check this unit: Roll Top True Ref…"
type textarea "x"
type textarea "9/15/25: Q-3838, $1,599. -src ****Also double check this unit: Roll Top True Re…"
type textarea "x"
type textarea "9/15/25: Q-3838, $1,599.. -src ****Also double check this unit: Roll Top True R…"
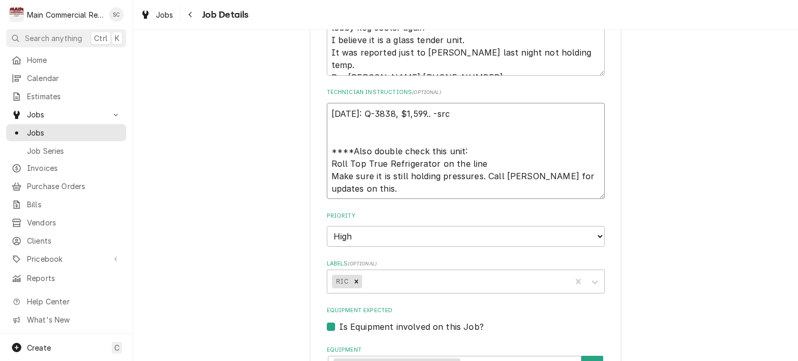
type textarea "x"
type textarea "9/15/25: Q-3838, $1,599.1. -src ****Also double check this unit: Roll Top True …"
type textarea "x"
type textarea "9/15/25: Q-3838, $1,599.13. -src ****Also double check this unit: Roll Top True…"
type textarea "x"
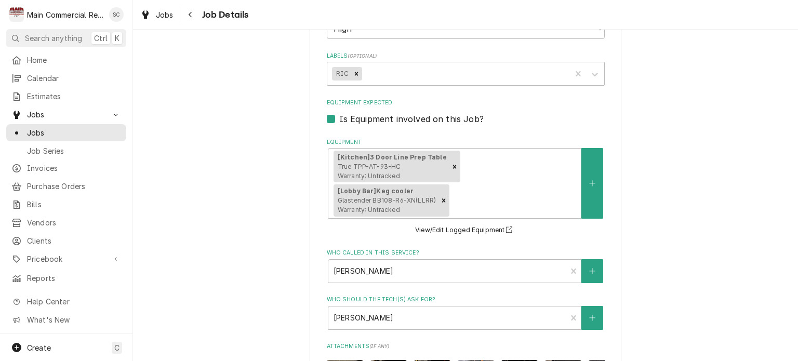
scroll to position [718, 0]
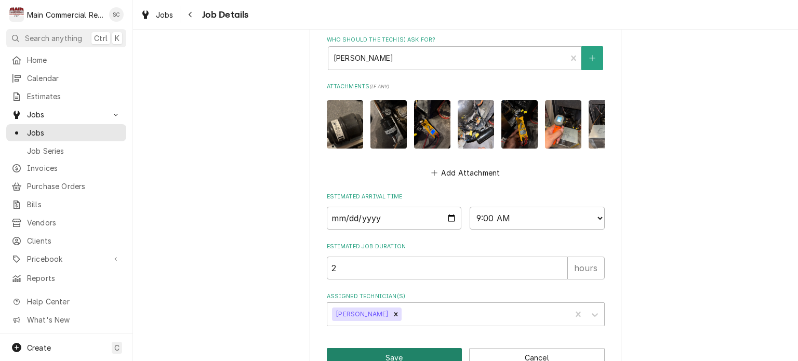
type textarea "9/15/25: Q-3838, $1,599.13. -src ****Also double check this unit: Roll Top True…"
click at [401, 348] on button "Save" at bounding box center [395, 357] width 136 height 19
type textarea "x"
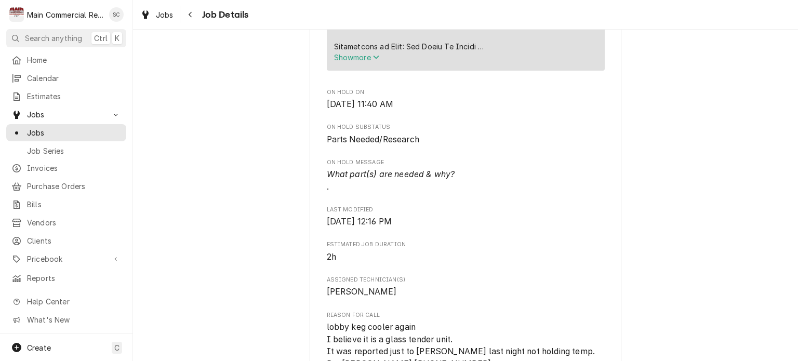
scroll to position [624, 0]
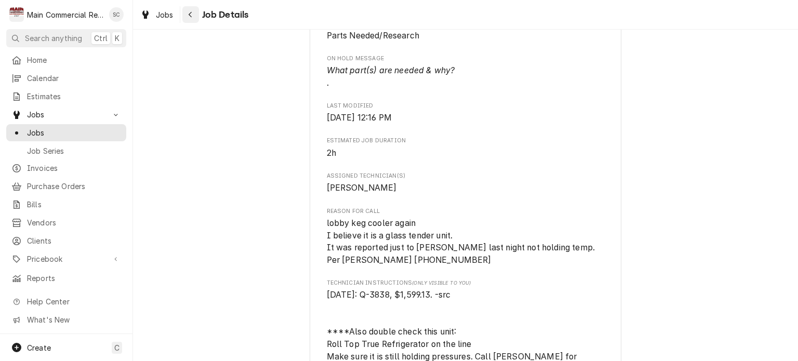
click at [187, 17] on div "Navigate back" at bounding box center [191, 14] width 10 height 10
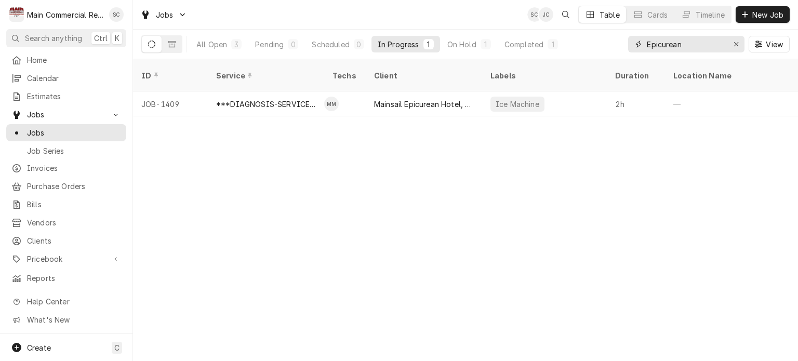
drag, startPoint x: 713, startPoint y: 49, endPoint x: 609, endPoint y: 37, distance: 104.7
click at [618, 34] on div "All Open 3 Pending 0 Scheduled 0 In Progress 1 On Hold 1 Completed 1 Epicurean …" at bounding box center [465, 44] width 649 height 29
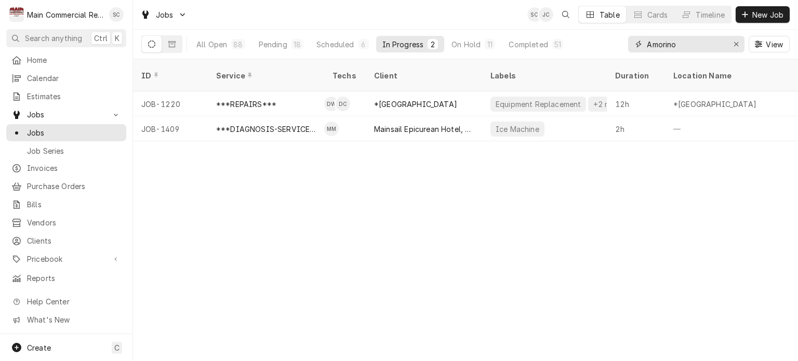
type input "Amorino"
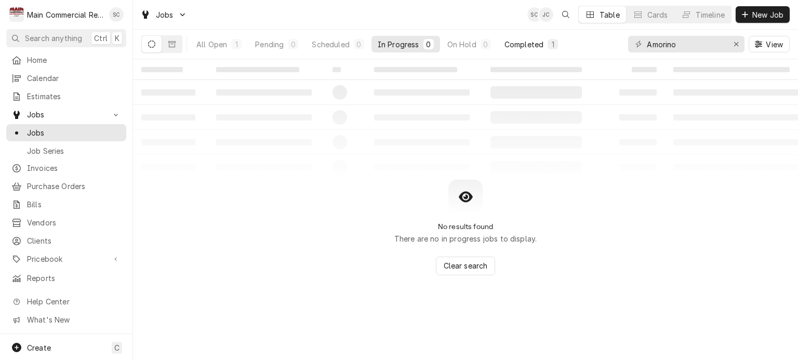
click at [516, 47] on div "Completed" at bounding box center [524, 44] width 39 height 11
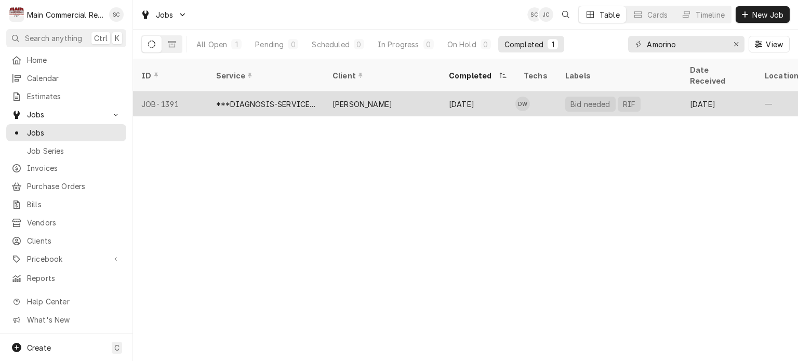
click at [402, 99] on div "[PERSON_NAME]" at bounding box center [382, 103] width 116 height 25
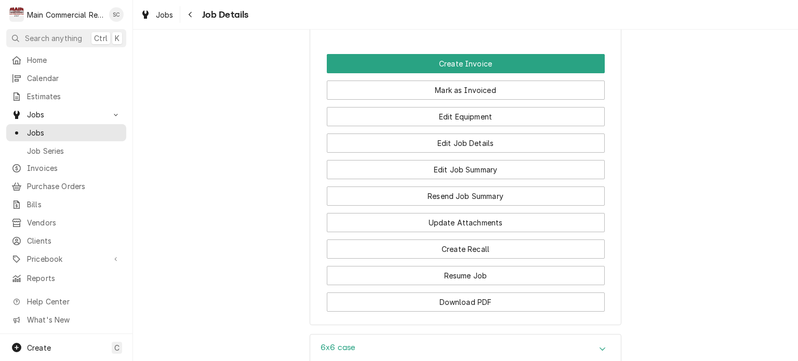
scroll to position [1144, 0]
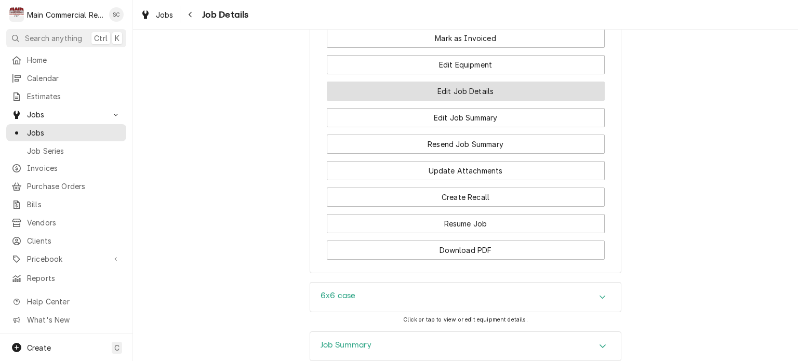
click at [487, 101] on button "Edit Job Details" at bounding box center [466, 91] width 278 height 19
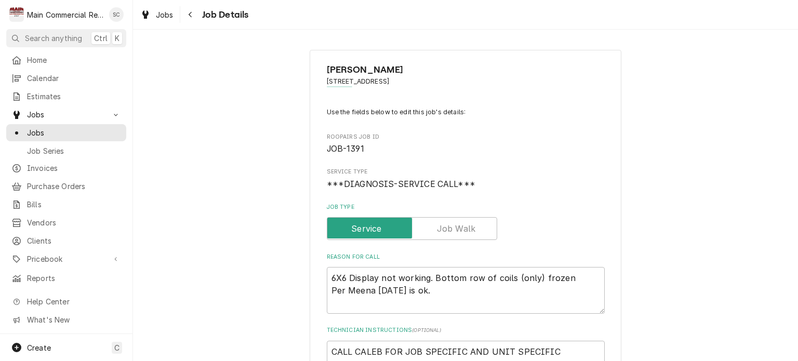
scroll to position [208, 0]
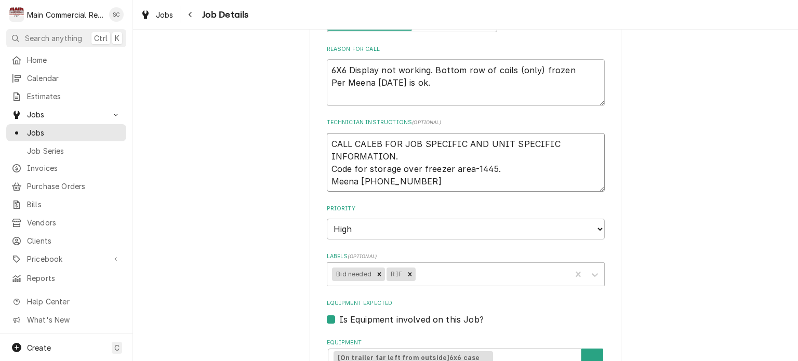
click at [327, 142] on textarea "CALL CALEB FOR JOB SPECIFIC AND UNIT SPECIFIC INFORMATION. Code for storage ove…" at bounding box center [466, 162] width 278 height 59
type textarea "x"
type textarea "CALL CALEB FOR JOB SPECIFIC AND UNIT SPECIFIC INFORMATION. Code for storage ove…"
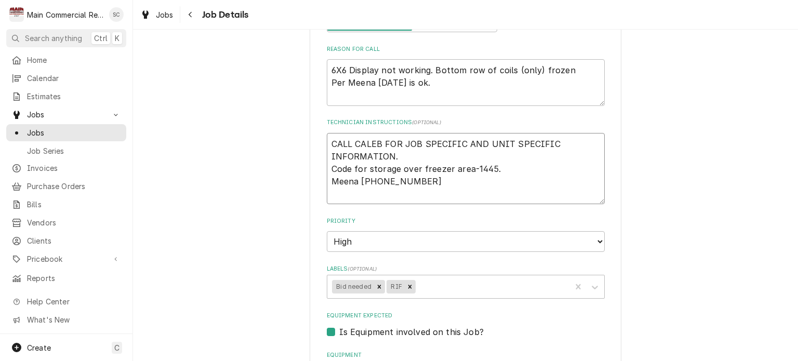
click at [335, 141] on textarea "CALL CALEB FOR JOB SPECIFIC AND UNIT SPECIFIC INFORMATION. Code for storage ove…" at bounding box center [466, 169] width 278 height 72
type textarea "x"
type textarea "9 CALL CALEB FOR JOB SPECIFIC AND UNIT SPECIFIC INFORMATION. Code for storage o…"
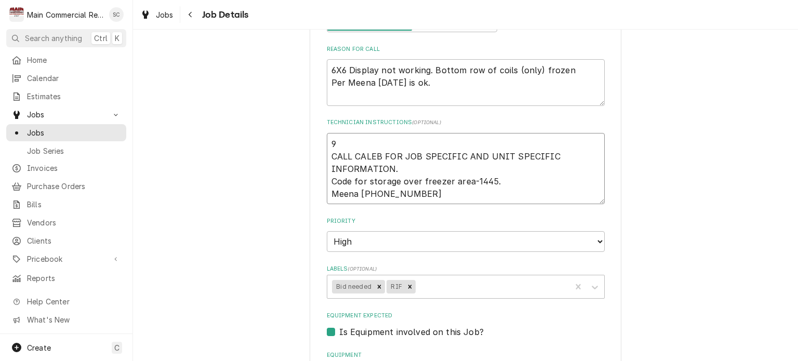
type textarea "x"
type textarea "9/ CALL CALEB FOR JOB SPECIFIC AND UNIT SPECIFIC INFORMATION. Code for storage …"
type textarea "x"
type textarea "9/1 CALL CALEB FOR JOB SPECIFIC AND UNIT SPECIFIC INFORMATION. Code for storage…"
type textarea "x"
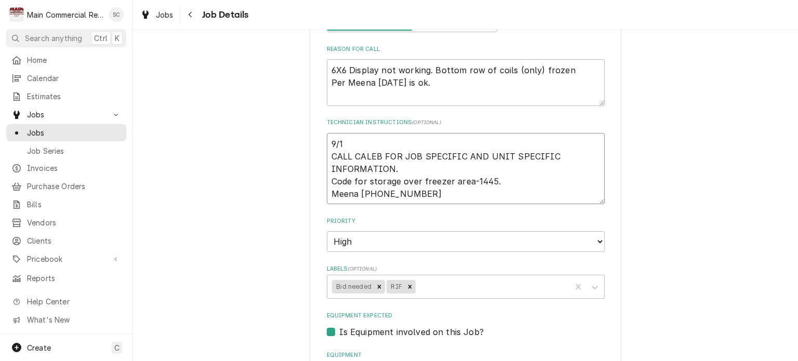
type textarea "9/15 CALL CALEB FOR JOB SPECIFIC AND UNIT SPECIFIC INFORMATION. Code for storag…"
type textarea "x"
type textarea "9/15/ CALL CALEB FOR JOB SPECIFIC AND UNIT SPECIFIC INFORMATION. Code for stora…"
type textarea "x"
type textarea "9/15/2 CALL CALEB FOR JOB SPECIFIC AND UNIT SPECIFIC INFORMATION. Code for stor…"
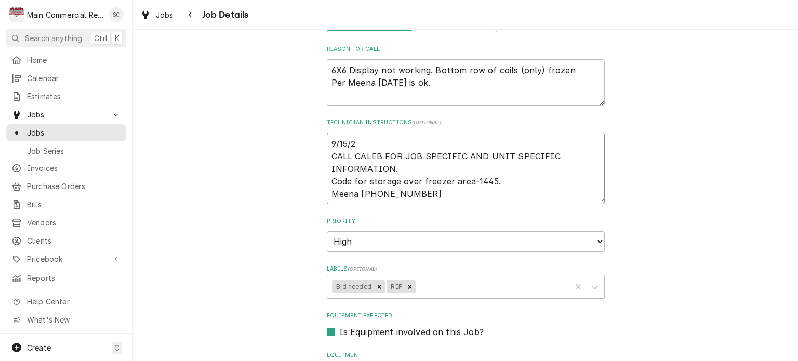
type textarea "x"
type textarea "[DATE] CALL CALEB FOR JOB SPECIFIC AND UNIT SPECIFIC INFORMATION. Code for stor…"
type textarea "x"
type textarea "[DATE]: CALL CALEB FOR JOB SPECIFIC AND UNIT SPECIFIC INFORMATION. Code for sto…"
type textarea "x"
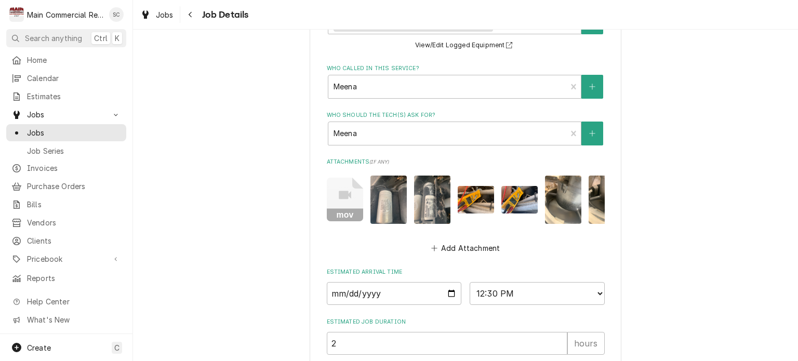
scroll to position [681, 0]
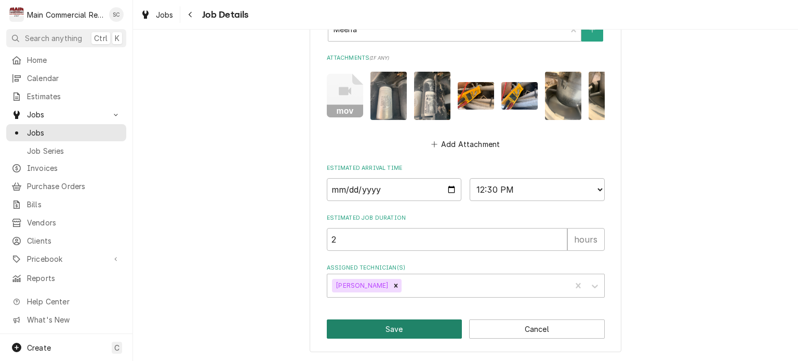
type textarea "[DATE]: CALL CALEB FOR JOB SPECIFIC AND UNIT SPECIFIC INFORMATION. Code for sto…"
click at [366, 331] on button "Save" at bounding box center [395, 329] width 136 height 19
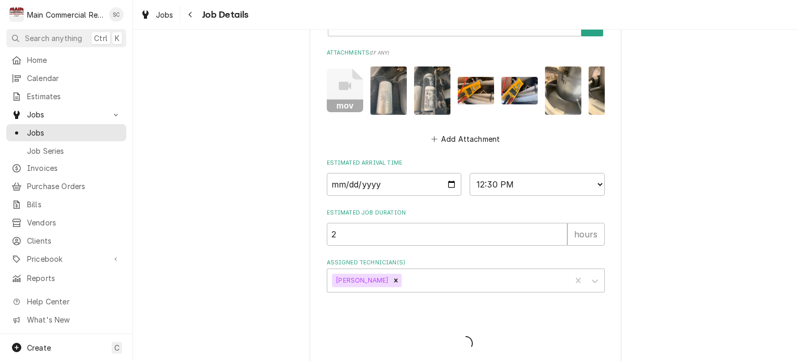
type textarea "x"
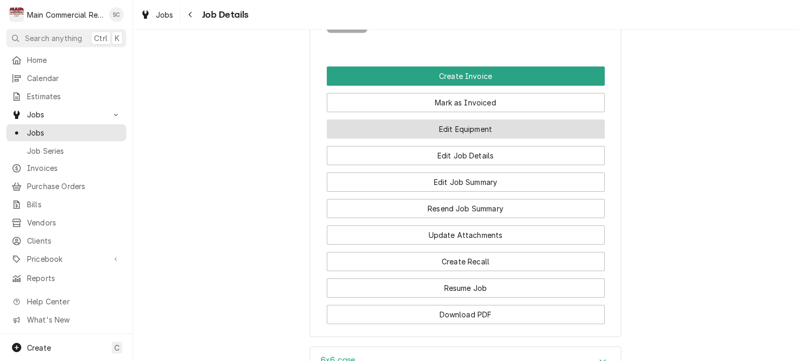
scroll to position [1248, 0]
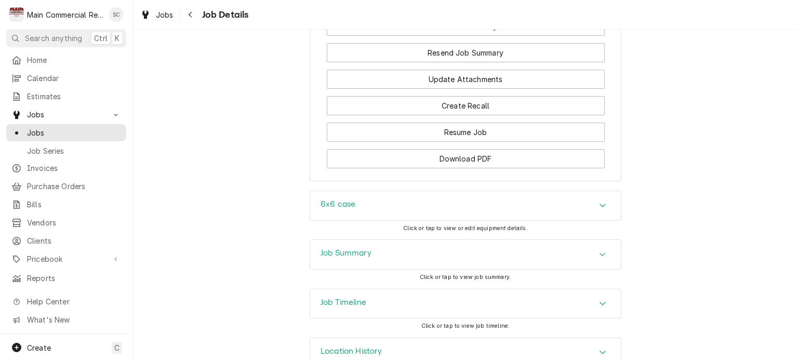
click at [587, 269] on div "Job Summary" at bounding box center [465, 254] width 311 height 29
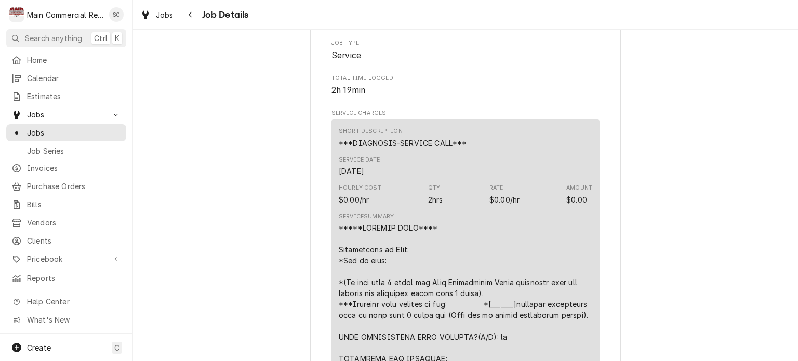
scroll to position [1455, 0]
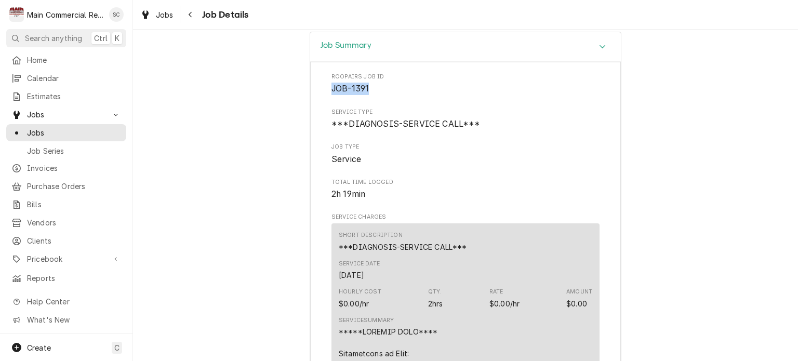
drag, startPoint x: 366, startPoint y: 107, endPoint x: 338, endPoint y: 104, distance: 28.1
click at [332, 95] on span "JOB-1391" at bounding box center [466, 89] width 268 height 12
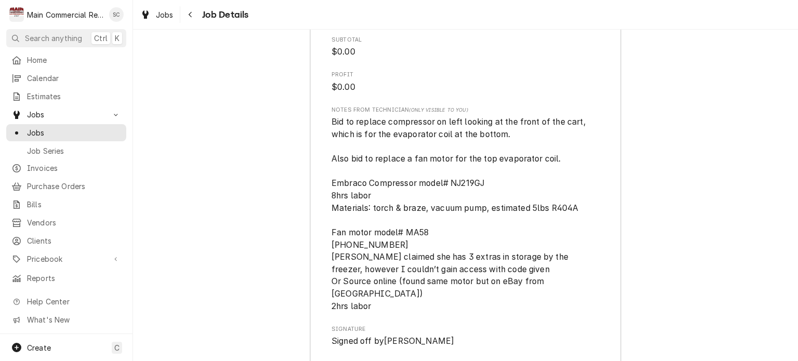
scroll to position [2547, 0]
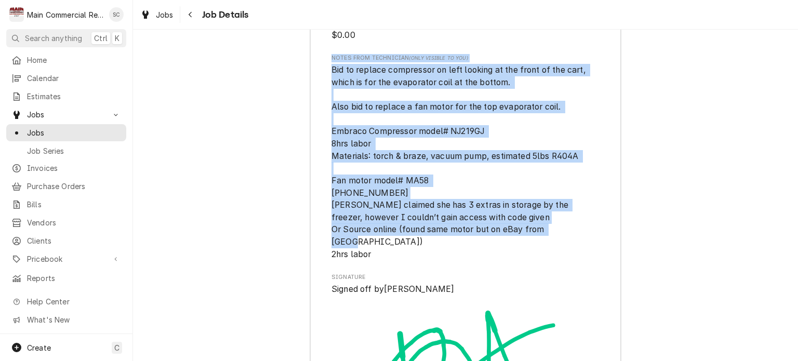
drag, startPoint x: 368, startPoint y: 268, endPoint x: 326, endPoint y: 78, distance: 193.6
click at [454, 144] on span "Bid to replace compressor on left looking at the front of the cart, which is fo…" at bounding box center [466, 162] width 268 height 196
click at [495, 215] on span "Bid to replace compressor on left looking at the front of the cart, which is fo…" at bounding box center [466, 162] width 268 height 196
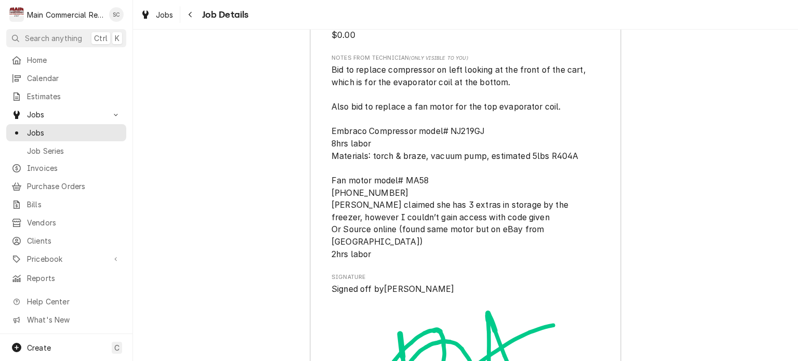
click at [423, 260] on span "Bid to replace compressor on left looking at the front of the cart, which is fo…" at bounding box center [466, 162] width 268 height 196
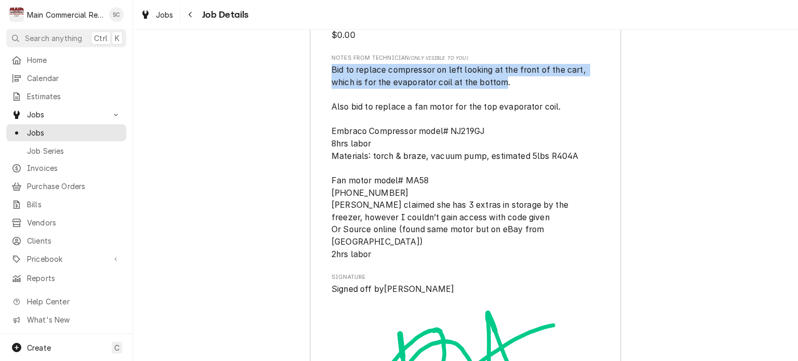
drag, startPoint x: 504, startPoint y: 111, endPoint x: 325, endPoint y: 101, distance: 179.1
copy span "Bid to replace compressor on left looking at the front of the cart, which is fo…"
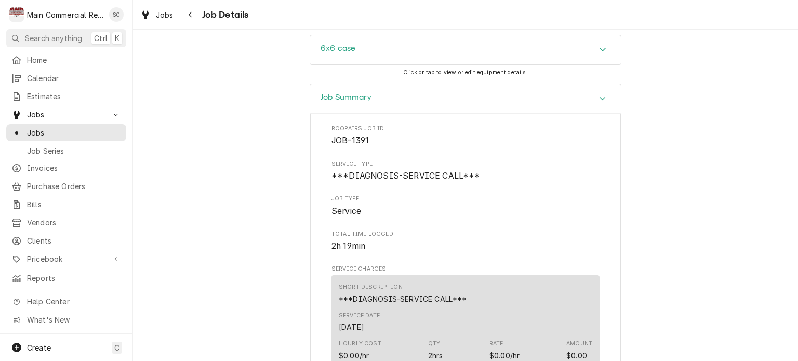
scroll to position [1300, 0]
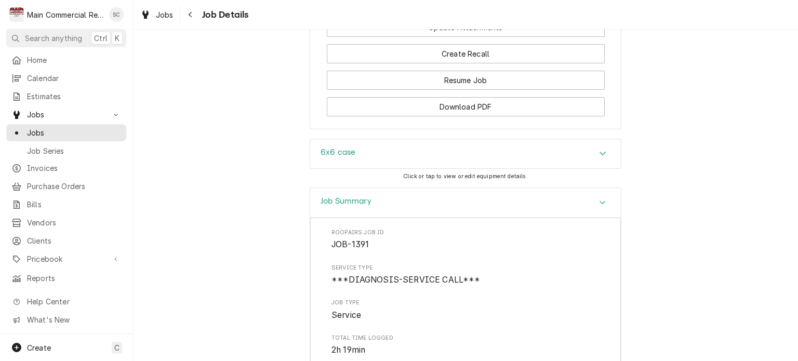
click at [520, 168] on div "6x6 case" at bounding box center [465, 153] width 311 height 29
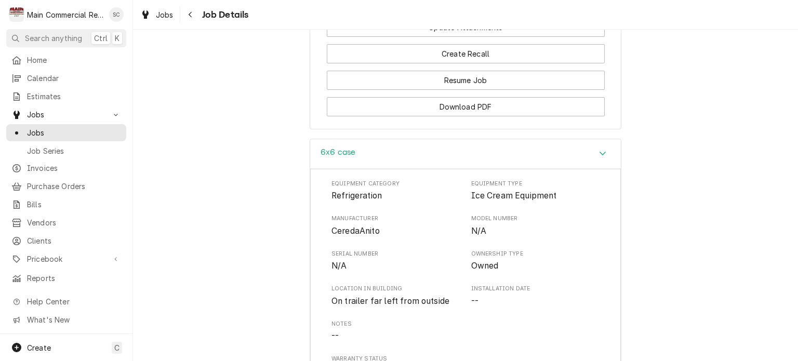
scroll to position [1352, 0]
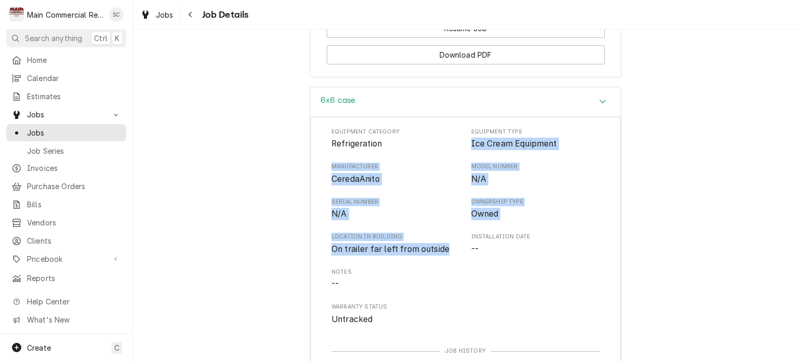
drag, startPoint x: 446, startPoint y: 265, endPoint x: 464, endPoint y: 164, distance: 102.9
click at [464, 164] on div "Equipment Category Refrigeration Equipment Type Ice Cream Equipment Manufacture…" at bounding box center [466, 227] width 268 height 198
copy div "Ice Cream Equipment Manufacturer CeredaAnito Model Number N/A Serial Number N/A…"
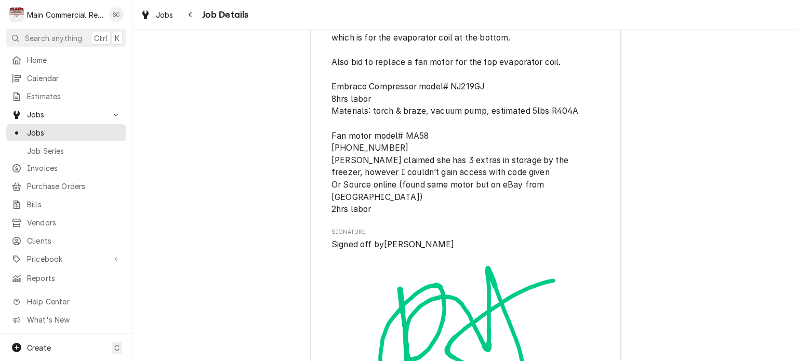
scroll to position [2859, 0]
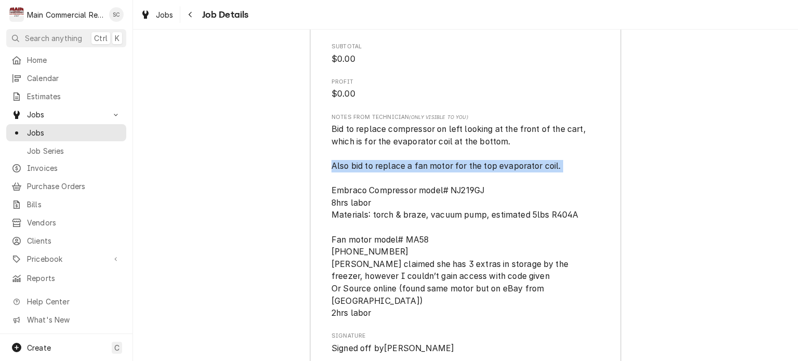
drag, startPoint x: 558, startPoint y: 195, endPoint x: 327, endPoint y: 196, distance: 230.8
click at [332, 196] on span "Bid to replace compressor on left looking at the front of the cart, which is fo…" at bounding box center [460, 221] width 257 height 194
copy span "Also bid to replace a fan motor for the top evaporator coil."
click at [478, 251] on span "Bid to replace compressor on left looking at the front of the cart, which is fo…" at bounding box center [466, 221] width 268 height 196
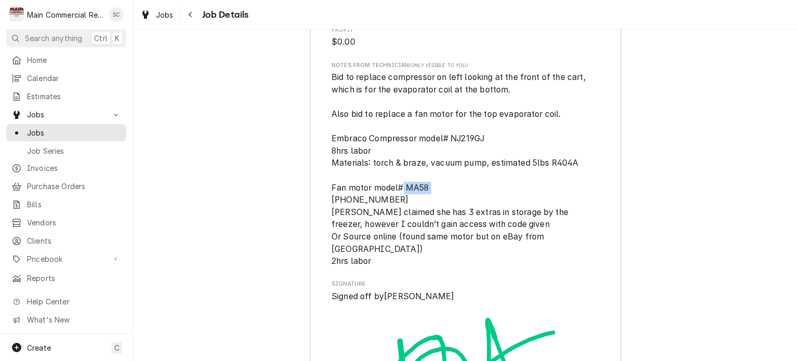
drag, startPoint x: 426, startPoint y: 216, endPoint x: 399, endPoint y: 213, distance: 27.2
click at [399, 213] on span "Bid to replace compressor on left looking at the front of the cart, which is fo…" at bounding box center [460, 169] width 257 height 194
drag, startPoint x: 408, startPoint y: 213, endPoint x: 393, endPoint y: 222, distance: 16.6
click at [394, 222] on span "Bid to replace compressor on left looking at the front of the cart, which is fo…" at bounding box center [466, 169] width 268 height 196
drag, startPoint x: 366, startPoint y: 225, endPoint x: 327, endPoint y: 226, distance: 38.5
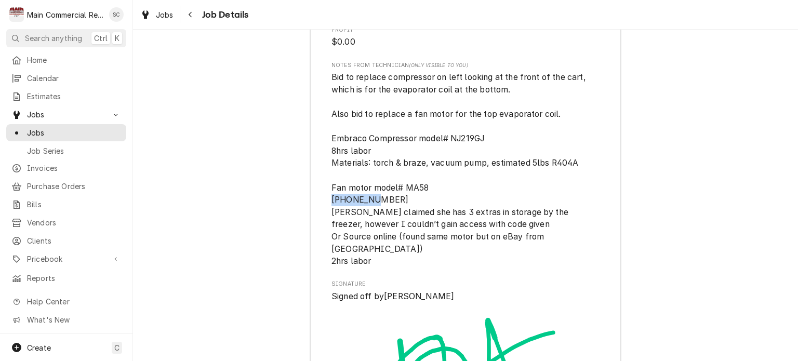
click at [332, 226] on span "Bid to replace compressor on left looking at the front of the cart, which is fo…" at bounding box center [466, 169] width 268 height 196
drag, startPoint x: 333, startPoint y: 227, endPoint x: 455, endPoint y: 220, distance: 122.9
click at [444, 220] on span "Bid to replace compressor on left looking at the front of the cart, which is fo…" at bounding box center [466, 169] width 268 height 196
drag, startPoint x: 482, startPoint y: 167, endPoint x: 450, endPoint y: 164, distance: 32.9
click at [450, 164] on span "Bid to replace compressor on left looking at the front of the cart, which is fo…" at bounding box center [460, 169] width 257 height 194
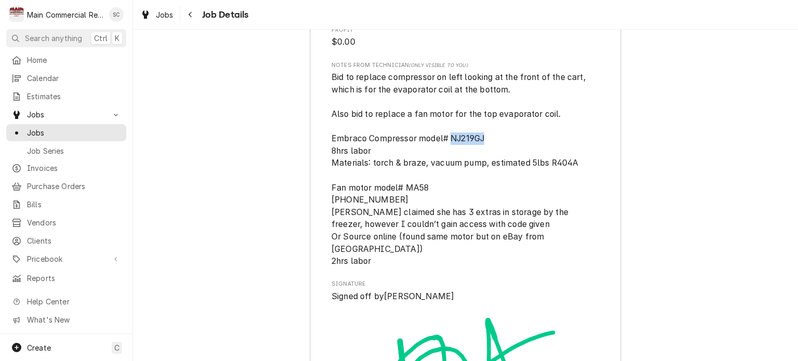
copy span "NJ219GJ"
click at [499, 168] on span "Bid to replace compressor on left looking at the front of the cart, which is fo…" at bounding box center [466, 169] width 268 height 196
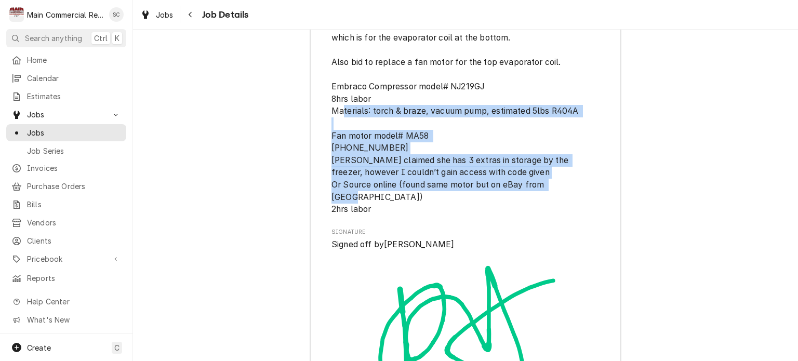
scroll to position [2859, 0]
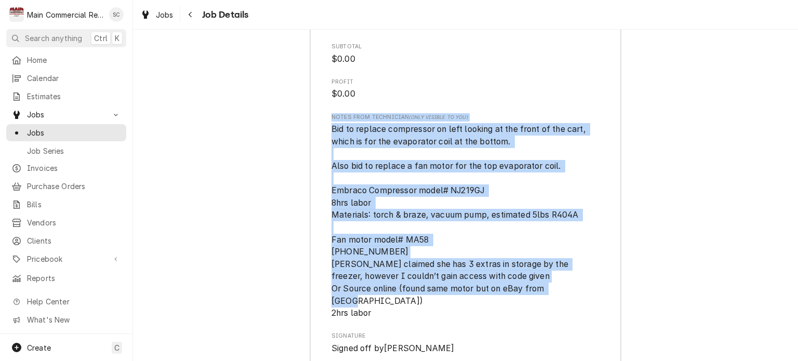
drag, startPoint x: 376, startPoint y: 228, endPoint x: 323, endPoint y: 144, distance: 99.5
copy div "Notes from Technician (Only Visible to You) Bid to replace compressor on left l…"
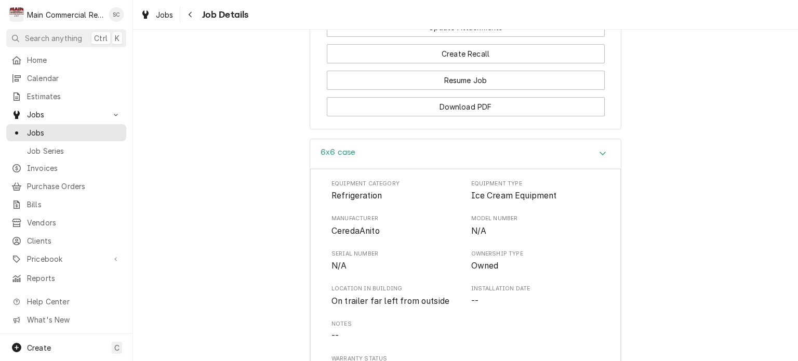
scroll to position [1144, 0]
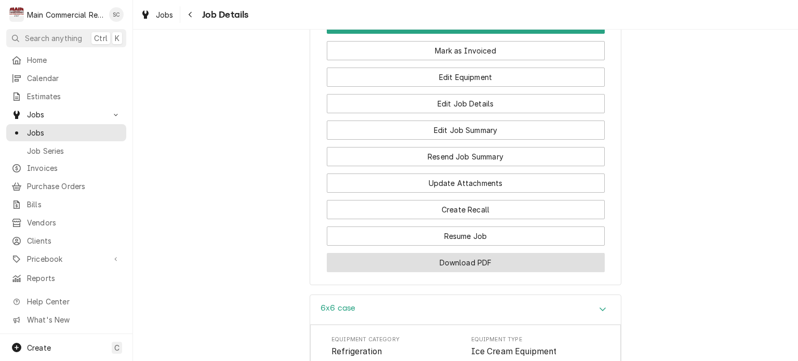
click at [466, 272] on button "Download PDF" at bounding box center [466, 262] width 278 height 19
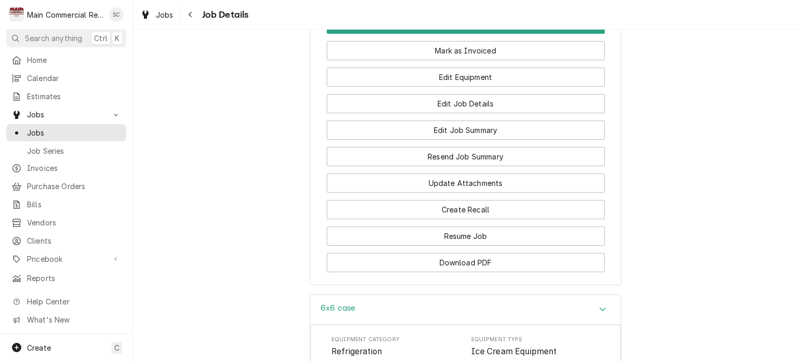
drag, startPoint x: 729, startPoint y: 178, endPoint x: 723, endPoint y: 177, distance: 6.9
drag, startPoint x: 693, startPoint y: 99, endPoint x: 706, endPoint y: 98, distance: 13.6
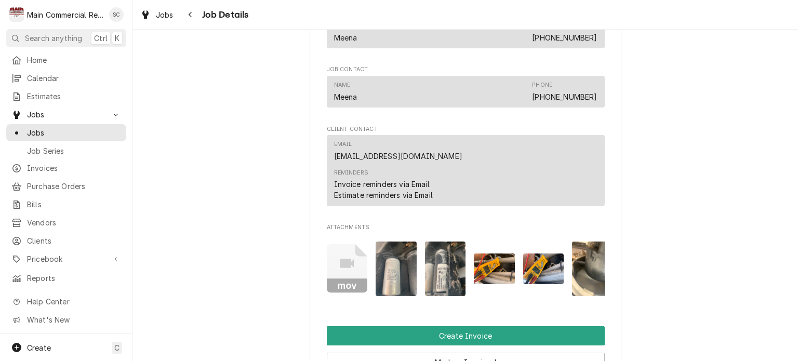
scroll to position [1092, 0]
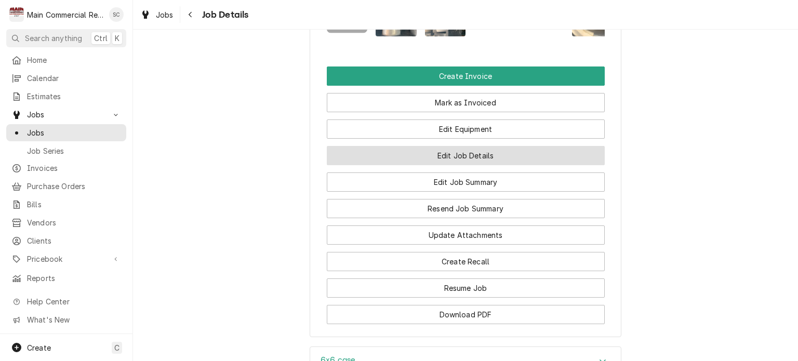
click at [491, 165] on button "Edit Job Details" at bounding box center [466, 155] width 278 height 19
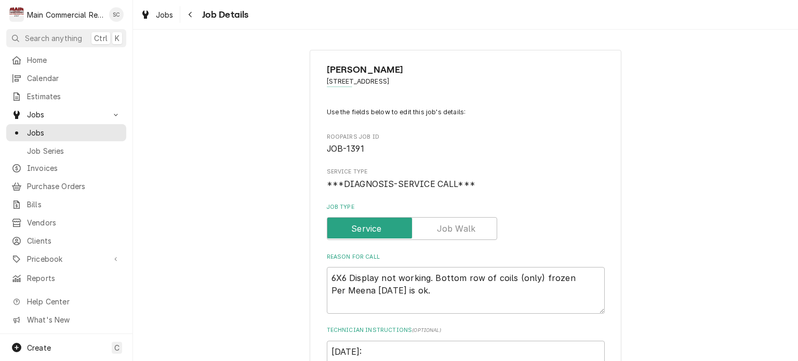
type textarea "x"
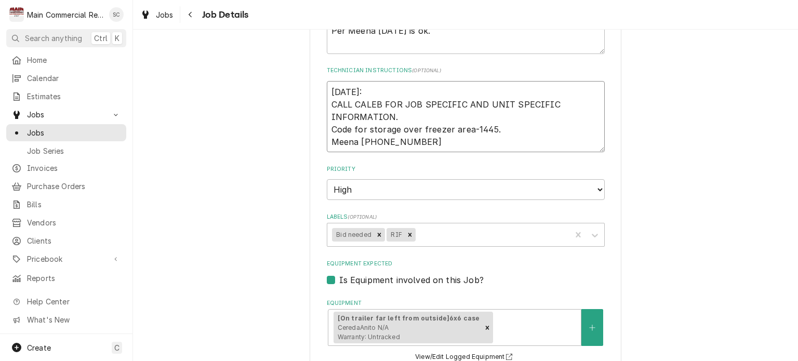
click at [362, 89] on textarea "[DATE]: CALL CALEB FOR JOB SPECIFIC AND UNIT SPECIFIC INFORMATION. Code for sto…" at bounding box center [466, 117] width 278 height 72
click at [423, 233] on div "Labels" at bounding box center [492, 235] width 149 height 19
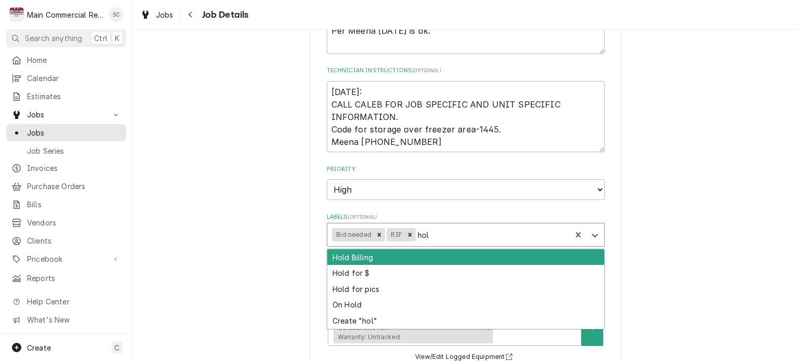
type input "hold"
click at [372, 257] on div "Hold Billing" at bounding box center [465, 258] width 277 height 16
type textarea "x"
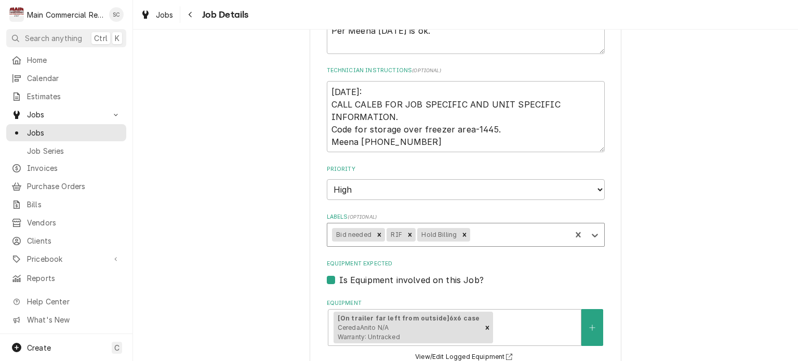
type textarea "x"
click at [476, 260] on label "Equipment Expected" at bounding box center [466, 264] width 278 height 8
click at [476, 274] on input "Equipment Expected" at bounding box center [478, 285] width 278 height 23
checkbox input "false"
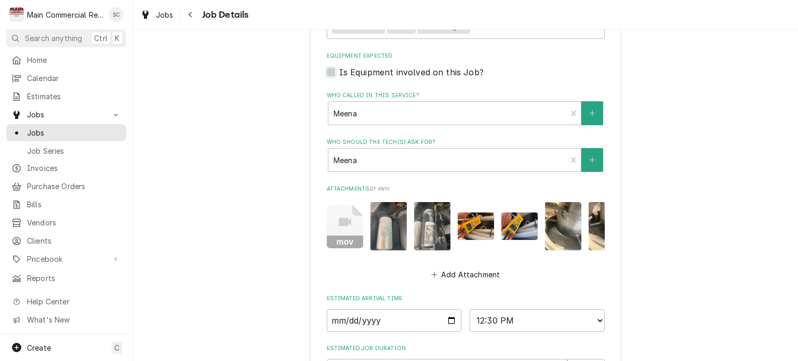
scroll to position [604, 0]
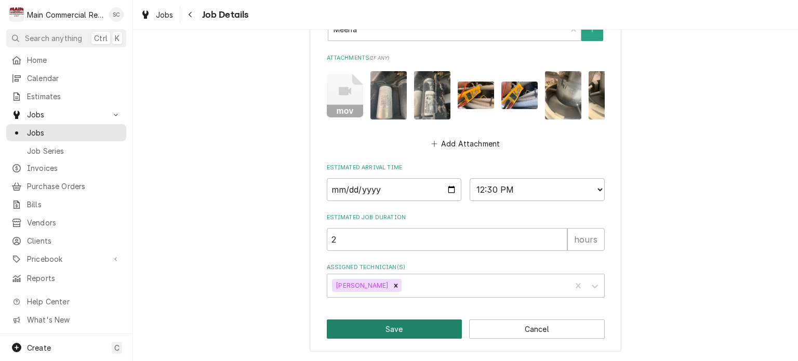
click at [363, 334] on button "Save" at bounding box center [395, 329] width 136 height 19
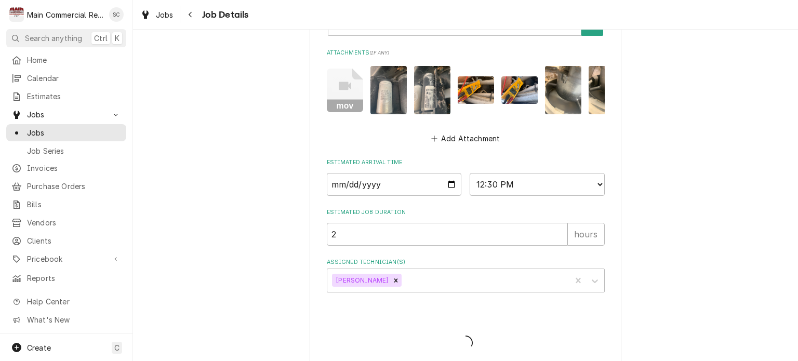
type textarea "x"
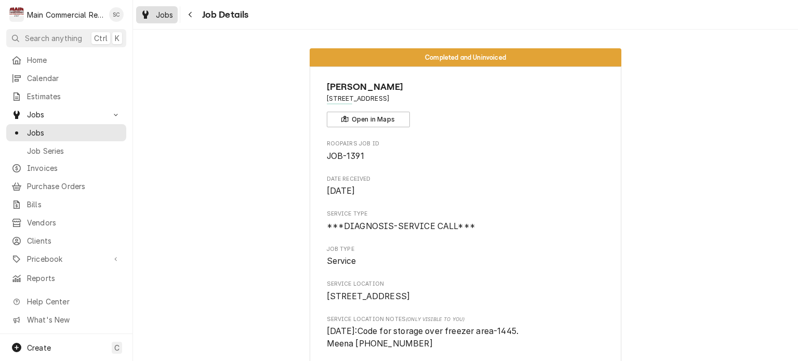
click at [167, 12] on span "Jobs" at bounding box center [165, 14] width 18 height 11
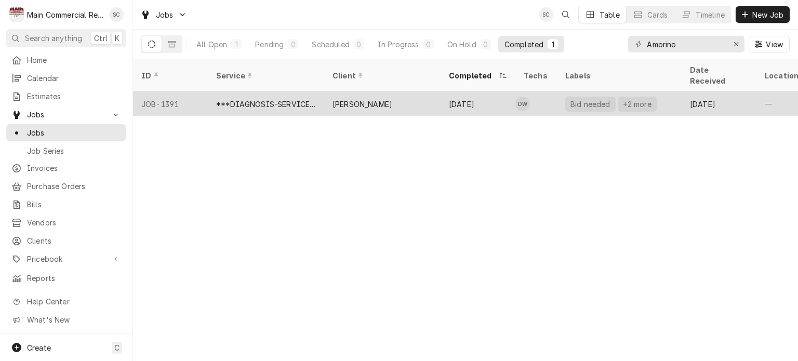
click at [432, 95] on div "[PERSON_NAME]" at bounding box center [382, 103] width 116 height 25
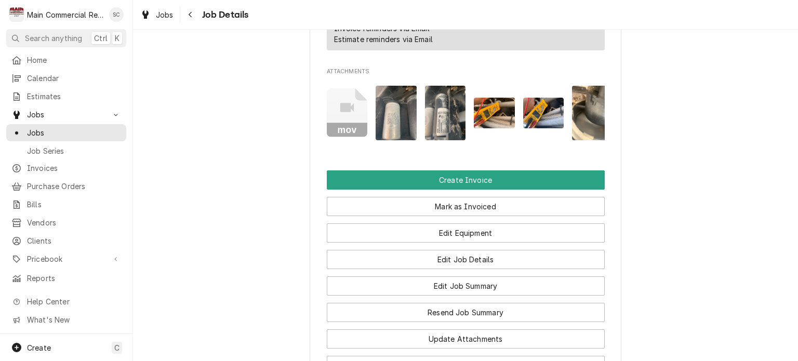
click at [389, 137] on img "Attachments" at bounding box center [396, 113] width 41 height 55
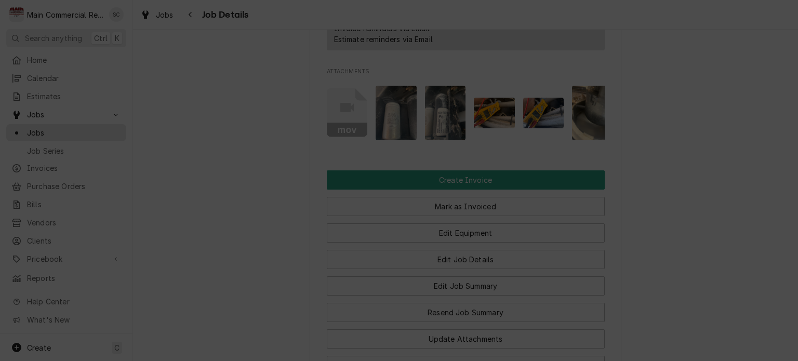
click at [568, 173] on div at bounding box center [399, 180] width 798 height 361
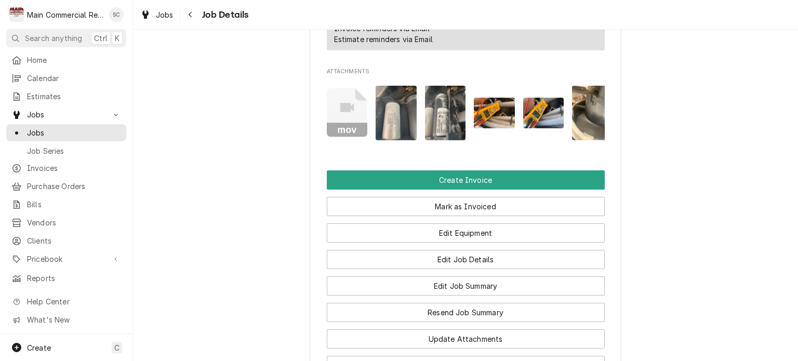
click at [431, 133] on img "Attachments" at bounding box center [445, 113] width 41 height 55
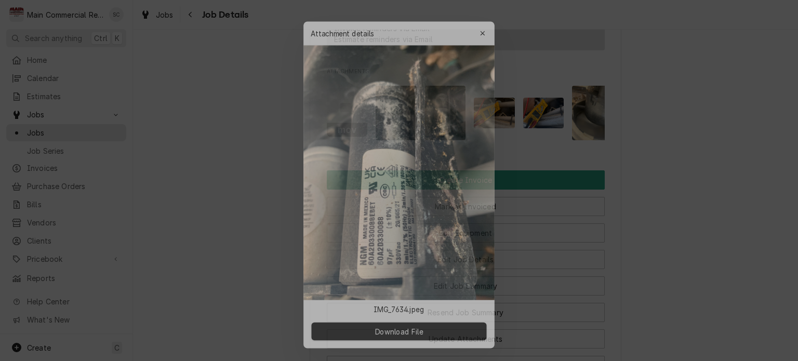
click at [525, 138] on div at bounding box center [399, 180] width 798 height 361
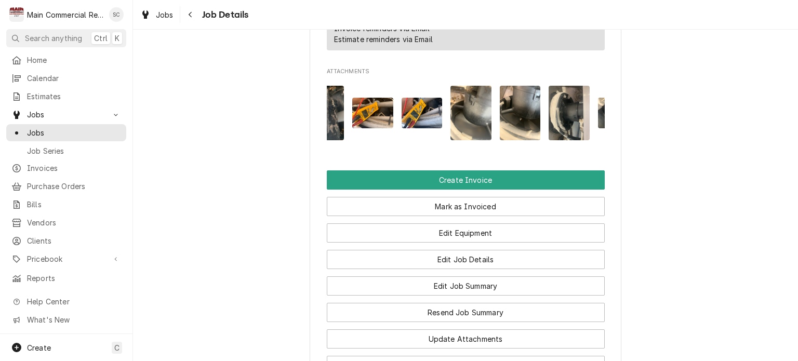
scroll to position [0, 164]
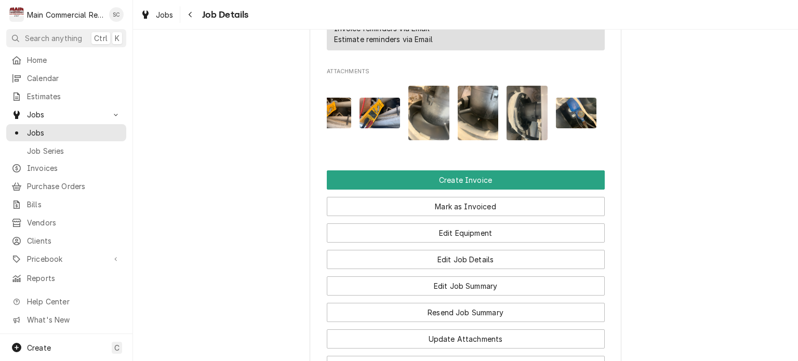
click at [424, 126] on img "Attachments" at bounding box center [429, 113] width 41 height 55
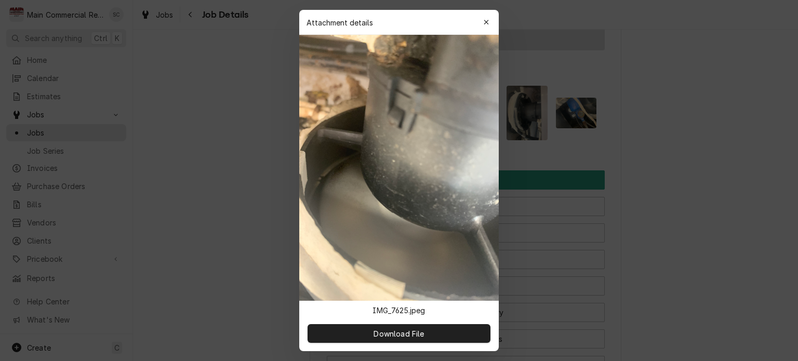
click at [546, 152] on div at bounding box center [399, 180] width 798 height 361
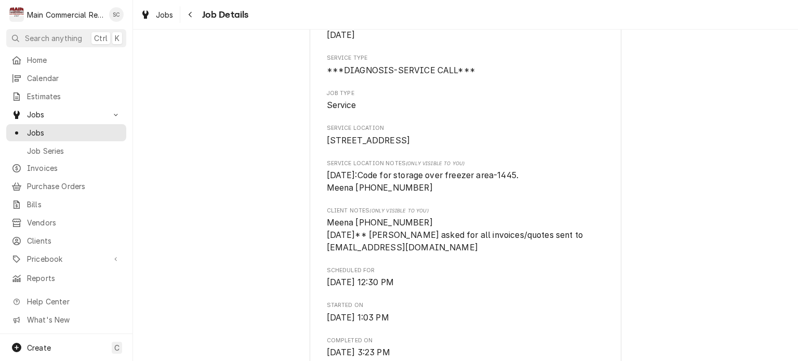
scroll to position [0, 0]
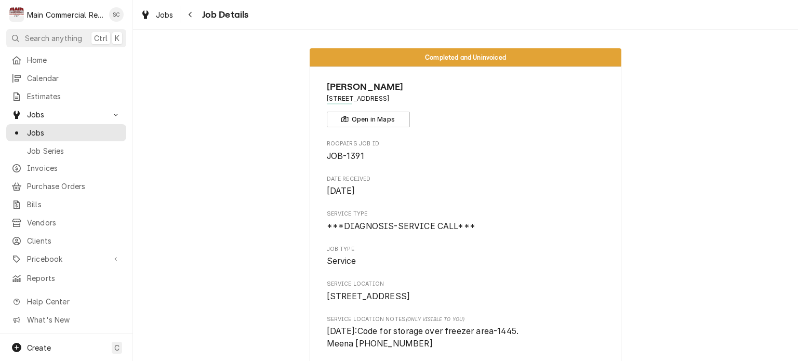
click at [191, 16] on icon "Navigate back" at bounding box center [190, 14] width 5 height 7
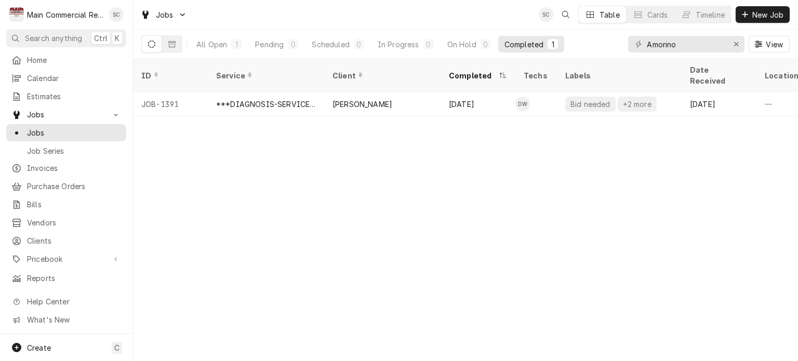
drag, startPoint x: 497, startPoint y: 143, endPoint x: 515, endPoint y: 145, distance: 18.3
click at [497, 143] on div "ID Service Client Completed Techs Labels Date Received Location Name Location A…" at bounding box center [465, 210] width 665 height 302
click at [734, 46] on icon "Erase input" at bounding box center [736, 44] width 4 height 4
click at [703, 46] on input "Dynamic Content Wrapper" at bounding box center [696, 44] width 98 height 17
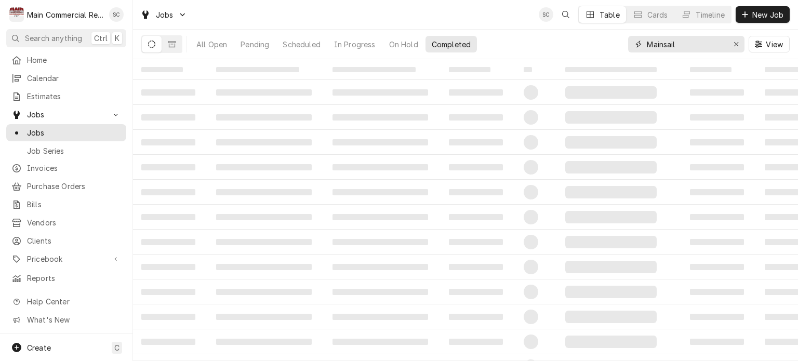
type input "Mainsail"
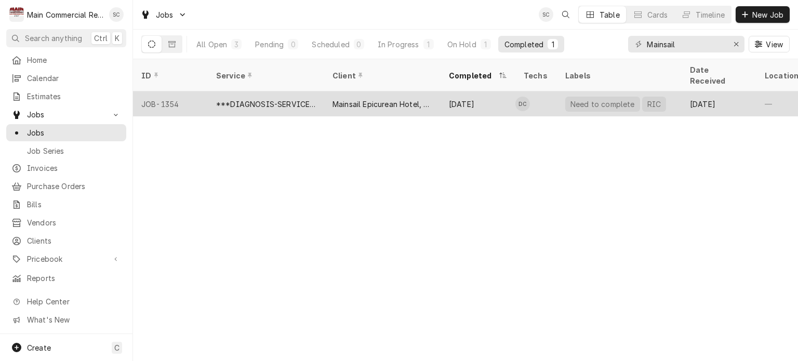
click at [409, 97] on div "Mainsail Epicurean Hotel, LLC" at bounding box center [382, 103] width 116 height 25
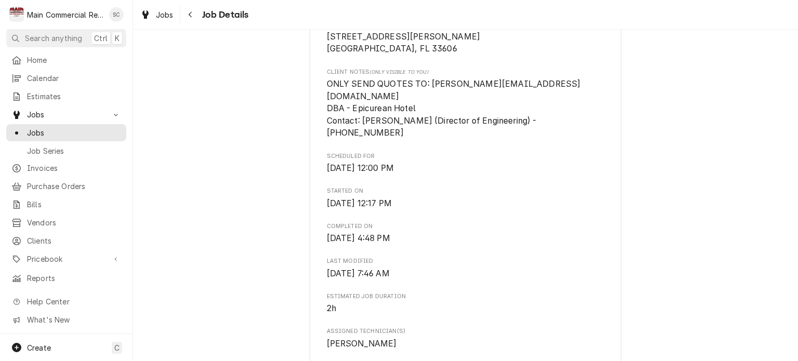
scroll to position [104, 0]
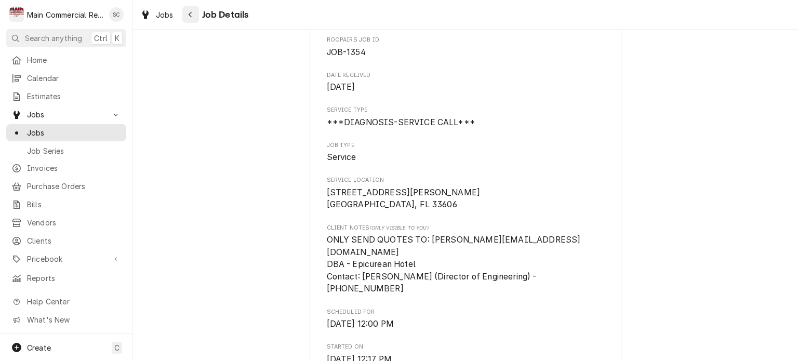
click at [193, 14] on div "Navigate back" at bounding box center [191, 14] width 10 height 10
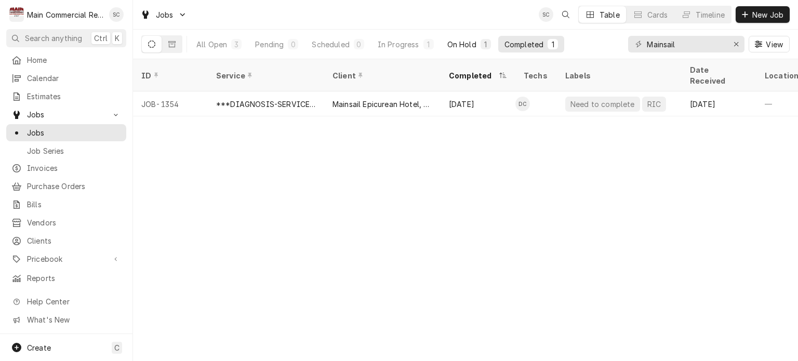
click at [460, 46] on div "On Hold" at bounding box center [462, 44] width 29 height 11
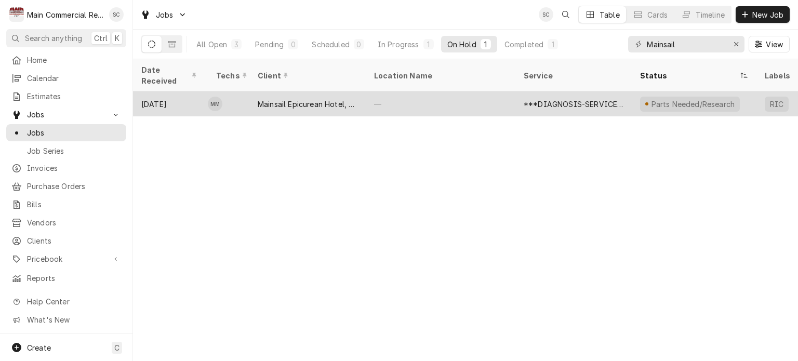
click at [467, 91] on div "—" at bounding box center [441, 103] width 150 height 25
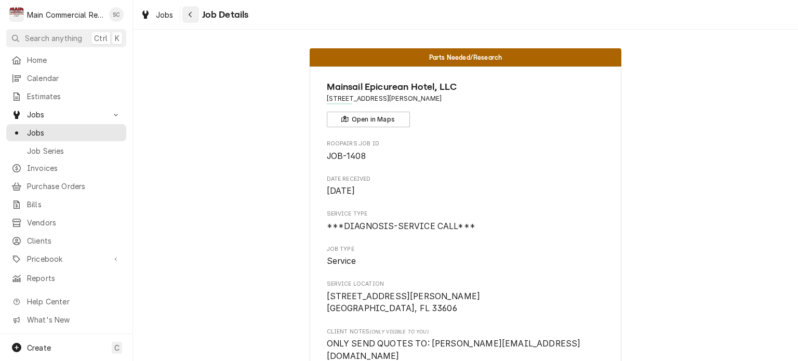
click at [193, 14] on div "Navigate back" at bounding box center [191, 14] width 10 height 10
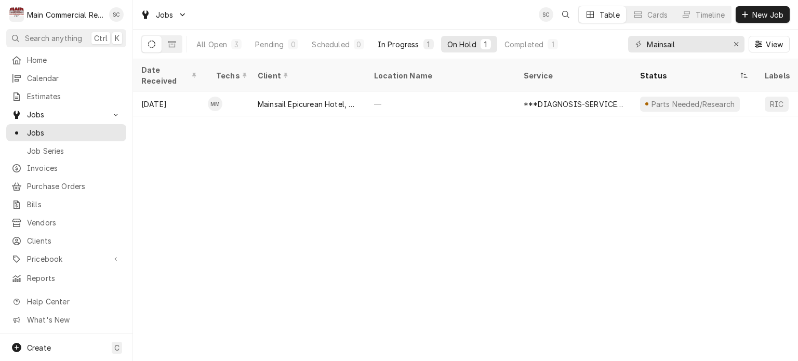
click at [401, 38] on button "In Progress 1" at bounding box center [406, 44] width 69 height 17
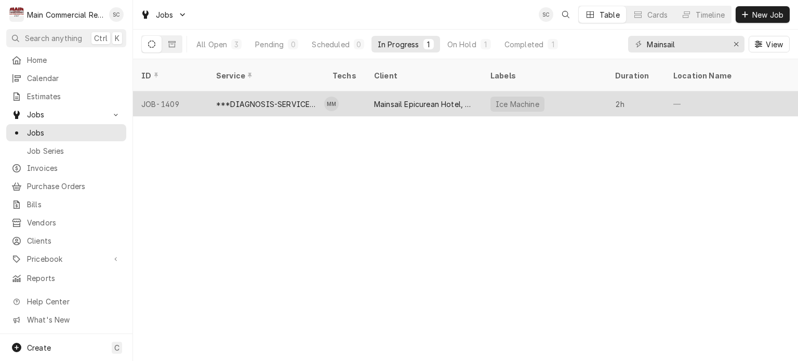
click at [415, 99] on div "Mainsail Epicurean Hotel, LLC" at bounding box center [424, 104] width 100 height 11
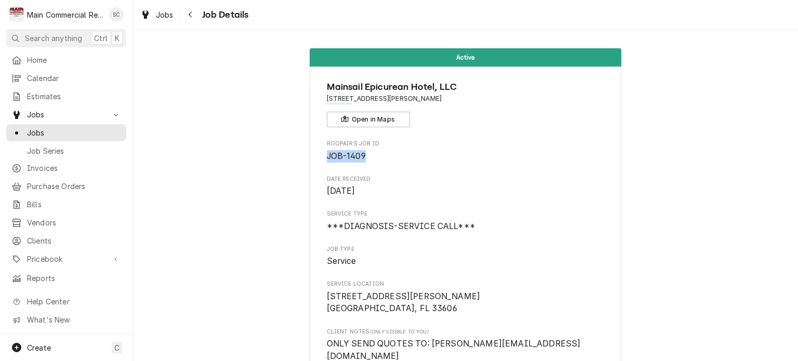
drag, startPoint x: 372, startPoint y: 155, endPoint x: 319, endPoint y: 162, distance: 54.0
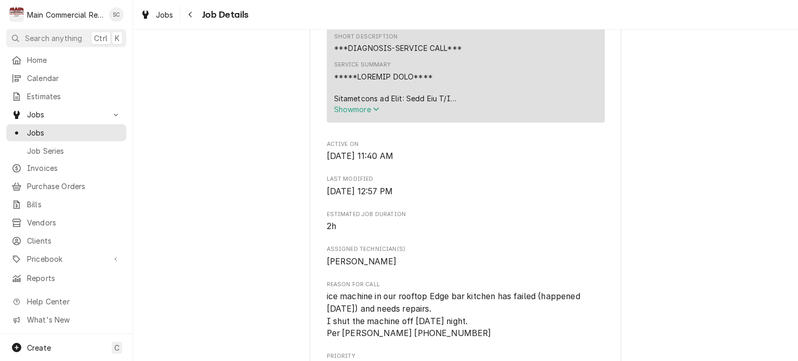
scroll to position [520, 0]
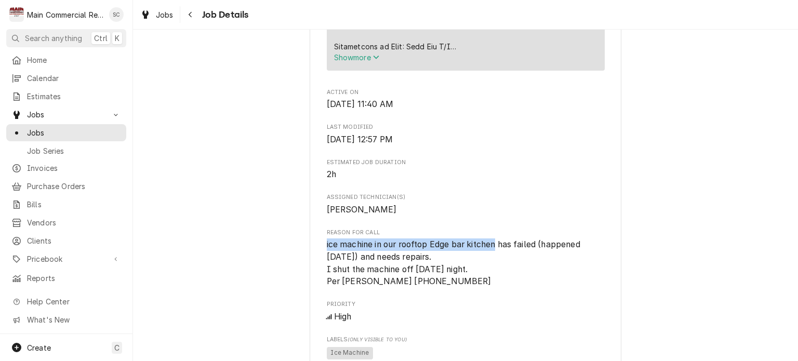
drag, startPoint x: 489, startPoint y: 219, endPoint x: 341, endPoint y: 220, distance: 148.1
click at [327, 240] on span "ice machine in our rooftop Edge bar kitchen has failed (happened [DATE]) and ne…" at bounding box center [455, 263] width 256 height 47
copy span "ce machine in our rooftop Edge bar kitchen"
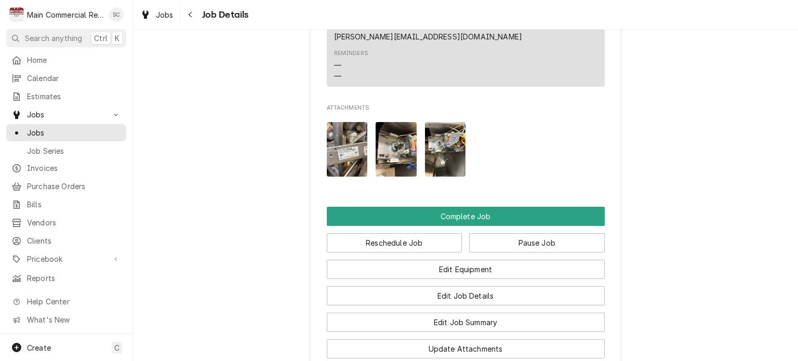
scroll to position [1222, 0]
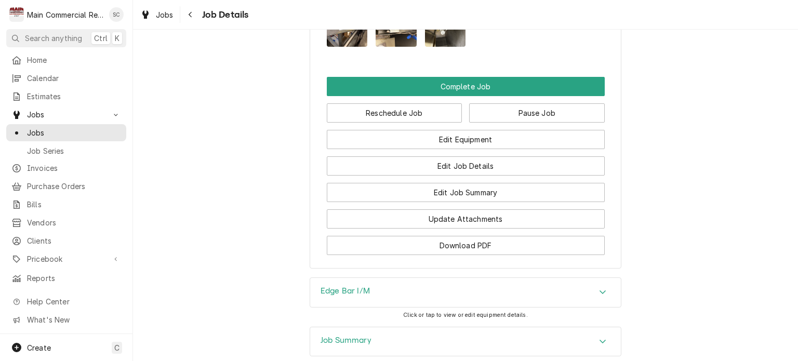
click at [595, 336] on div "Accordion Header" at bounding box center [603, 342] width 16 height 12
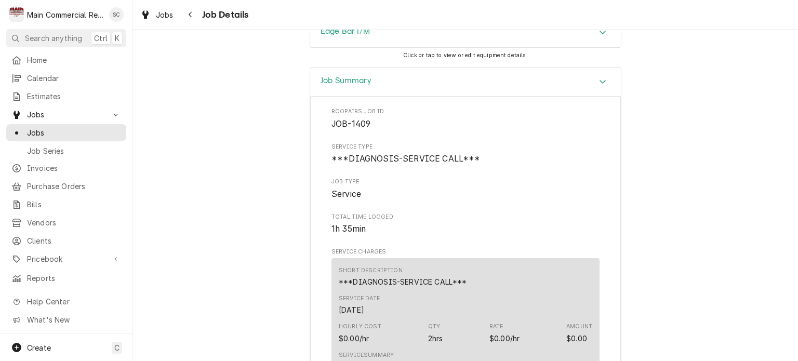
scroll to position [1793, 0]
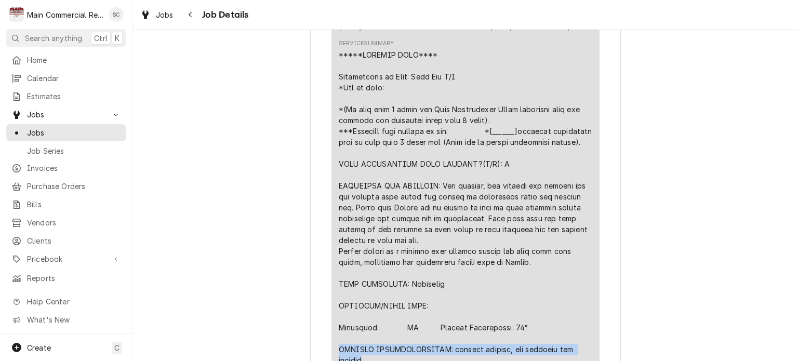
drag, startPoint x: 362, startPoint y: 259, endPoint x: 330, endPoint y: 250, distance: 32.9
click at [332, 250] on div "Short Description ***DIAGNOSIS-SERVICE CALL*** Service Date [DATE] Hourly Cost …" at bounding box center [466, 274] width 268 height 657
copy div "FURTHER RECOMMENDATIONS: replace gearbox, cam switches and springs"
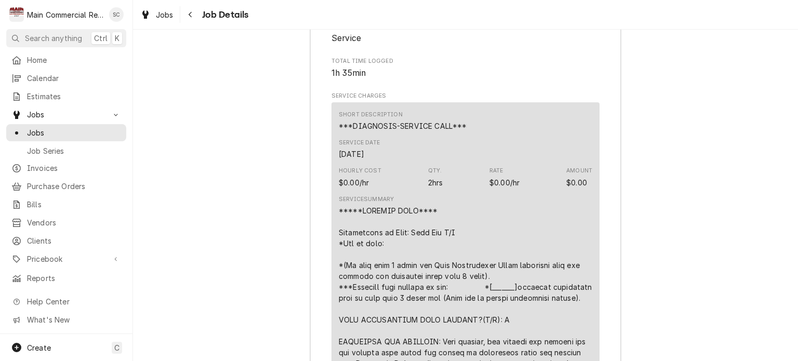
scroll to position [1533, 0]
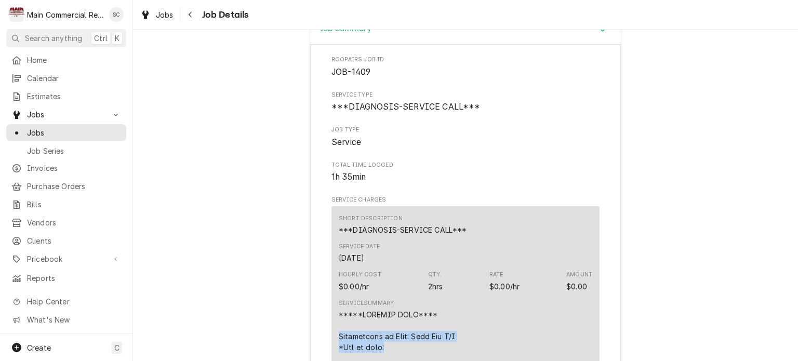
drag, startPoint x: 394, startPoint y: 237, endPoint x: 326, endPoint y: 225, distance: 69.1
copy div "Description of Unit: Edge Bar I/M *Age of unit:"
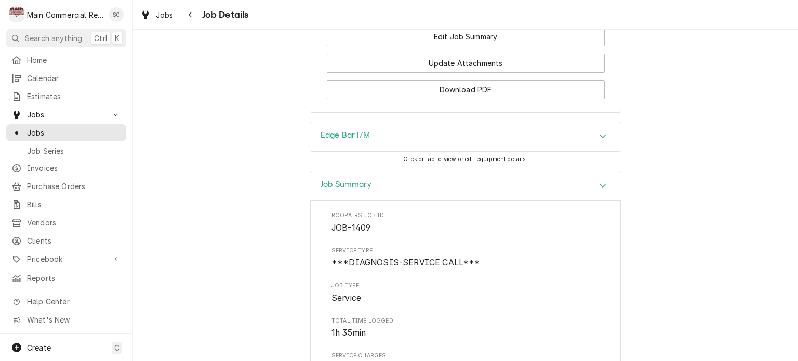
scroll to position [1274, 0]
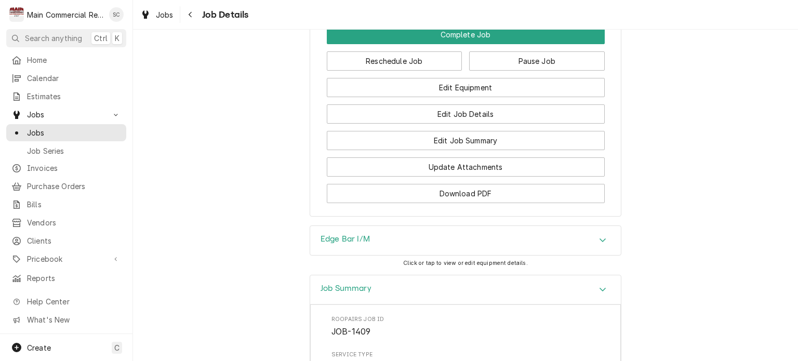
click at [408, 226] on div "Edge Bar I/M" at bounding box center [465, 240] width 311 height 29
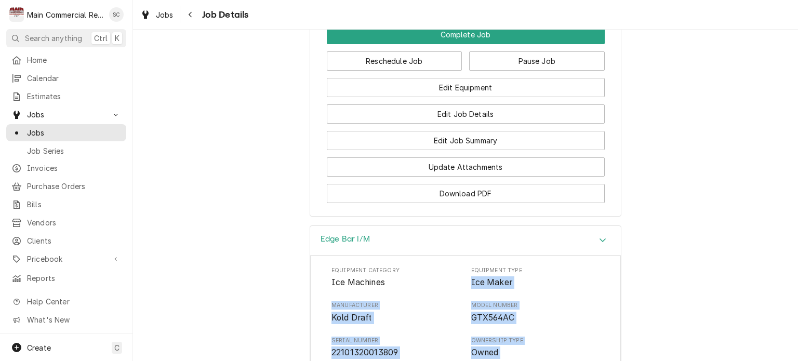
drag, startPoint x: 362, startPoint y: 257, endPoint x: 466, endPoint y: 172, distance: 134.4
click at [466, 267] on div "Equipment Category Ice Machines Equipment Type Ice Maker Manufacturer Kold Draf…" at bounding box center [466, 366] width 268 height 198
copy div "Ice Maker Manufacturer Kold Draft Model Number GTX564AC Serial Number 221013200…"
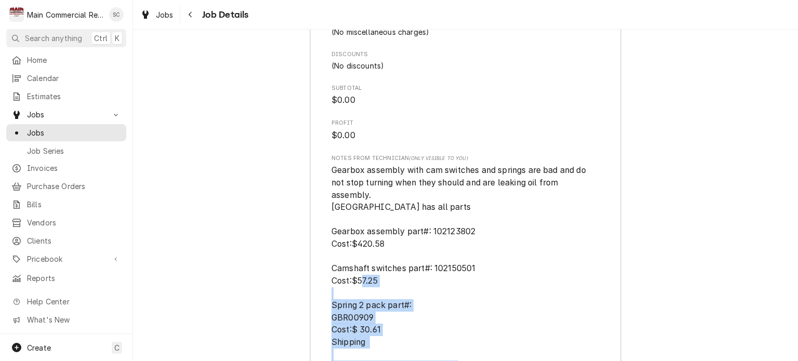
scroll to position [2625, 0]
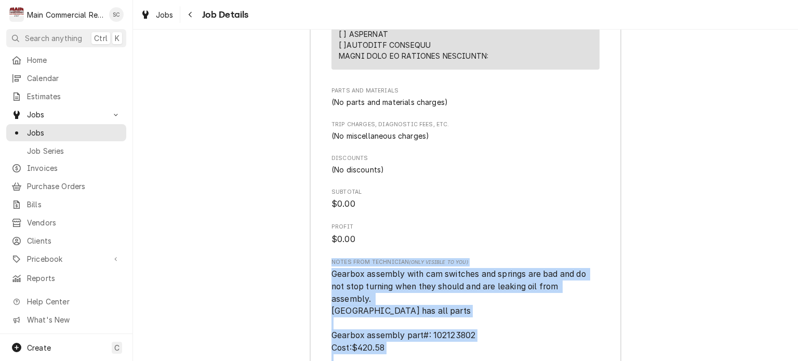
drag, startPoint x: 340, startPoint y: 225, endPoint x: 322, endPoint y: 164, distance: 64.0
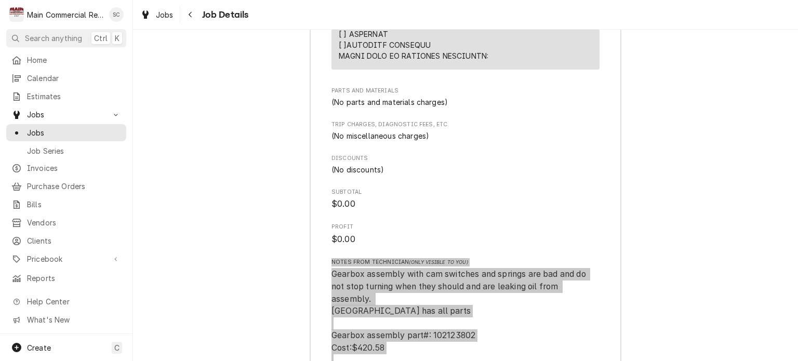
scroll to position [2729, 0]
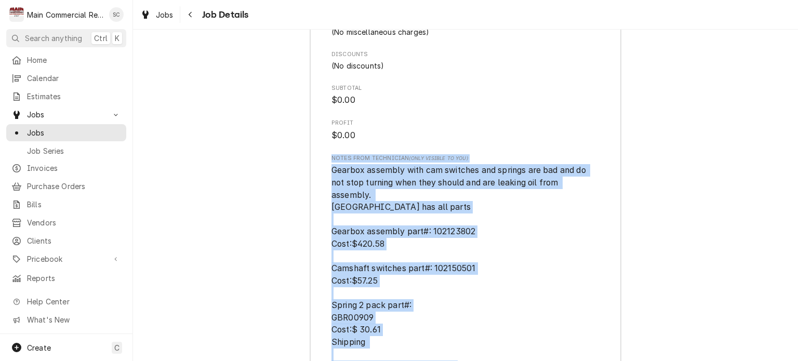
click at [501, 164] on span "Gearbox assembly with cam switches and springs are bad and do not stop turning …" at bounding box center [466, 336] width 268 height 344
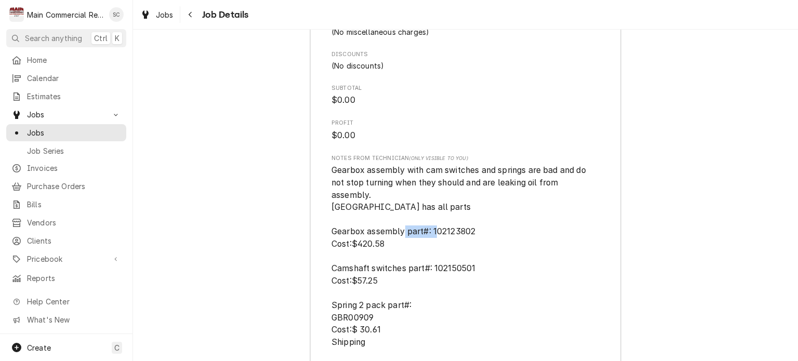
drag, startPoint x: 484, startPoint y: 132, endPoint x: 429, endPoint y: 129, distance: 55.2
click at [429, 164] on span "Gearbox assembly with cam switches and springs are bad and do not stop turning …" at bounding box center [466, 336] width 268 height 344
copy span "102123802"
drag, startPoint x: 372, startPoint y: 215, endPoint x: 329, endPoint y: 216, distance: 42.6
click at [332, 216] on span "Gearbox assembly with cam switches and springs are bad and do not stop turning …" at bounding box center [466, 336] width 268 height 344
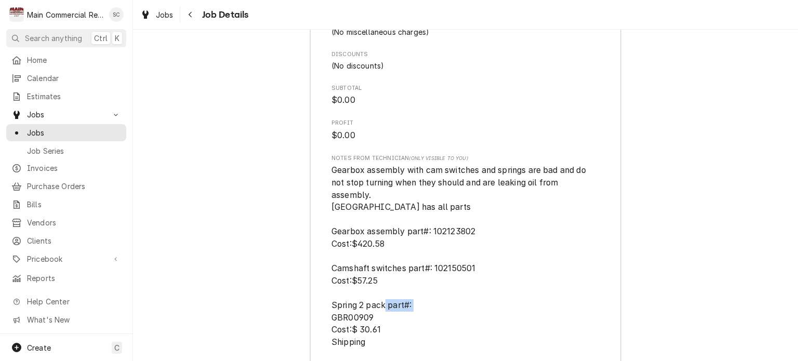
copy span "GBR00909"
drag, startPoint x: 498, startPoint y: 162, endPoint x: 490, endPoint y: 163, distance: 8.5
click at [498, 164] on span "Gearbox assembly with cam switches and springs are bad and do not stop turning …" at bounding box center [466, 336] width 268 height 344
drag, startPoint x: 471, startPoint y: 164, endPoint x: 430, endPoint y: 165, distance: 40.6
click at [430, 165] on span "Gearbox assembly with cam switches and springs are bad and do not stop turning …" at bounding box center [466, 336] width 268 height 344
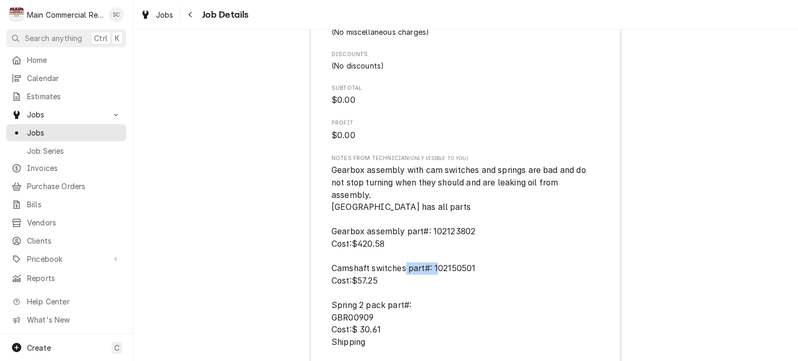
copy span "102150501"
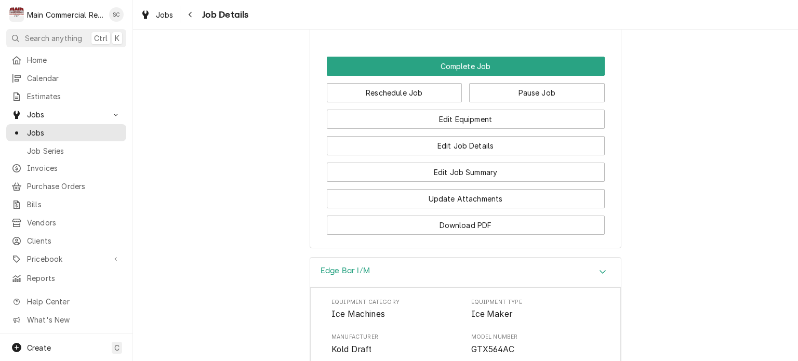
scroll to position [1086, 0]
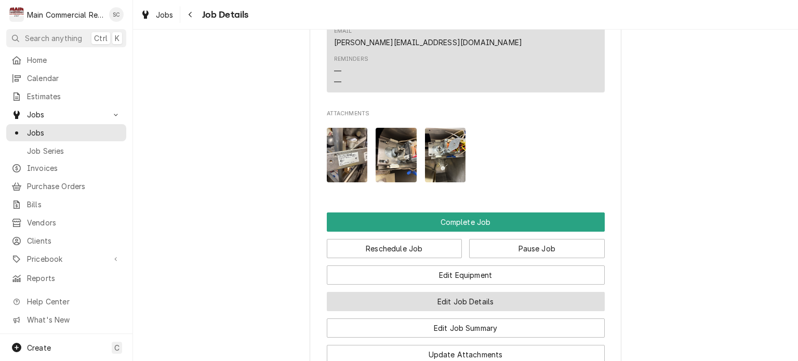
click at [489, 292] on button "Edit Job Details" at bounding box center [466, 301] width 278 height 19
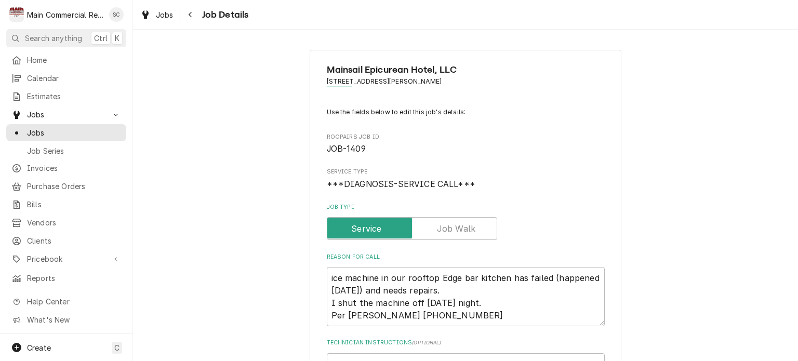
scroll to position [156, 0]
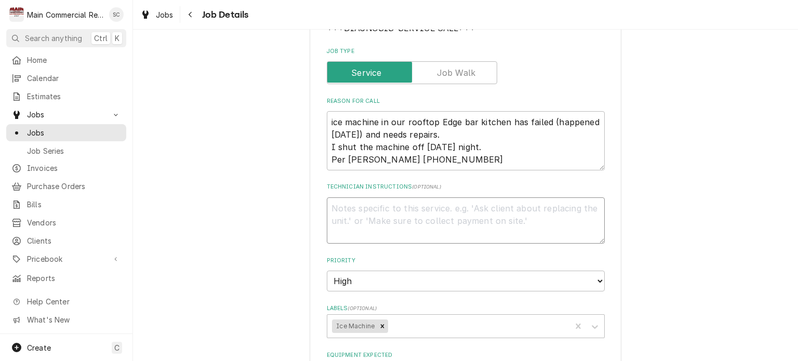
click at [364, 202] on textarea "Technician Instructions ( optional )" at bounding box center [466, 221] width 278 height 47
type textarea "x"
type textarea "9"
type textarea "x"
type textarea "9/"
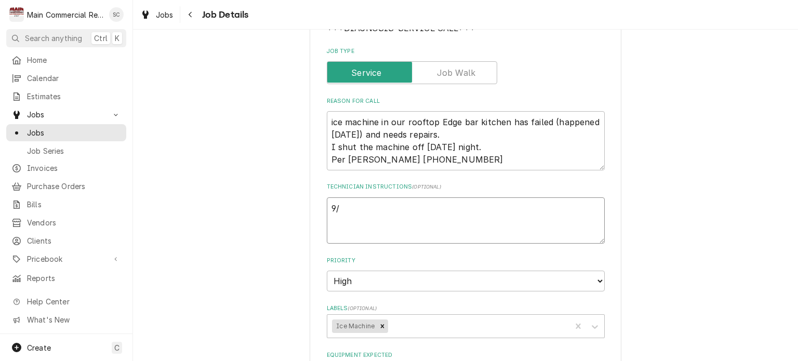
type textarea "x"
type textarea "9/1"
type textarea "x"
type textarea "9/15"
type textarea "x"
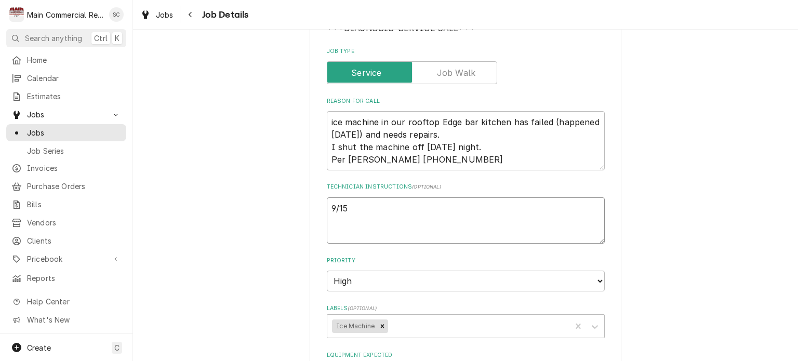
type textarea "9/15/"
type textarea "x"
type textarea "9/15/2"
type textarea "x"
type textarea "9/15/25"
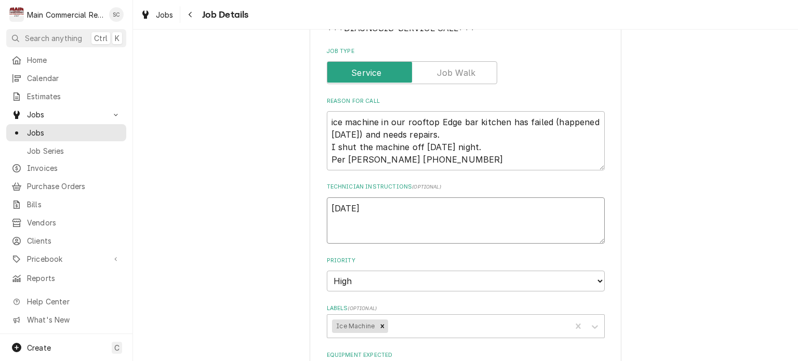
type textarea "x"
type textarea "9/15/25:"
type textarea "x"
type textarea "9/15/25:"
type textarea "x"
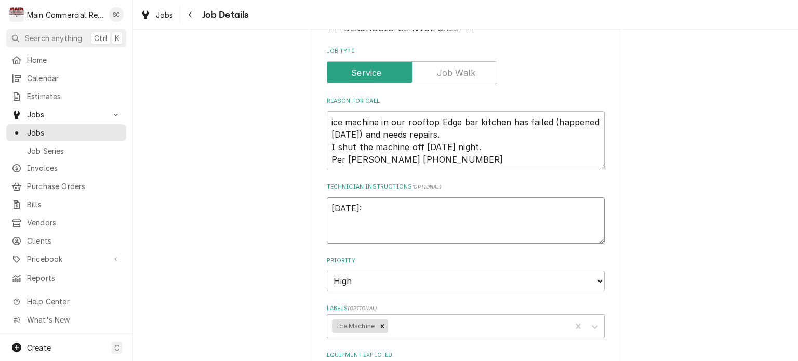
type textarea "9/15/25: Q"
type textarea "x"
type textarea "9/15/25: Q-"
type textarea "x"
type textarea "9/15/25: Q-3"
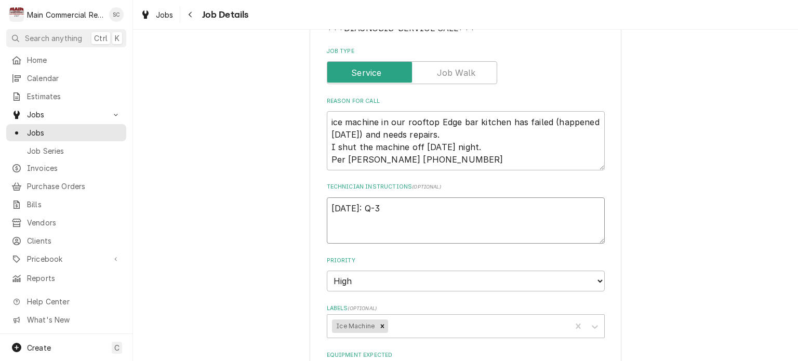
type textarea "x"
type textarea "9/15/25: Q-38"
type textarea "x"
type textarea "9/15/25: Q-384"
type textarea "x"
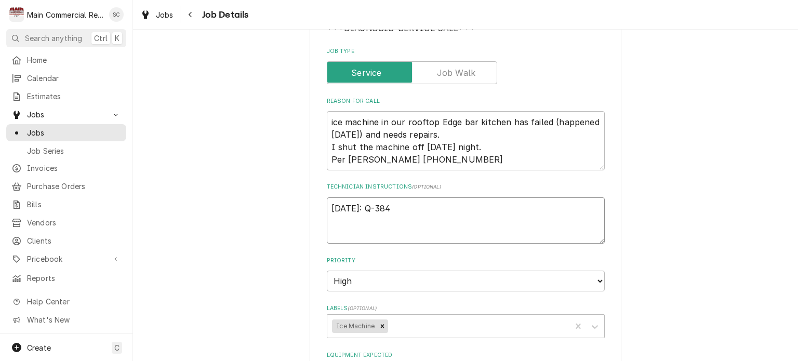
type textarea "9/15/25: Q-3840"
type textarea "x"
type textarea "9/15/25: Q-3840,"
type textarea "x"
type textarea "9/15/25: Q-3840,"
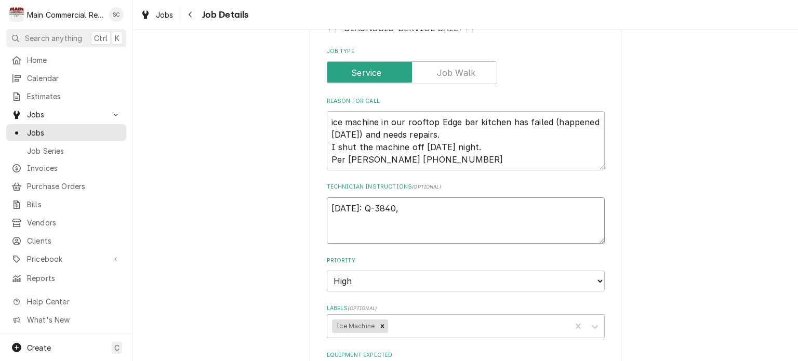
type textarea "x"
type textarea "9/15/25: Q-3840, 1"
type textarea "x"
type textarea "9/15/25: Q-3840, 1,"
type textarea "x"
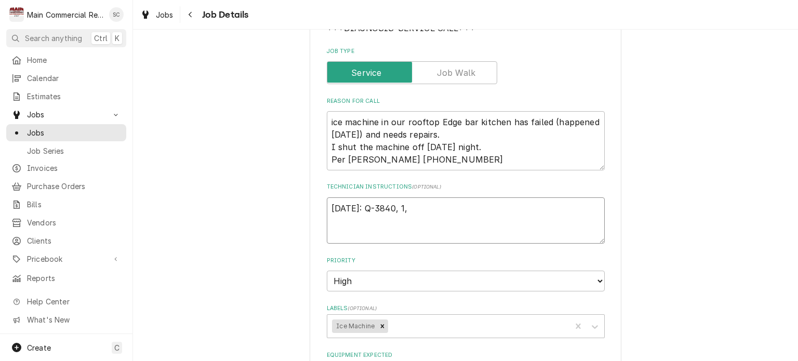
type textarea "9/15/25: Q-3840, 1,4"
type textarea "x"
type textarea "9/15/25: Q-3840, 1,48"
type textarea "x"
type textarea "9/15/25: Q-3840, 1,484"
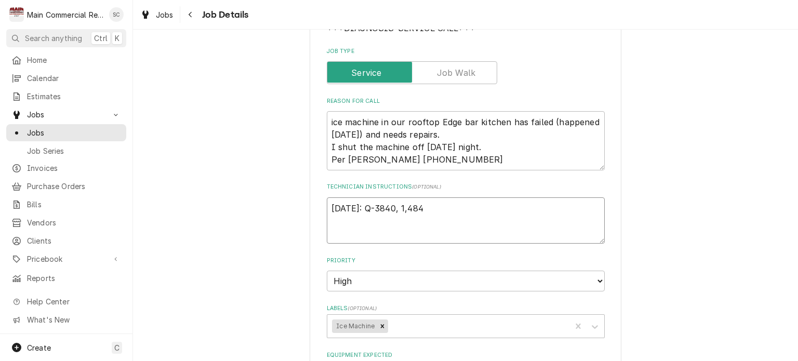
type textarea "x"
type textarea "9/15/25: Q-3840, 1,484."
type textarea "x"
type textarea "9/15/25: Q-3840, 1,484.6"
type textarea "x"
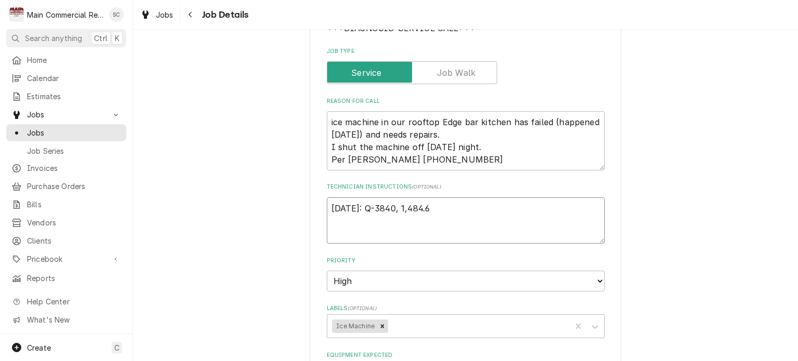
type textarea "9/15/25: Q-3840, 1,484.69"
type textarea "x"
type textarea "9/15/25: Q-3840, 1,484.69."
type textarea "x"
type textarea "9/15/25: Q-3840, 1,484.69."
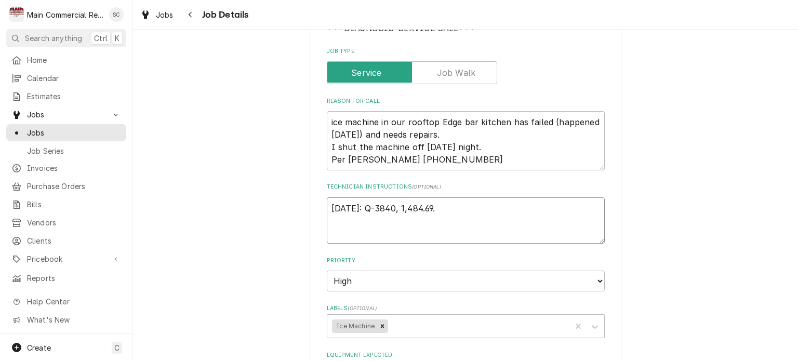
type textarea "x"
type textarea "9/15/25: Q-3840, 1,484.69. b"
type textarea "x"
type textarea "9/15/25: Q-3840, 1,484.69. bi"
type textarea "x"
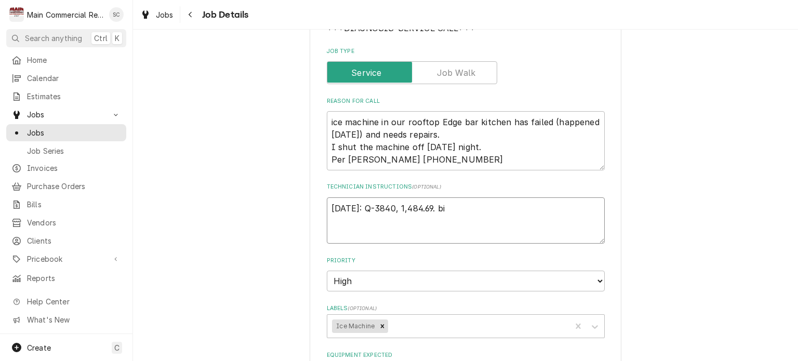
type textarea "9/15/25: Q-3840, 1,484.69. bid"
type textarea "x"
type textarea "9/15/25: Q-3840, 1,484.69. bid"
type textarea "x"
type textarea "9/15/25: Q-3840, 1,484.69. bid o"
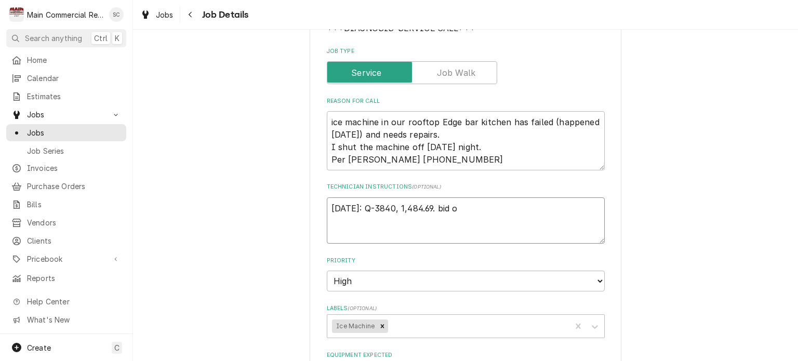
type textarea "x"
type textarea "9/15/25: Q-3840, 1,484.69. bid on"
type textarea "x"
type textarea "9/15/25: Q-3840, 1,484.69. bid ons"
type textarea "x"
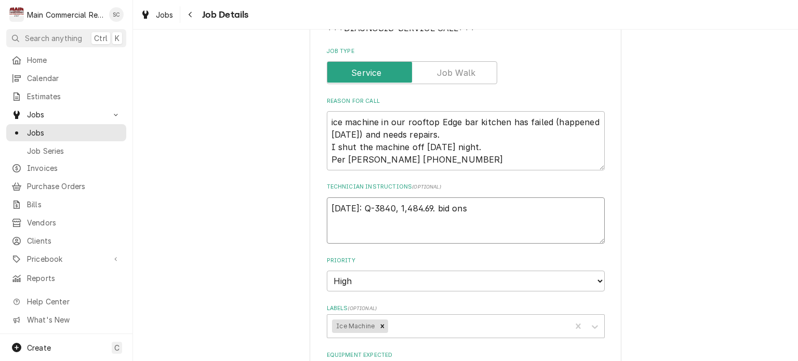
type textarea "9/15/25: Q-3840, 1,484.69. bid onsi"
type textarea "x"
type textarea "9/15/25: Q-3840, 1,484.69. bid onsit"
type textarea "x"
type textarea "9/15/25: Q-3840, 1,484.69. bid onsite"
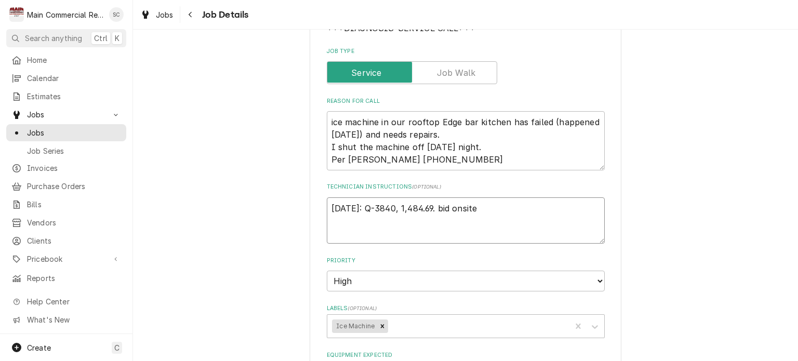
type textarea "x"
type textarea "9/15/25: Q-3840, 1,484.69. bid onsite."
type textarea "x"
type textarea "9/15/25: Q-3840, 1,484.69. bid onsite."
type textarea "x"
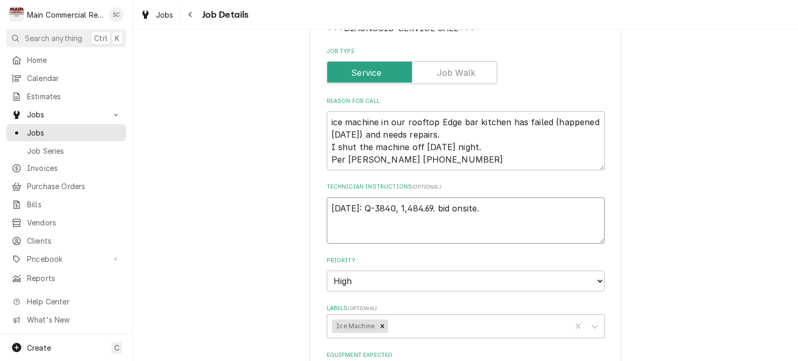
type textarea "9/15/25: Q-3840, 1,484.69. bid onsite. -"
type textarea "x"
type textarea "9/15/25: Q-3840, 1,484.69. bid onsite. -s"
type textarea "x"
type textarea "9/15/25: Q-3840, 1,484.69. bid onsite. -sr"
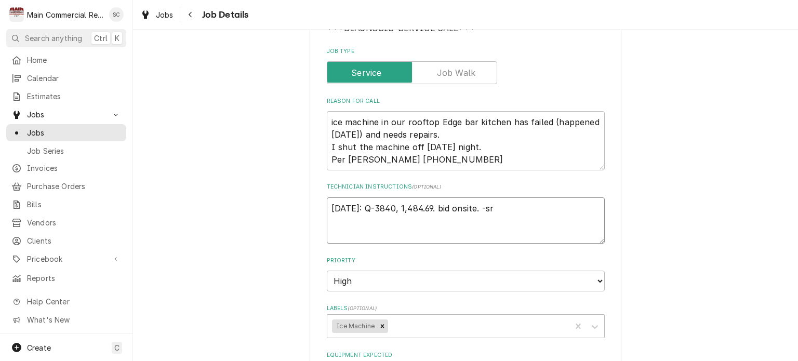
type textarea "x"
type textarea "9/15/25: Q-3840, 1,484.69. bid onsite. -src"
type textarea "x"
type textarea "9/15/25: Q-3840, 1,484.69. bid onsite. -src"
click at [529, 326] on div "Labels" at bounding box center [478, 326] width 176 height 19
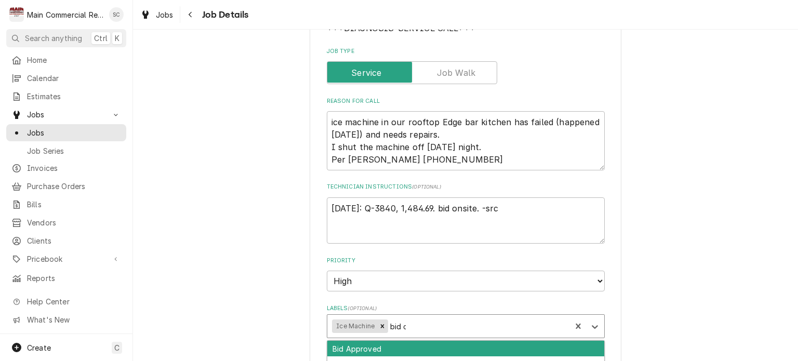
type input "bid on"
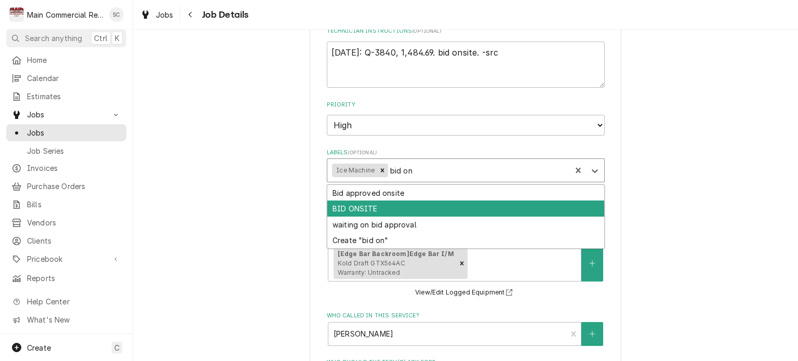
click at [345, 207] on div "BID ONSITE" at bounding box center [465, 209] width 277 height 16
type textarea "x"
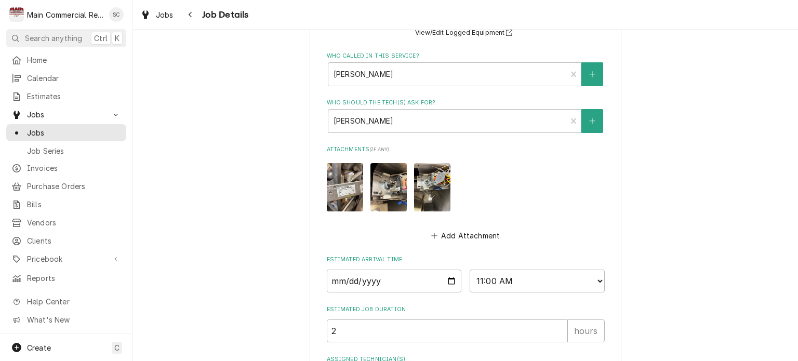
scroll to position [661, 0]
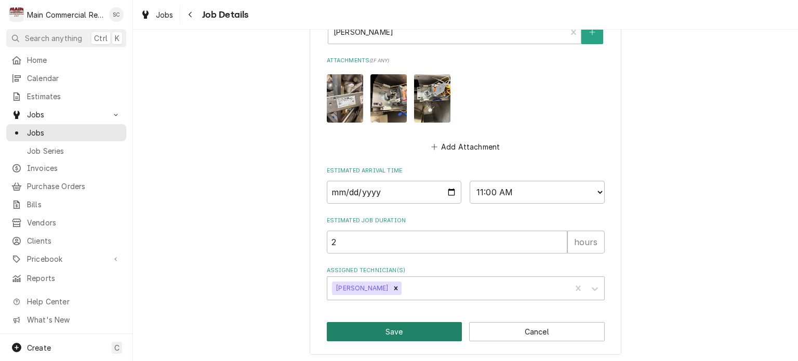
click at [418, 330] on button "Save" at bounding box center [395, 331] width 136 height 19
type textarea "x"
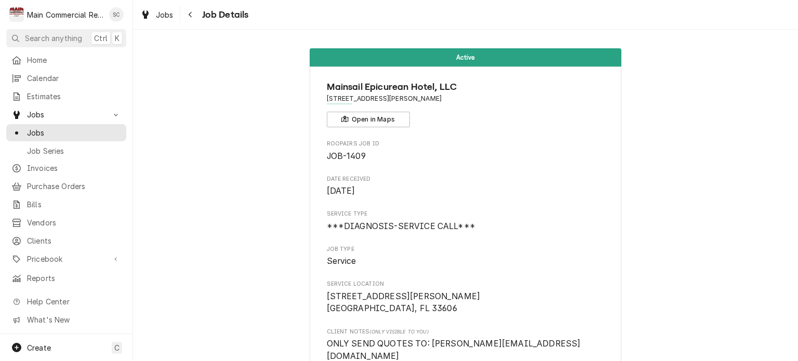
scroll to position [260, 0]
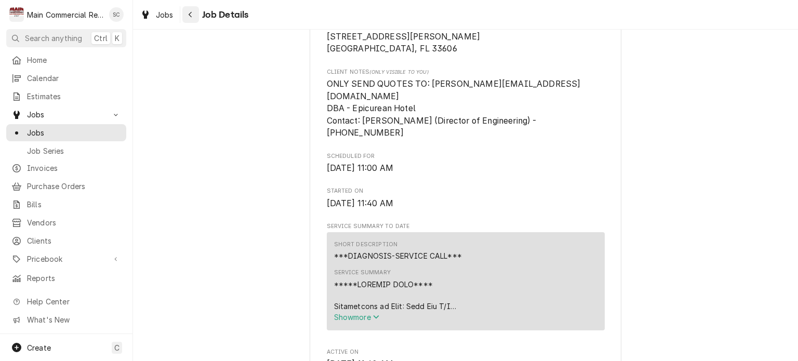
click at [190, 15] on icon "Navigate back" at bounding box center [190, 15] width 3 height 6
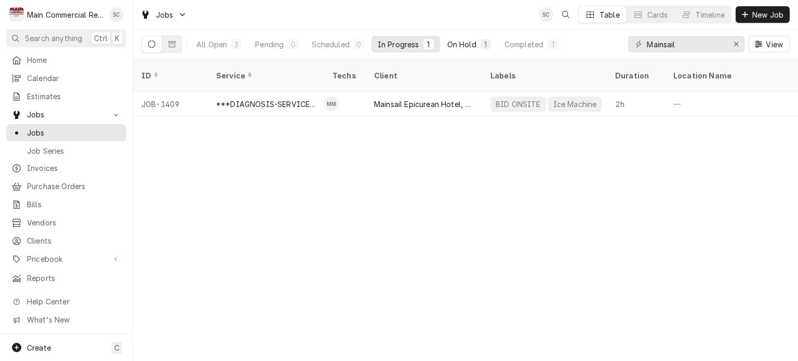
click at [478, 45] on button "On Hold 1" at bounding box center [469, 44] width 56 height 17
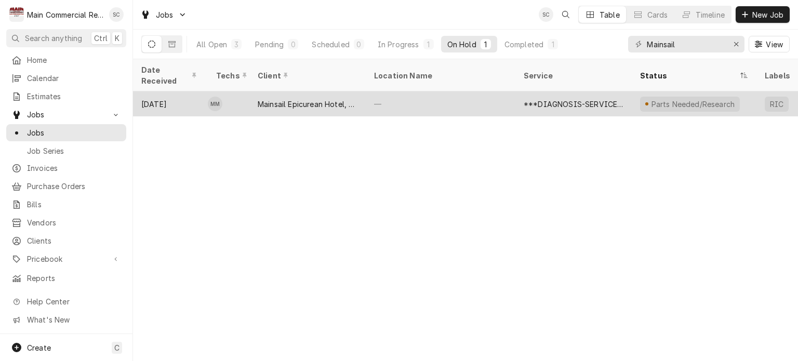
click at [385, 91] on div "—" at bounding box center [441, 103] width 150 height 25
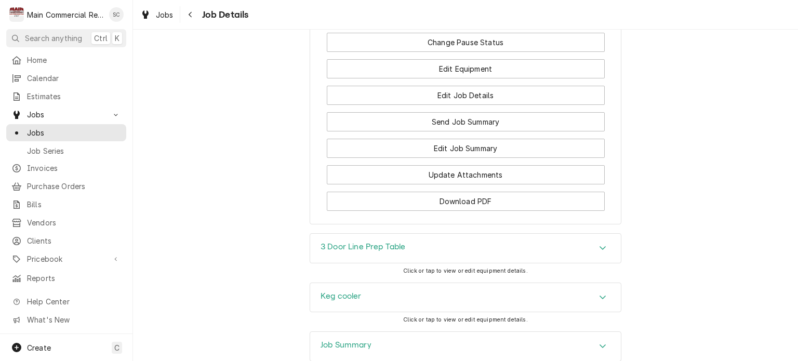
scroll to position [1302, 0]
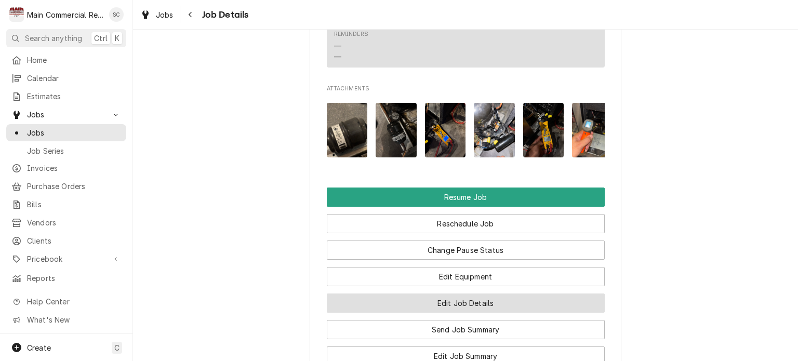
click at [477, 294] on button "Edit Job Details" at bounding box center [466, 303] width 278 height 19
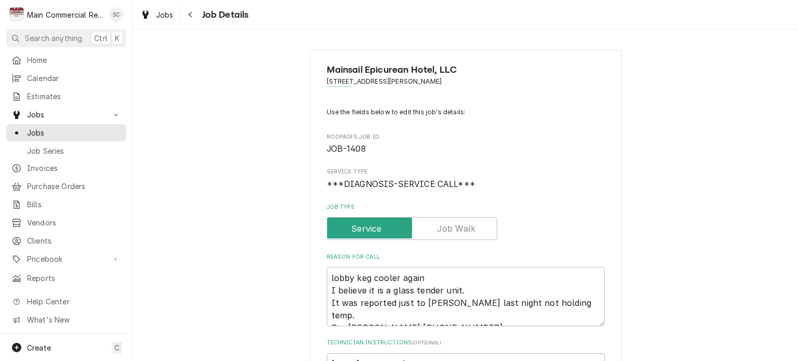
scroll to position [156, 0]
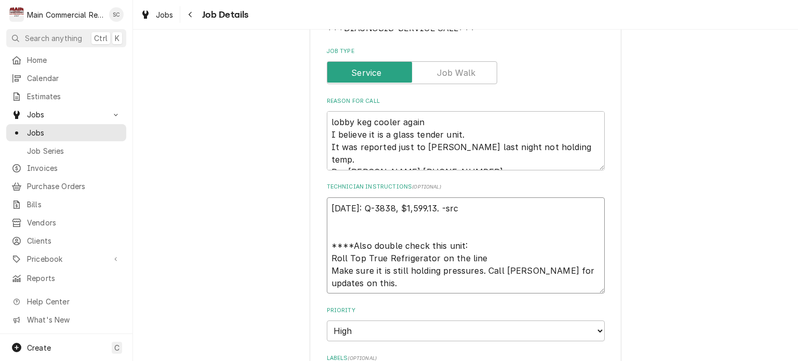
click at [439, 204] on textarea "[DATE]: Q-3838, $1,599.13. -src ****Also double check this unit: Roll Top True …" at bounding box center [466, 246] width 278 height 97
type textarea "x"
type textarea "[DATE]: Q-3838, $1,599.13. B-src ****Also double check this unit: Roll Top True…"
type textarea "x"
type textarea "[DATE]: Q-3838, $1,599.13. Bi-src ****Also double check this unit: Roll Top Tru…"
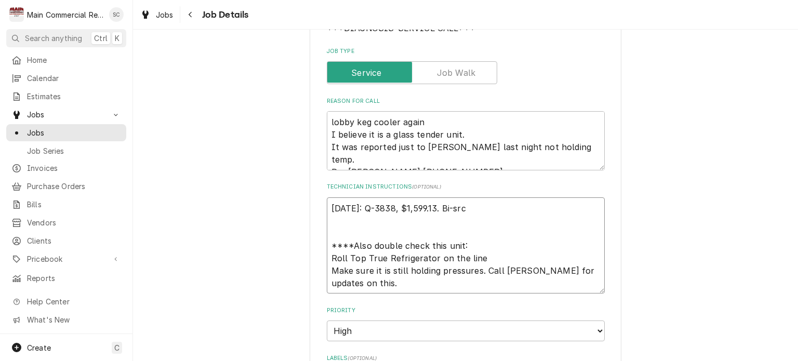
type textarea "x"
type textarea "[DATE]: Q-3838, $1,599.13. Bid-src ****Also double check this unit: Roll Top Tr…"
type textarea "x"
type textarea "[DATE]: Q-3838, $1,599.13. Bid -src ****Also double check this unit: Roll Top T…"
type textarea "x"
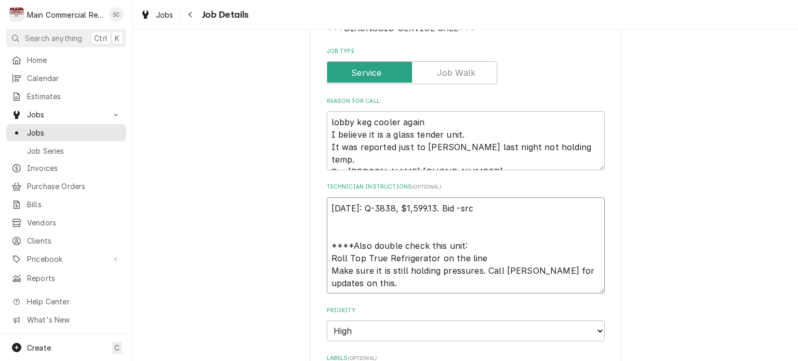
type textarea "9/15/25: Q-3838, $1,599.13. Bid o-src ****Also double check this unit: Roll Top…"
type textarea "x"
type textarea "9/15/25: Q-3838, $1,599.13. Bid on-src ****Also double check this unit: Roll To…"
type textarea "x"
type textarea "9/15/25: Q-3838, $1,599.13. Bid on -src ****Also double check this unit: Roll T…"
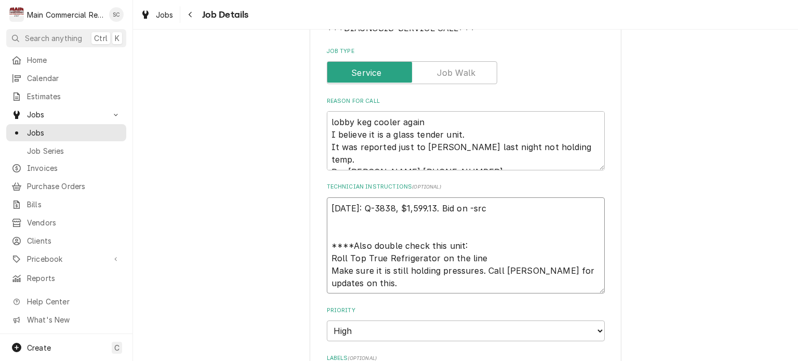
type textarea "x"
type textarea "9/15/25: Q-3838, $1,599.13. Bid on s-src ****Also double check this unit: Roll …"
type textarea "x"
type textarea "9/15/25: Q-3838, $1,599.13. Bid on si-src ****Also double check this unit: Roll…"
type textarea "x"
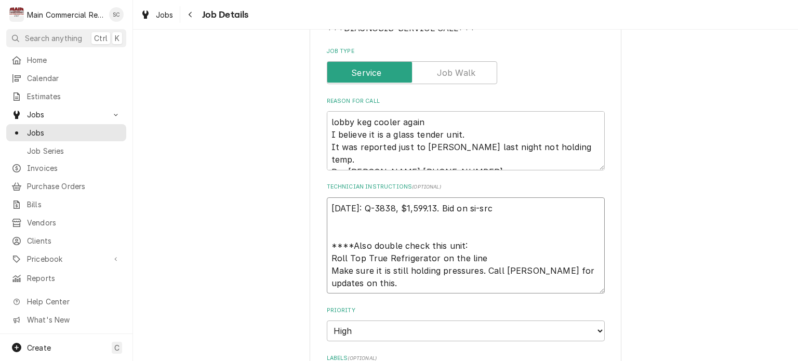
type textarea "9/15/25: Q-3838, $1,599.13. Bid on sit-src ****Also double check this unit: Rol…"
type textarea "x"
type textarea "9/15/25: Q-3838, $1,599.13. Bid on site-src ****Also double check this unit: Ro…"
type textarea "x"
type textarea "9/15/25: Q-3838, $1,599.13. Bid on site.-src ****Also double check this unit: R…"
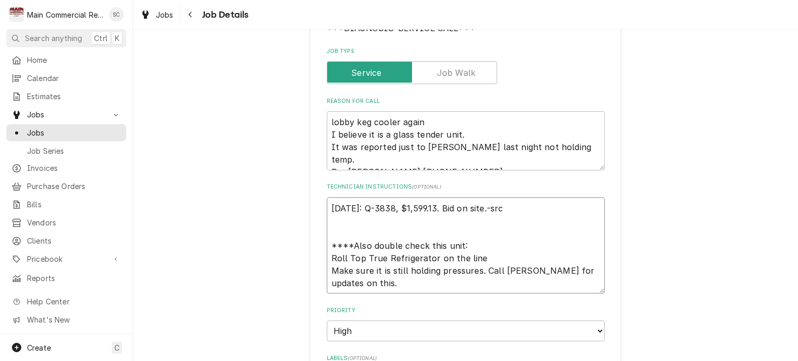
type textarea "x"
type textarea "[DATE]: Q-3838, $1,599.13. Bid on site. -src ****Also double check this unit: R…"
type textarea "x"
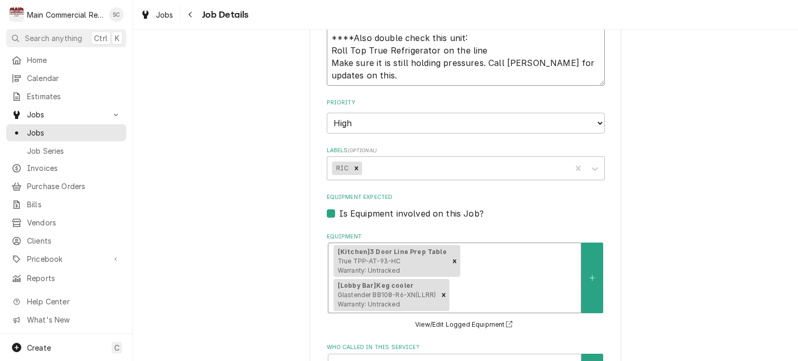
scroll to position [468, 0]
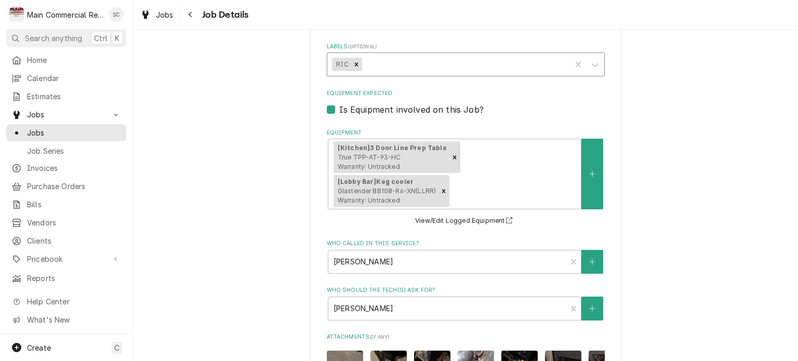
type textarea "[DATE]: Q-3838, $1,599.13. Bid on site. -src ****Also double check this unit: R…"
click at [419, 61] on div "Labels" at bounding box center [465, 64] width 202 height 19
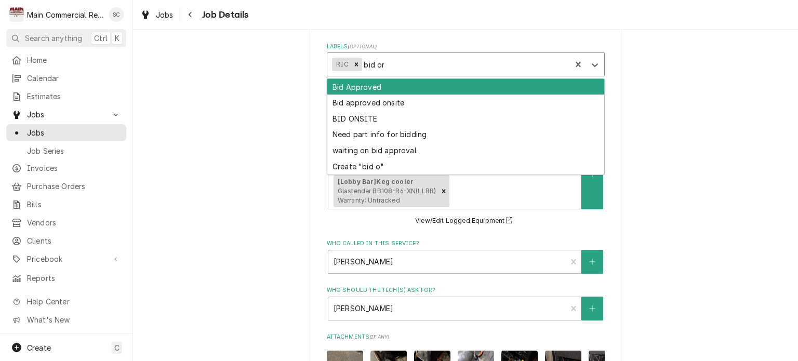
type input "bid on"
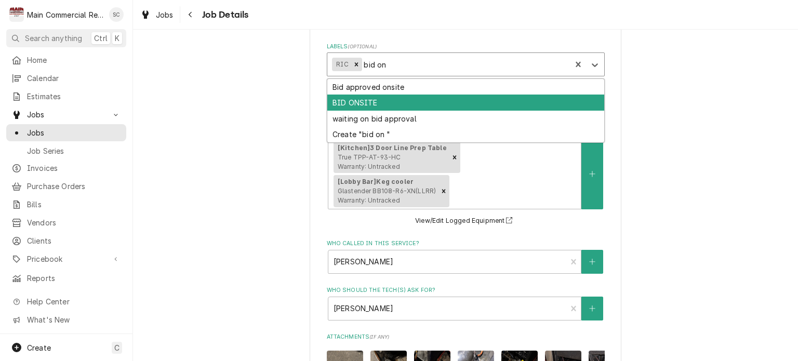
click at [369, 99] on div "BID ONSITE" at bounding box center [465, 103] width 277 height 16
type textarea "x"
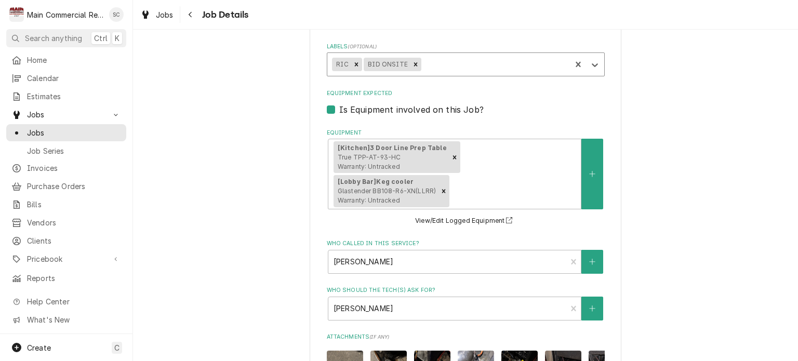
scroll to position [718, 0]
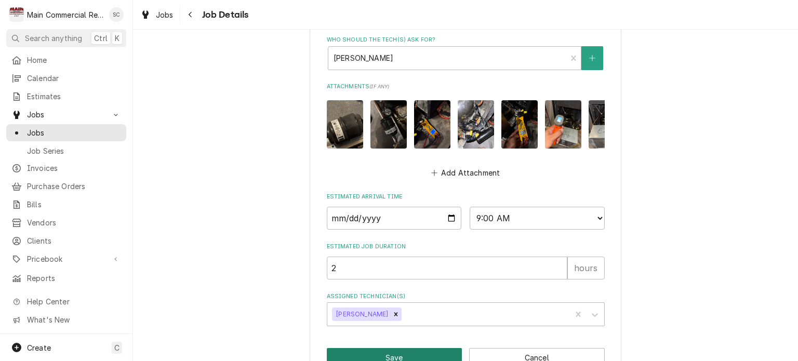
click at [417, 348] on button "Save" at bounding box center [395, 357] width 136 height 19
type textarea "x"
